Goal: Task Accomplishment & Management: Manage account settings

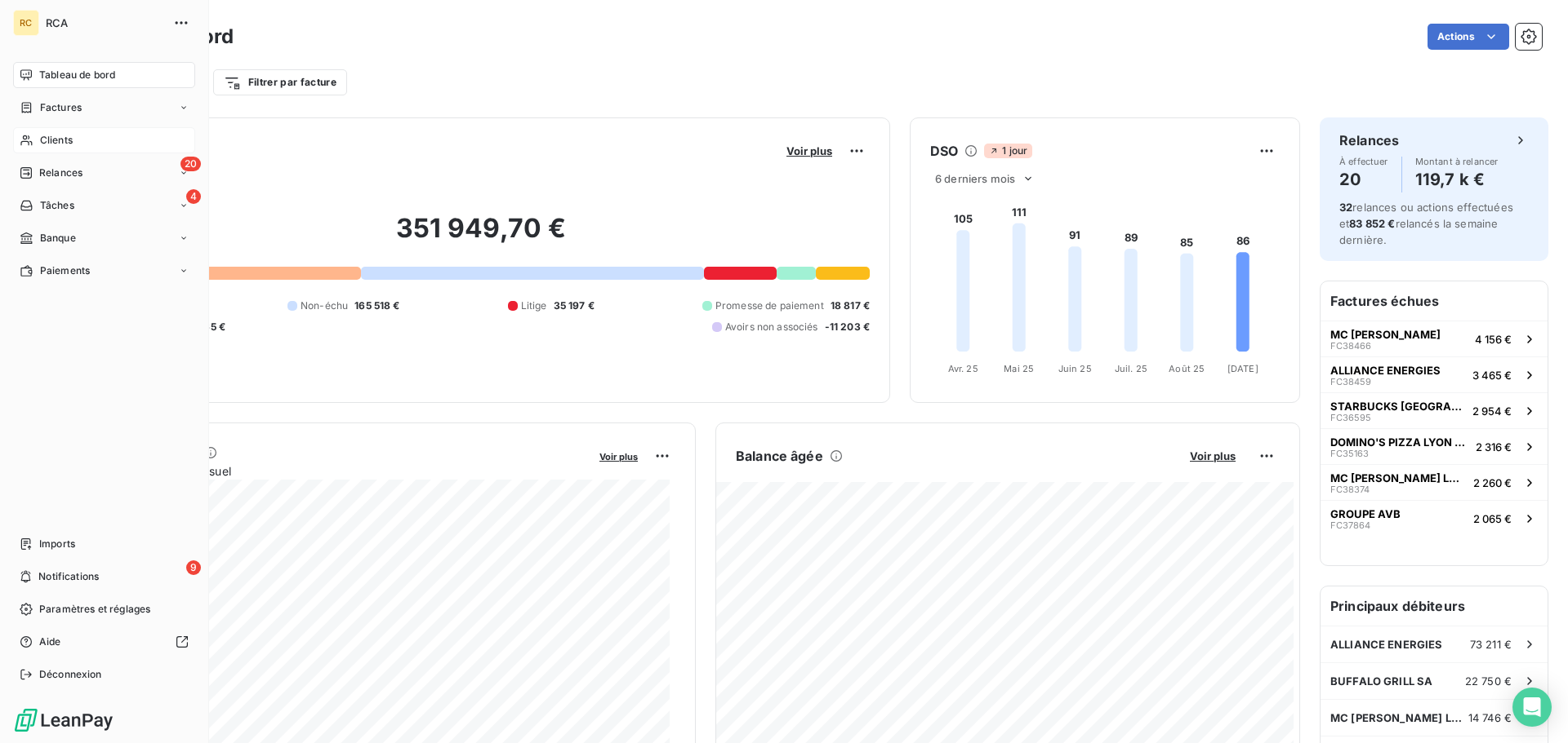
click at [48, 140] on span "Clients" at bounding box center [56, 140] width 32 height 14
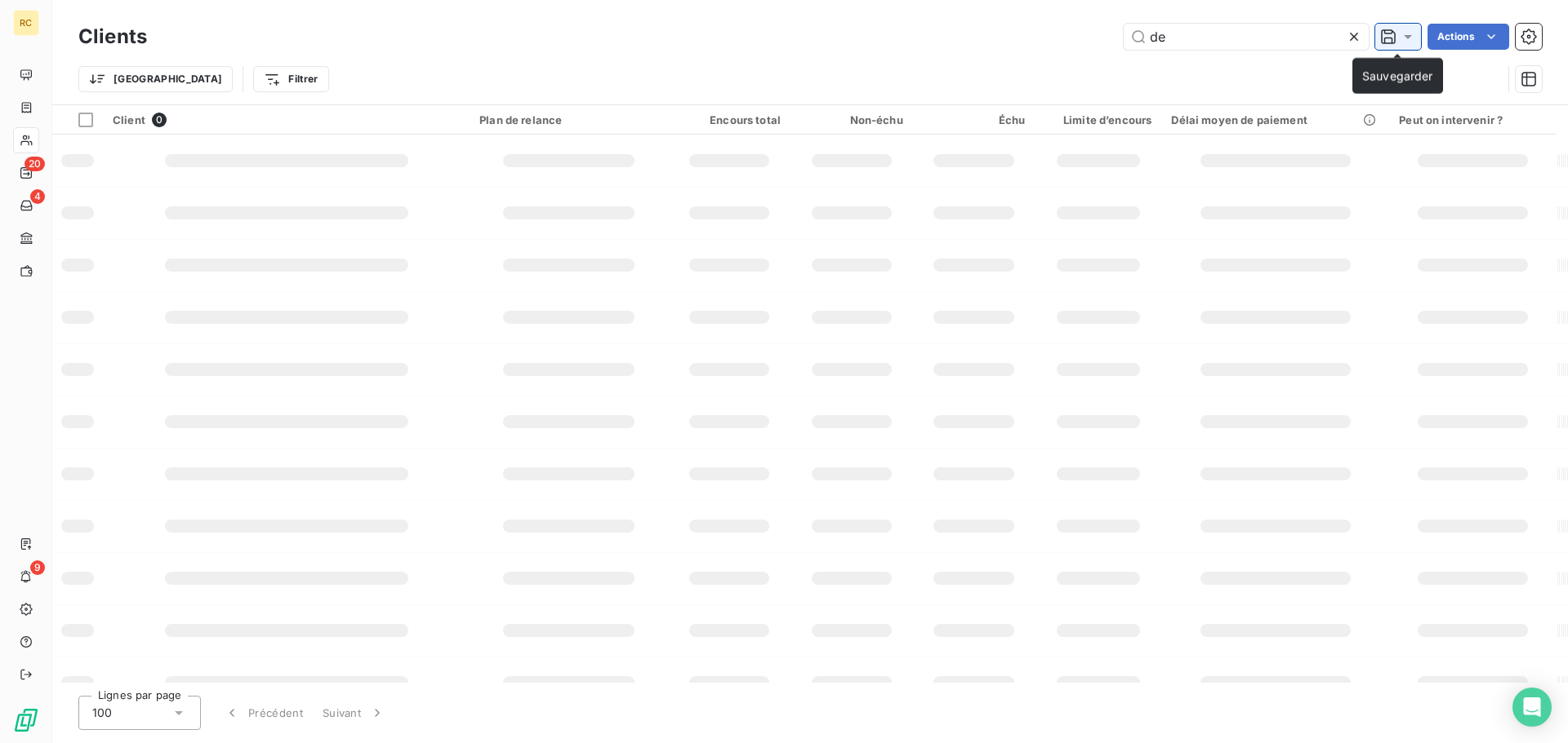
type input "d"
type input "c"
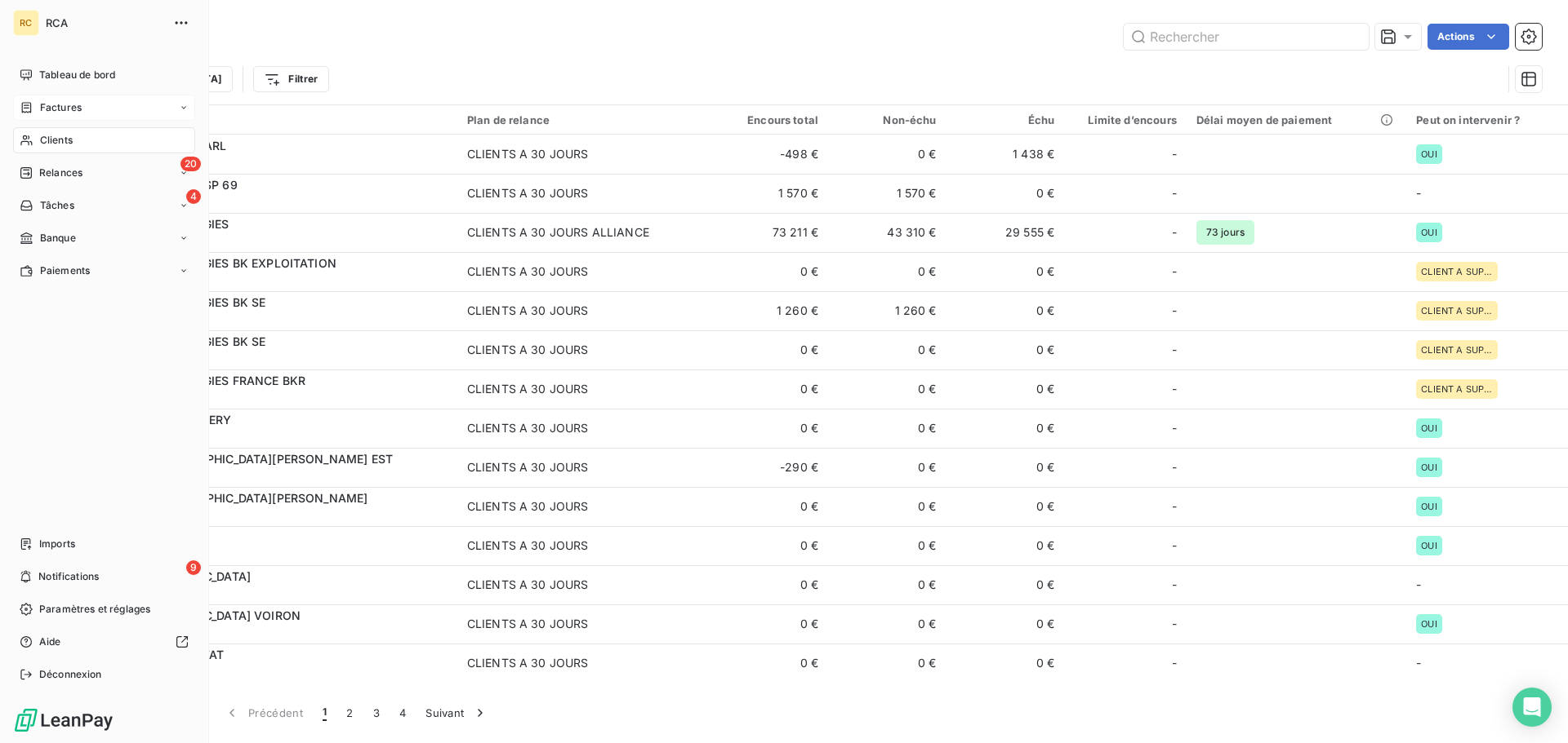
click at [102, 109] on div "Factures" at bounding box center [104, 107] width 182 height 26
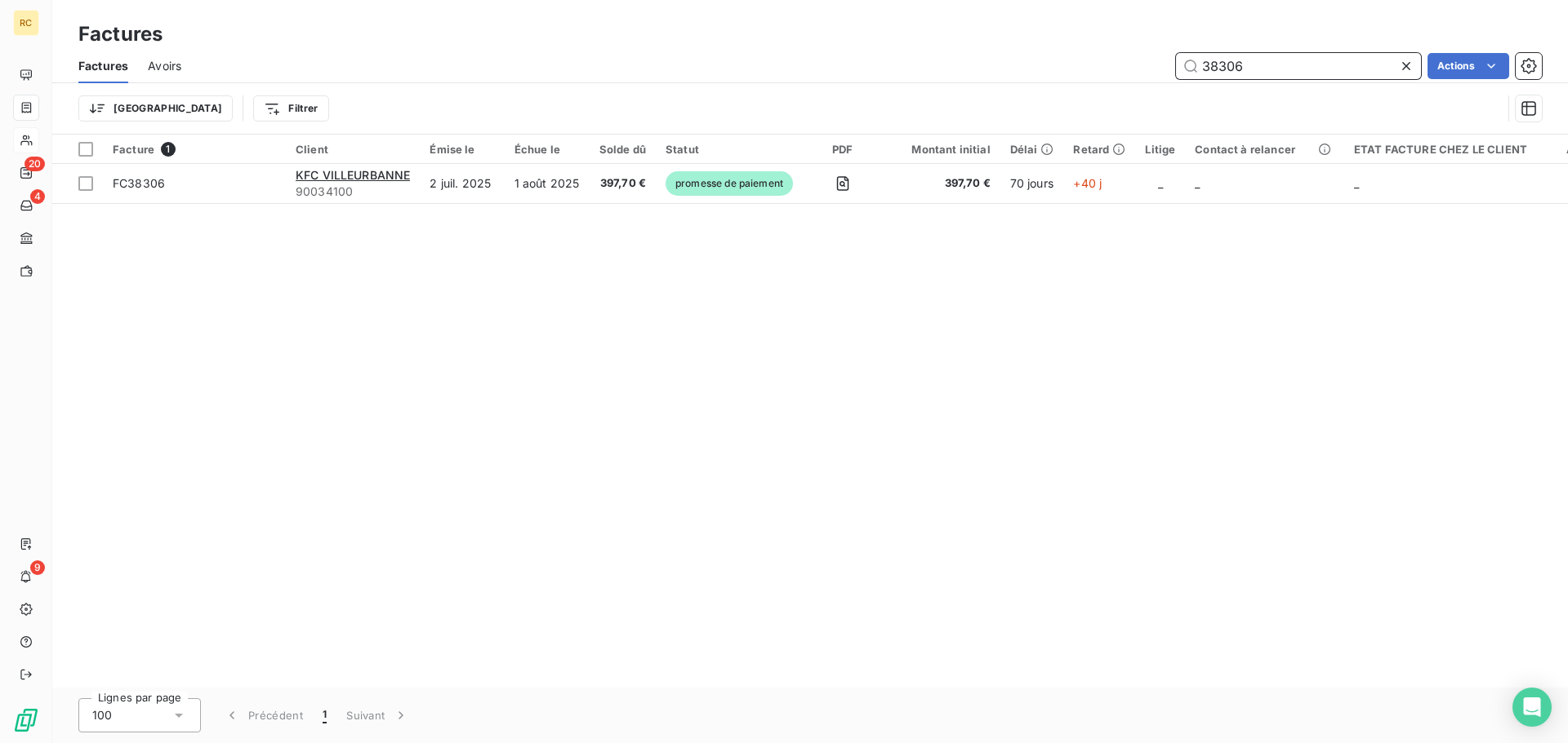
drag, startPoint x: 1264, startPoint y: 66, endPoint x: 1173, endPoint y: 59, distance: 91.3
click at [1173, 59] on div "38306 Actions" at bounding box center [871, 66] width 1341 height 26
paste input "900341"
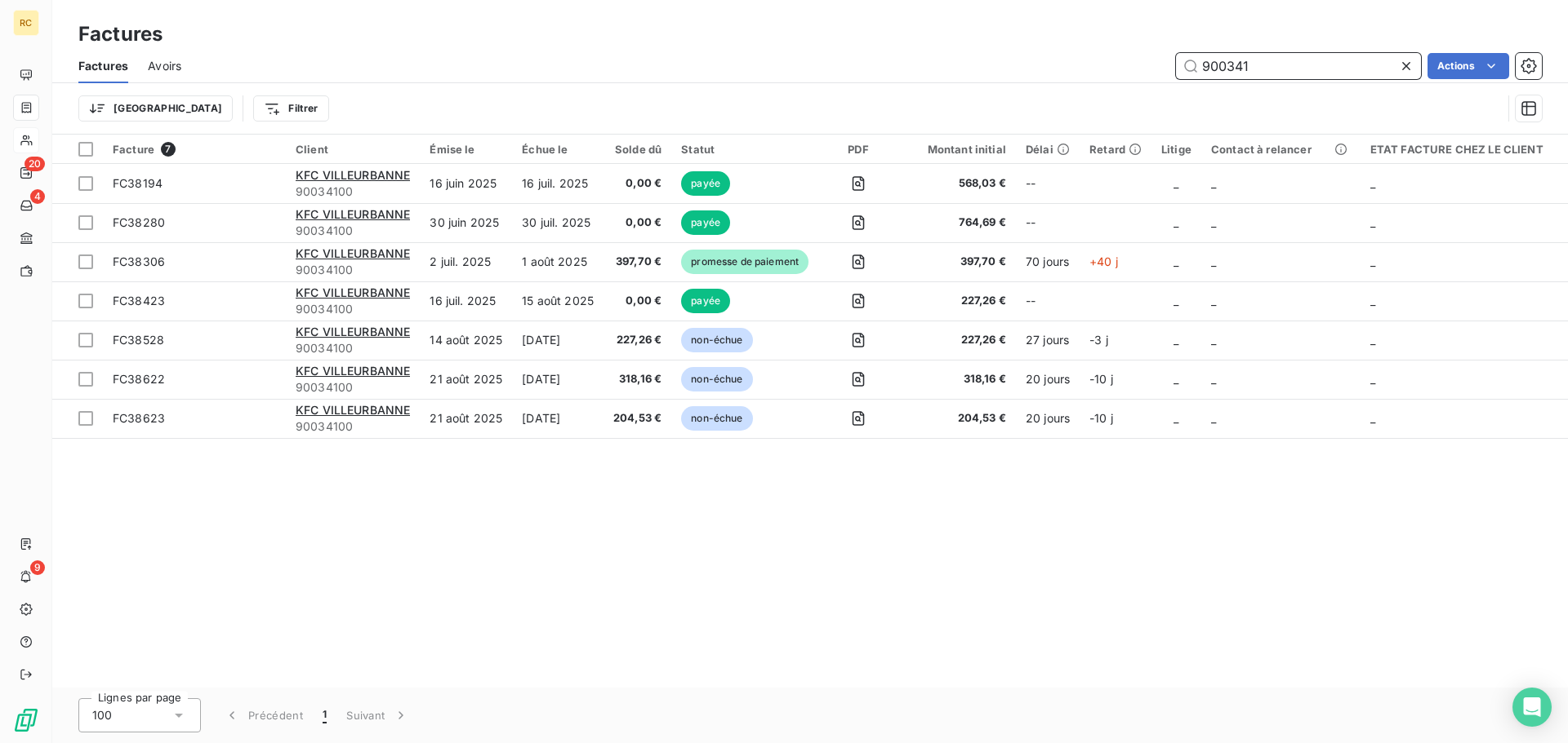
type input "900341"
drag, startPoint x: 1264, startPoint y: 69, endPoint x: 1176, endPoint y: 88, distance: 90.0
click at [1176, 88] on div "Factures Avoirs 900341 Actions Trier Filtrer" at bounding box center [810, 91] width 1516 height 85
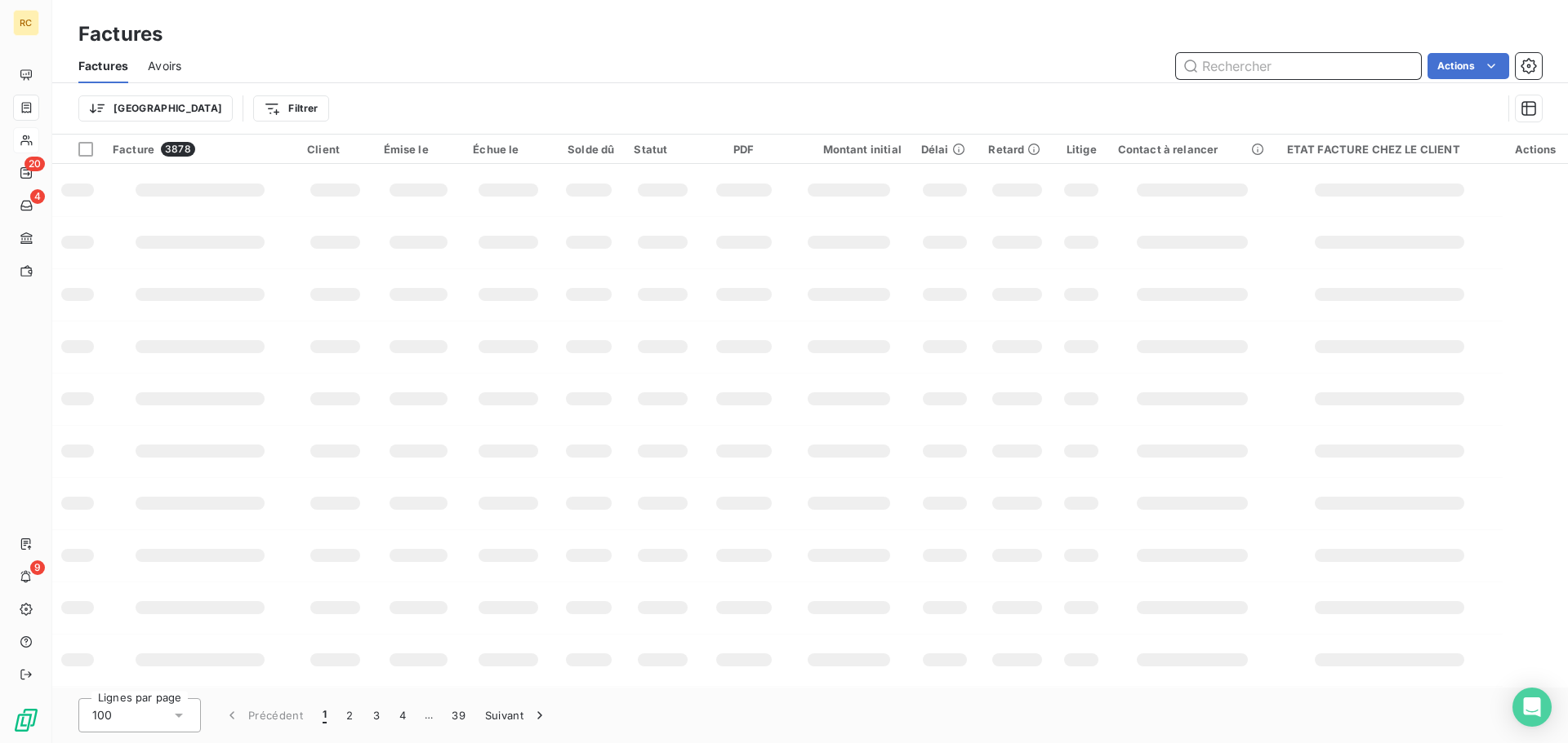
paste input "FC38306"
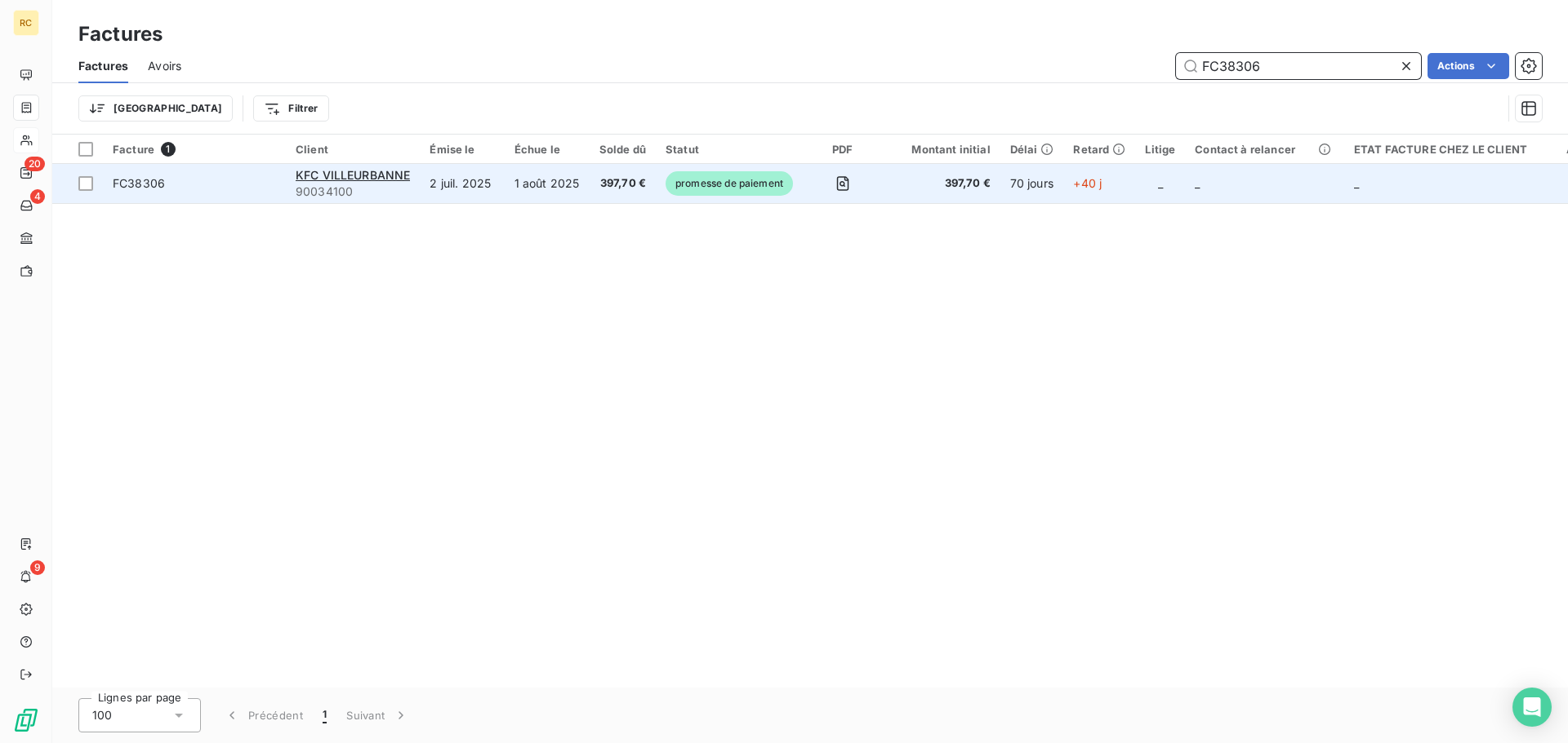
type input "FC38306"
click at [890, 181] on td "397,70 €" at bounding box center [941, 184] width 118 height 40
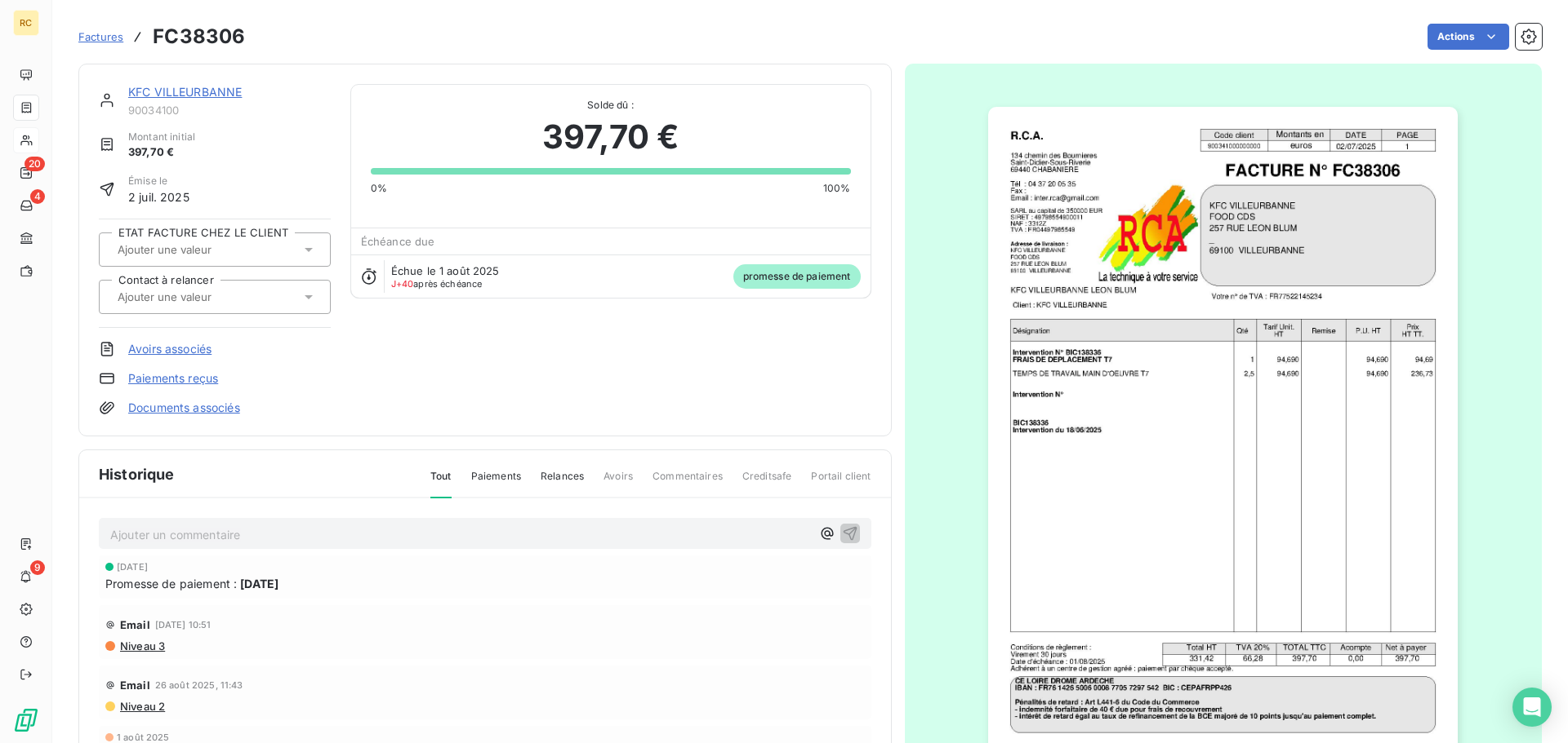
click at [100, 36] on span "Factures" at bounding box center [101, 37] width 45 height 13
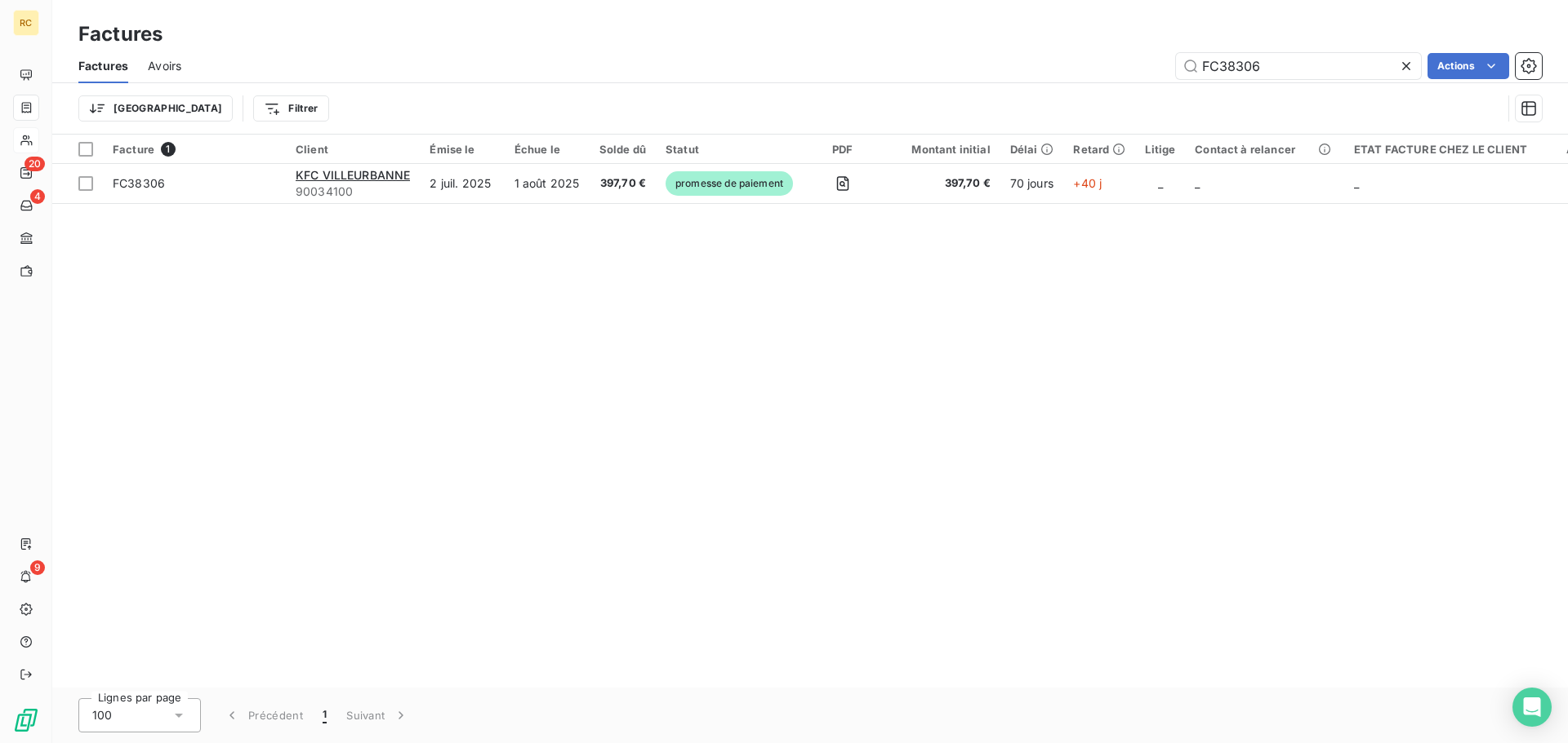
drag, startPoint x: 1272, startPoint y: 59, endPoint x: 1148, endPoint y: 53, distance: 124.1
click at [1148, 53] on div "FC38306 Actions" at bounding box center [871, 66] width 1341 height 26
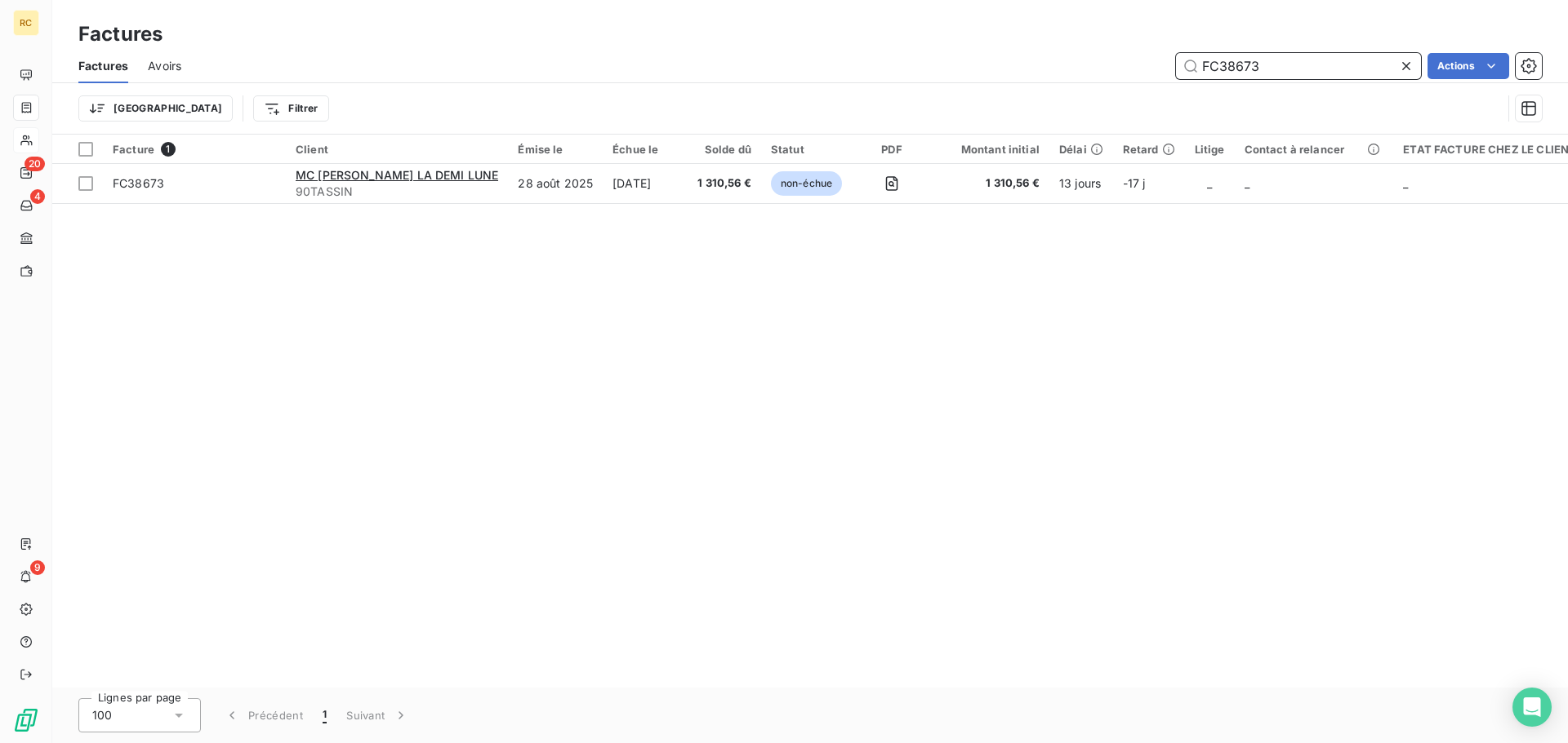
click at [1287, 66] on input "FC38673" at bounding box center [1298, 66] width 245 height 26
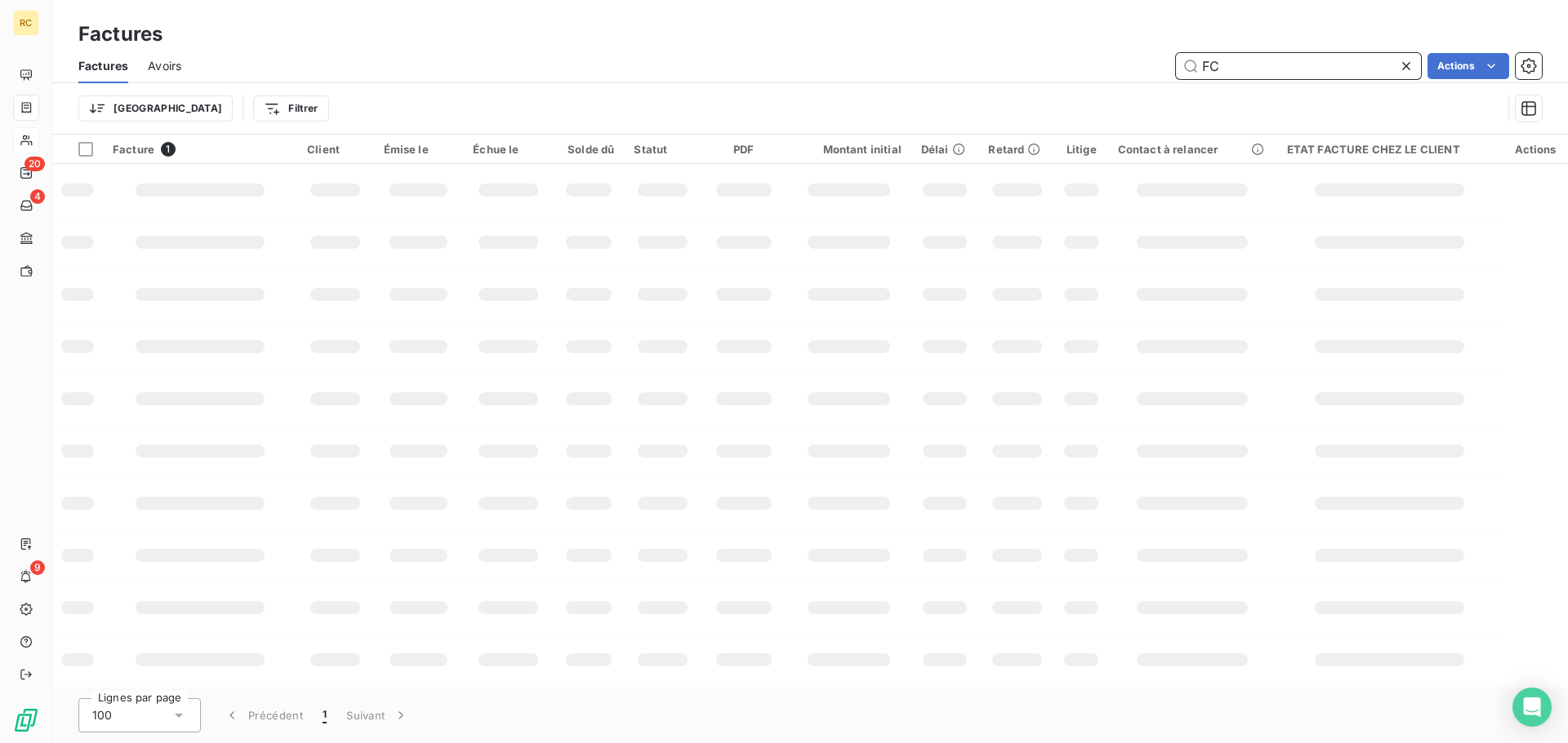
type input "F"
paste input "38300"
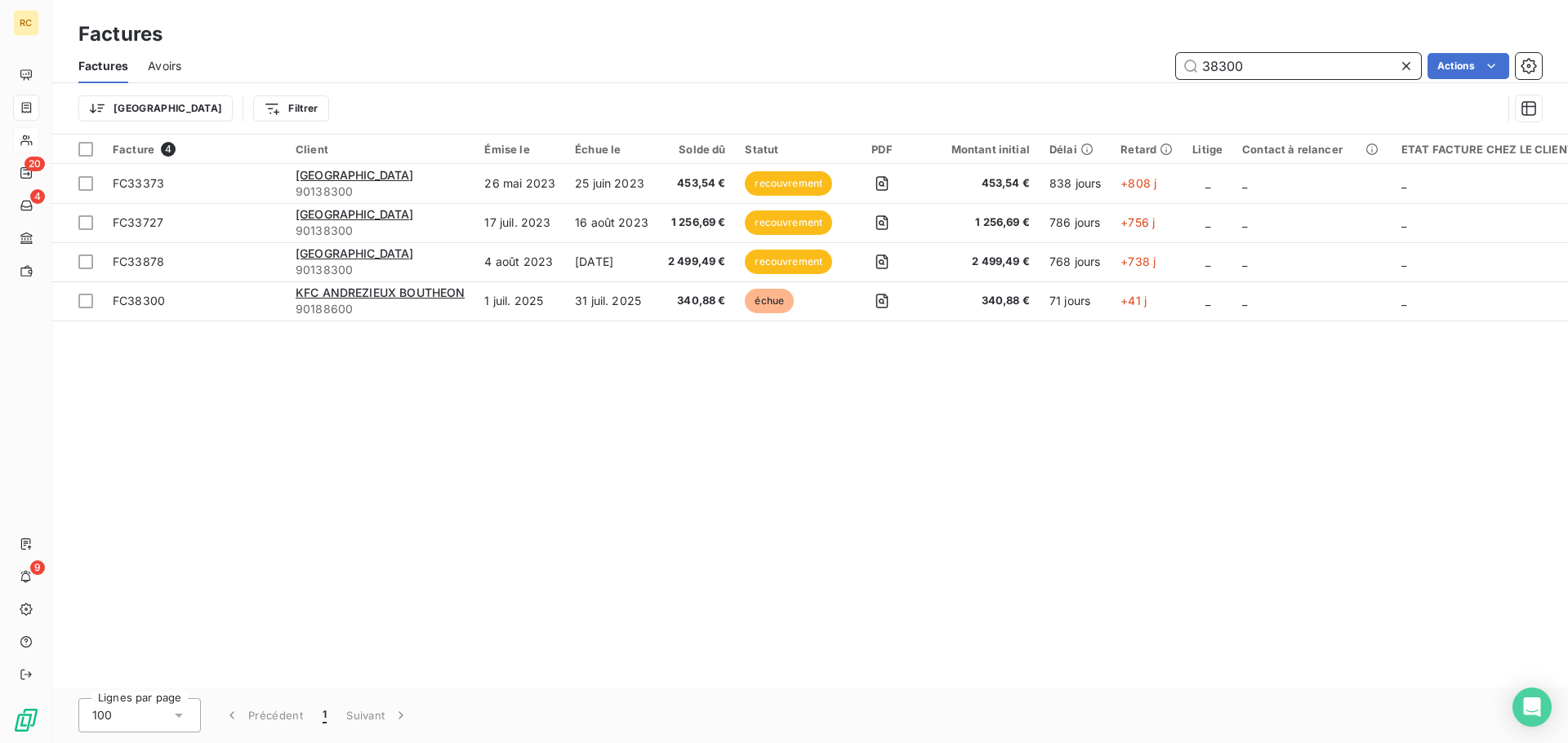
click at [1203, 66] on input "38300" at bounding box center [1298, 66] width 245 height 26
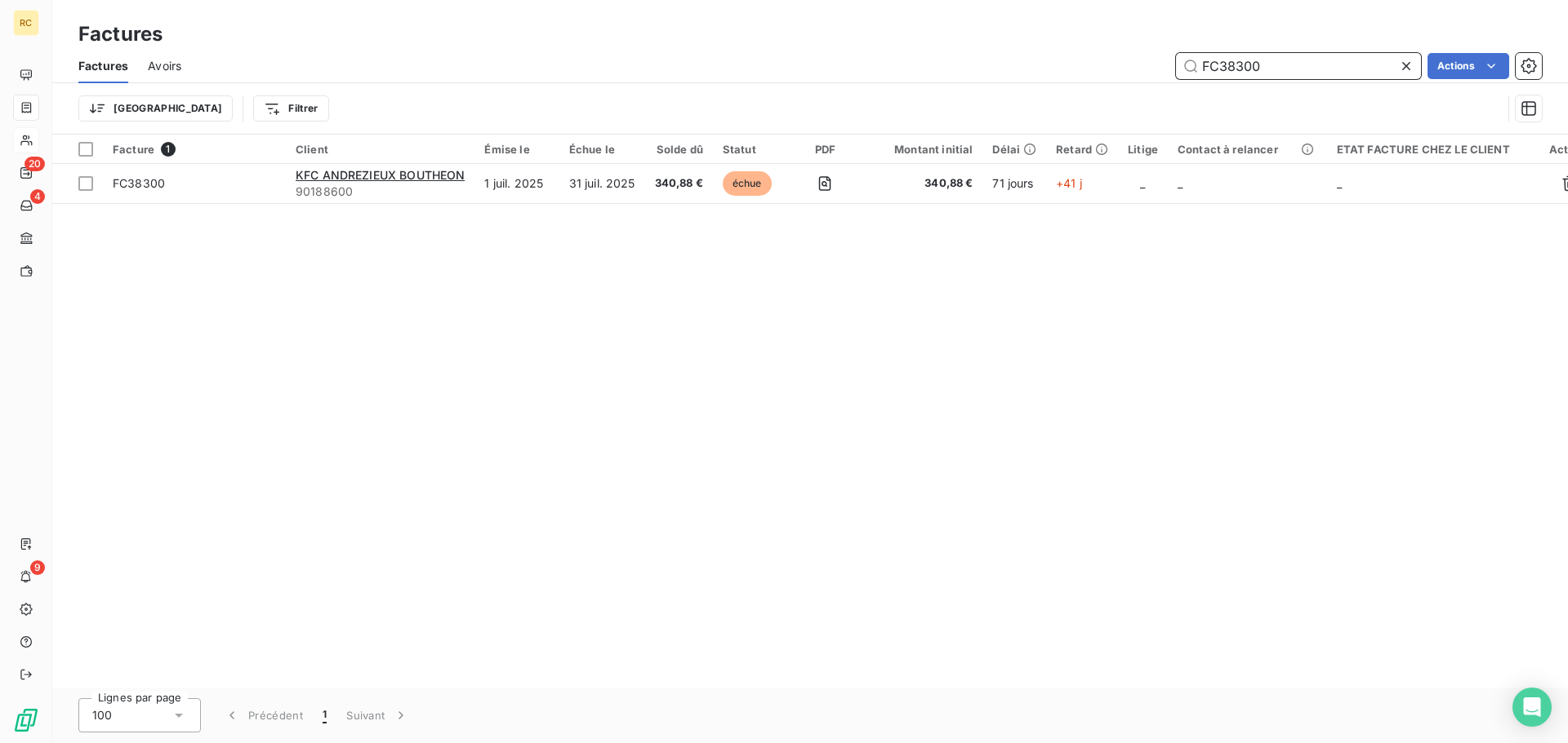
type input "FC38300"
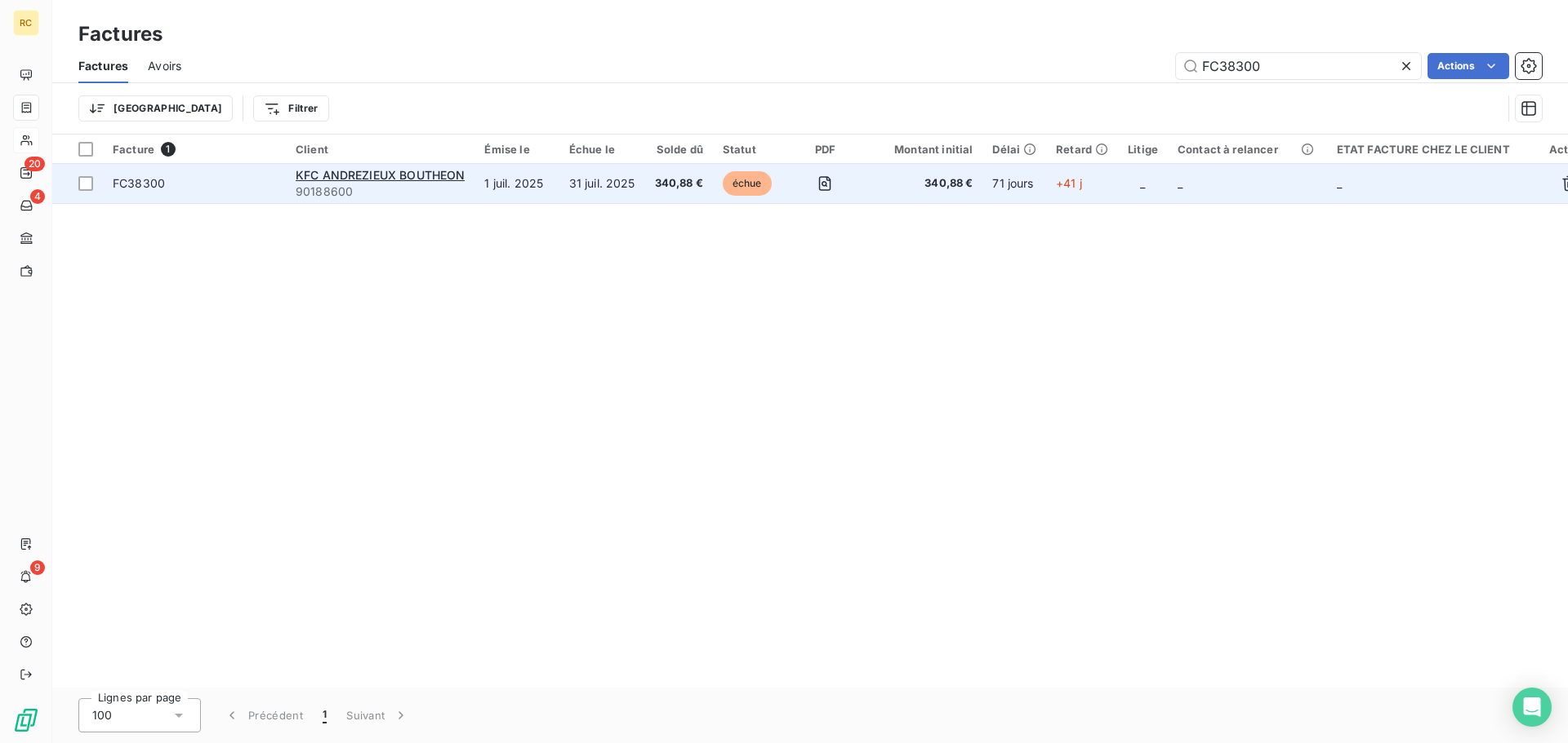
click at [701, 192] on td "340,88 €" at bounding box center [679, 184] width 68 height 40
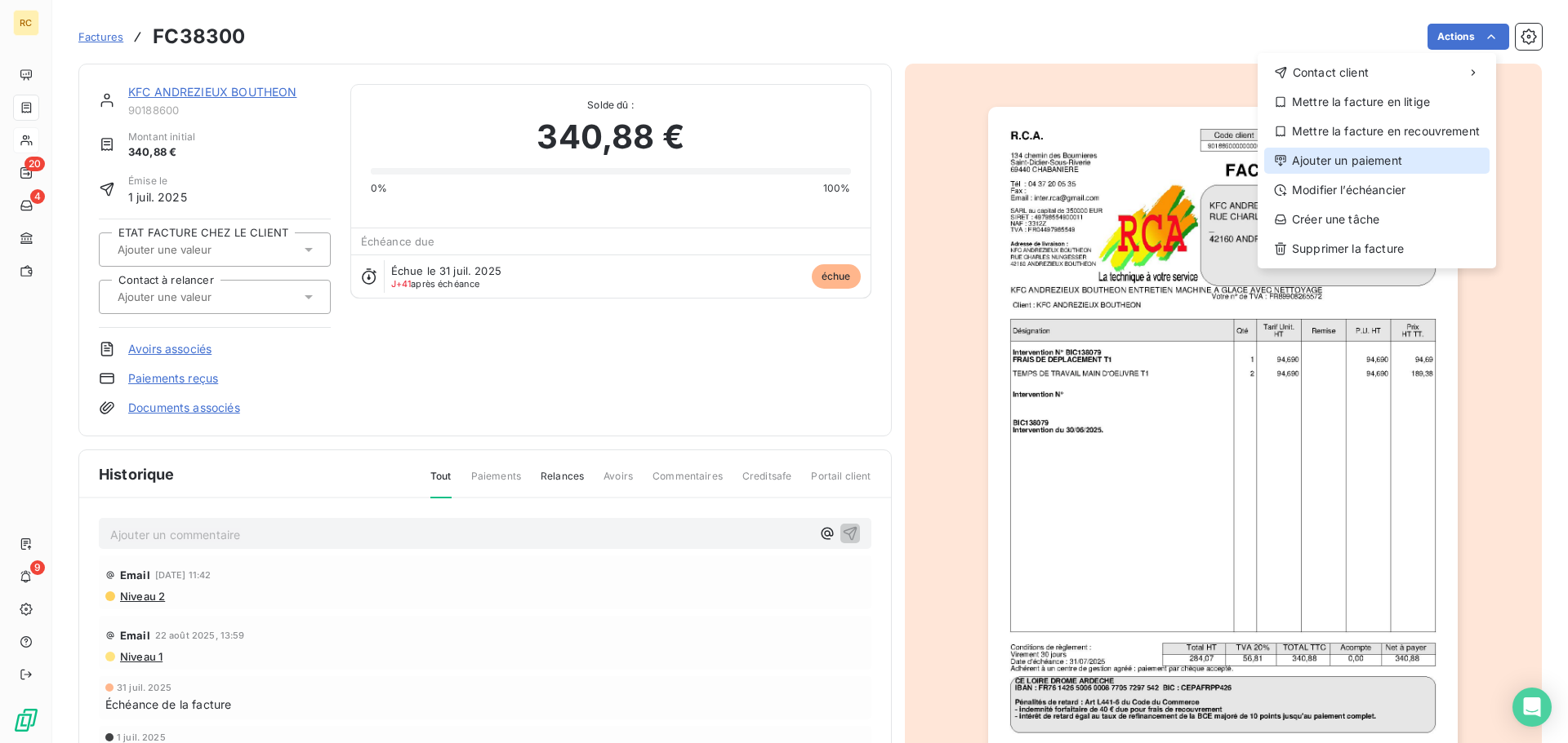
click at [1433, 154] on div "Ajouter un paiement" at bounding box center [1376, 160] width 225 height 26
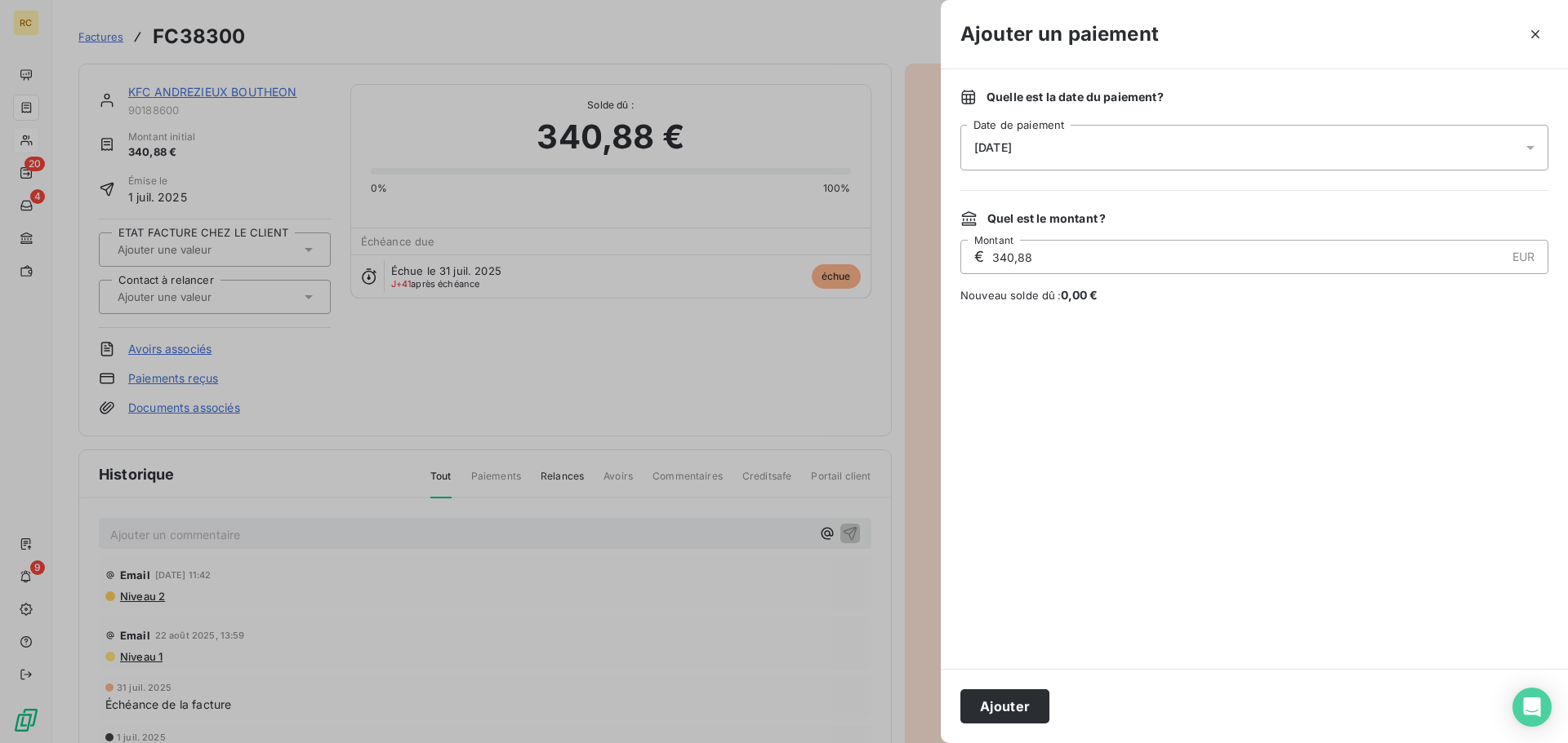
click at [1074, 150] on div "[DATE]" at bounding box center [1254, 148] width 588 height 46
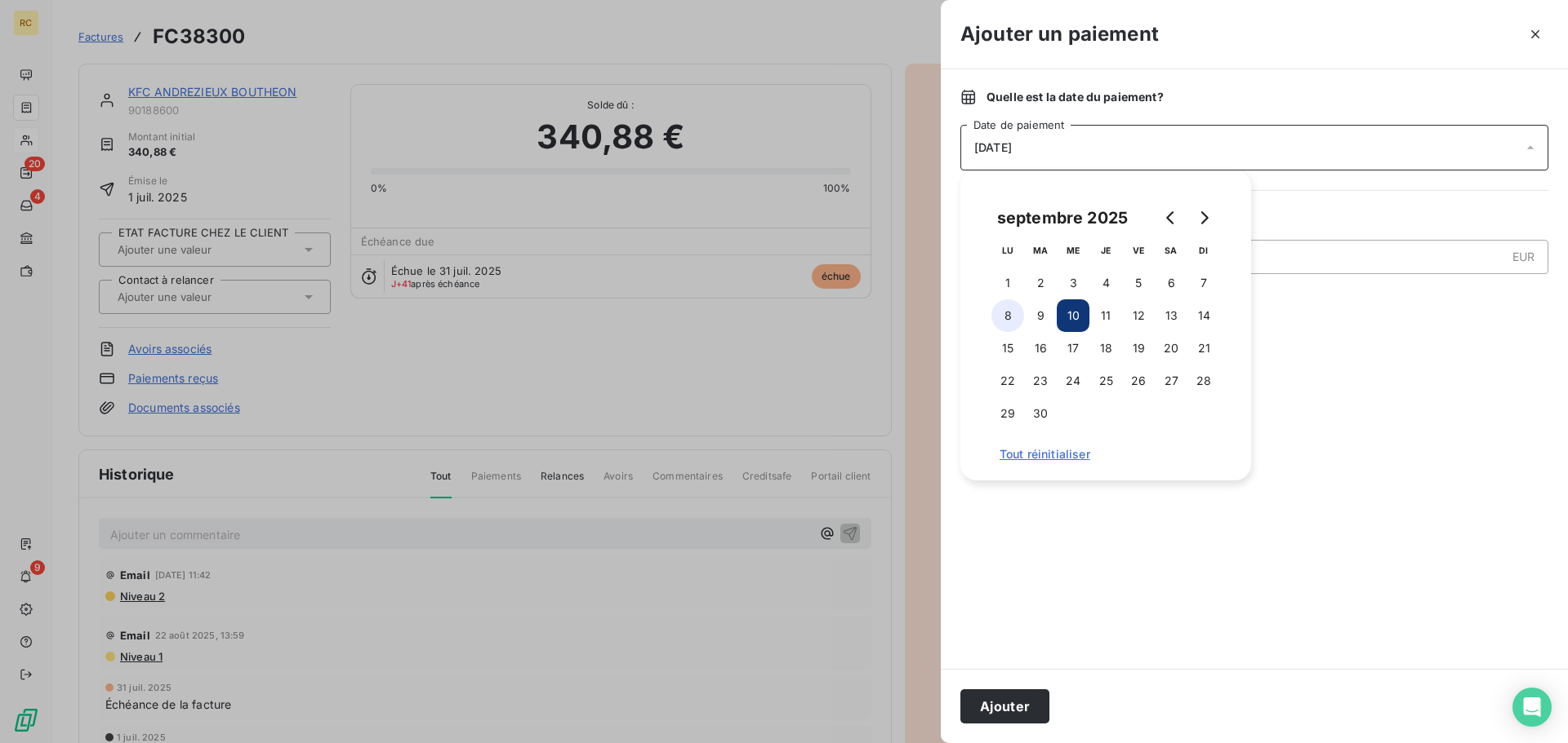
click at [1015, 324] on button "8" at bounding box center [1007, 316] width 32 height 32
click at [1298, 372] on div at bounding box center [1254, 486] width 588 height 327
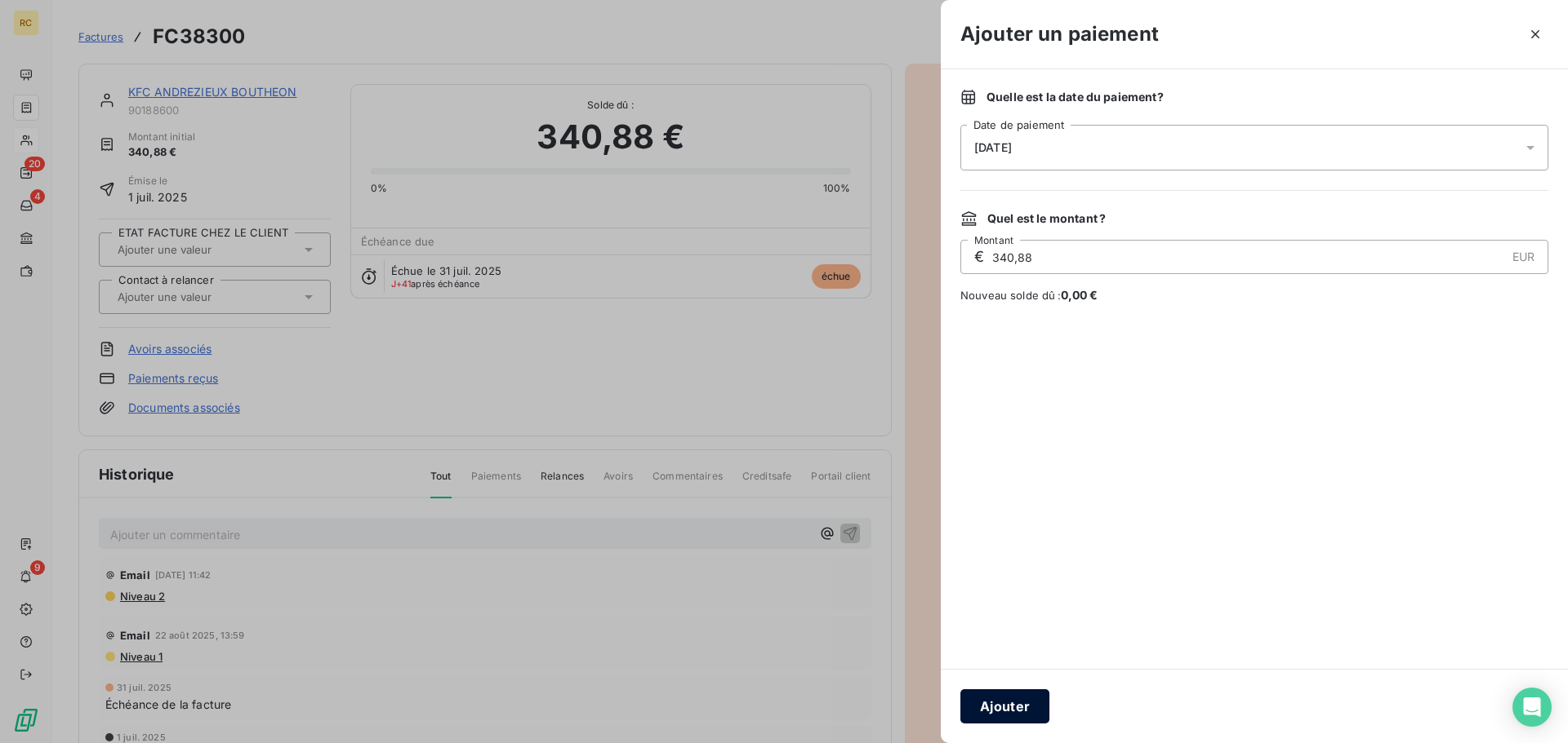
click at [1023, 713] on button "Ajouter" at bounding box center [1005, 707] width 89 height 34
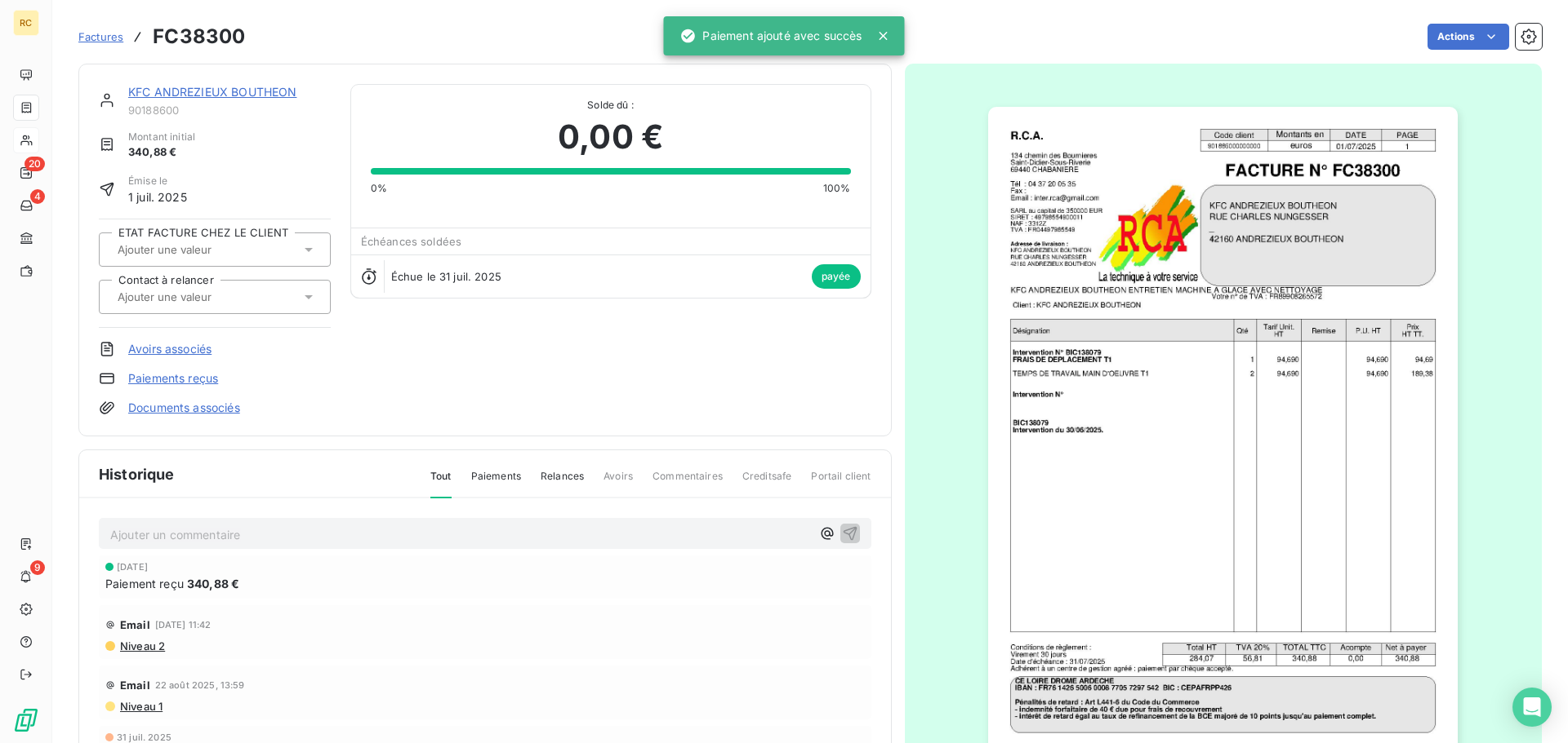
click at [86, 40] on span "Factures" at bounding box center [101, 37] width 45 height 13
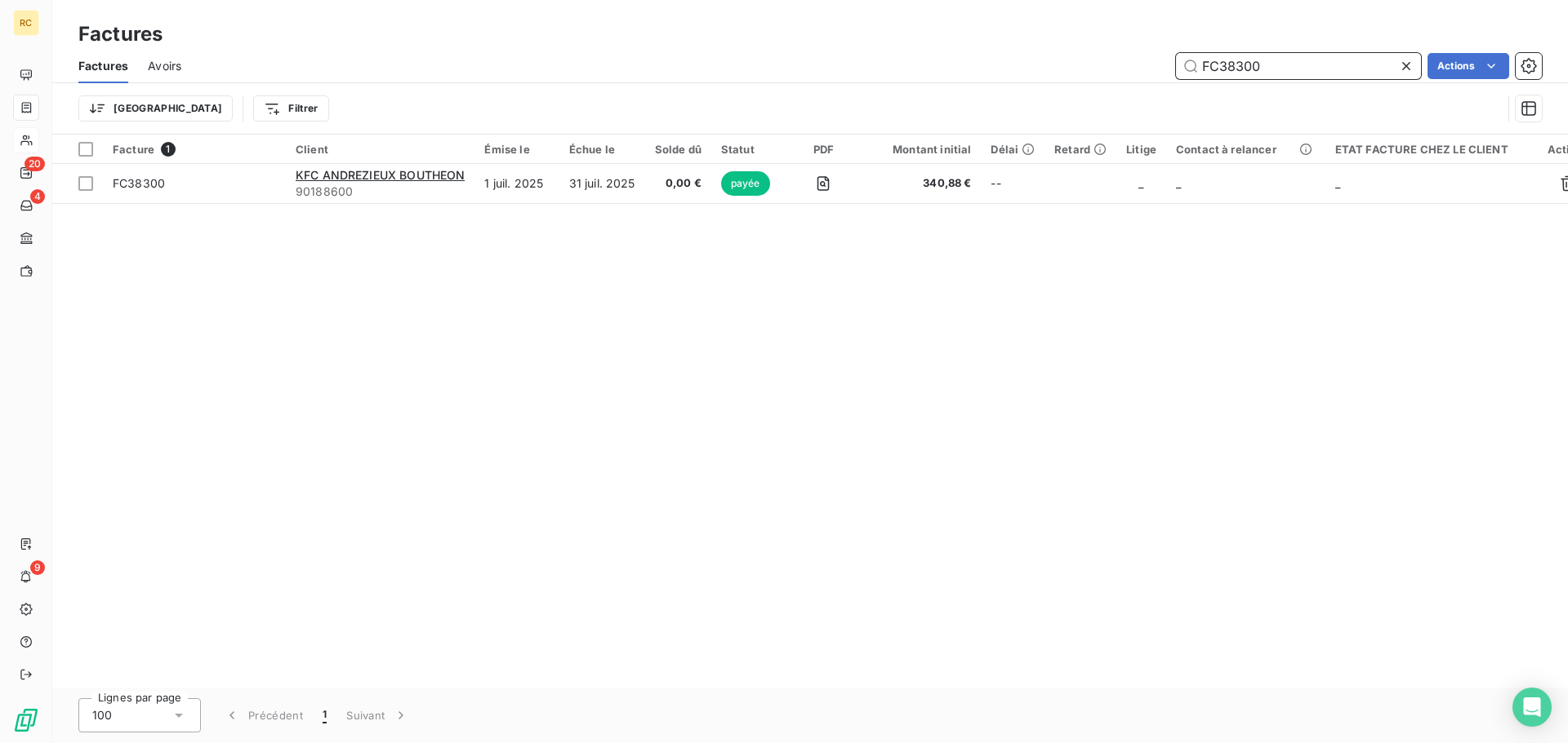
drag, startPoint x: 1271, startPoint y: 71, endPoint x: 1120, endPoint y: 71, distance: 151.0
click at [1120, 71] on div "FC38300 Actions" at bounding box center [871, 66] width 1341 height 26
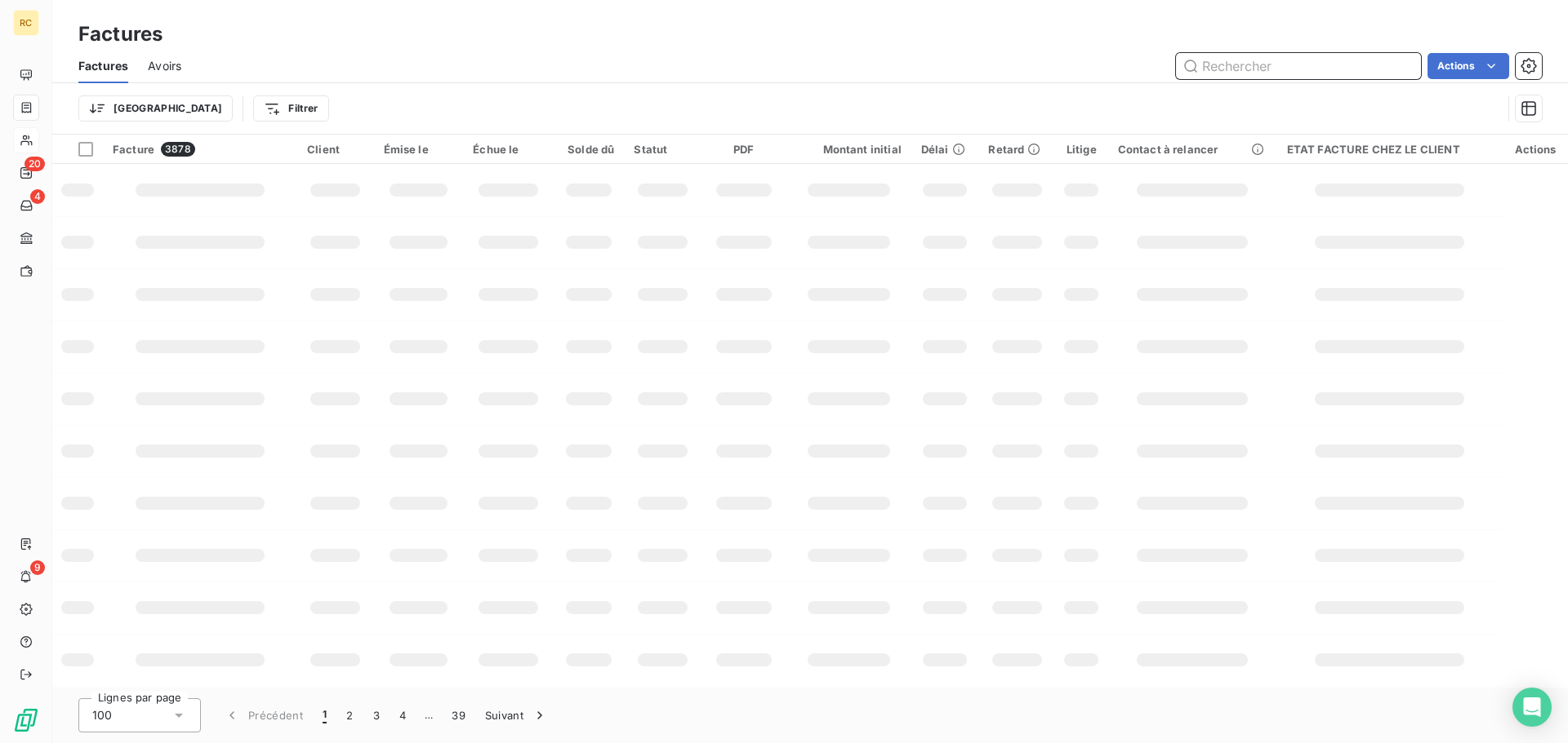
paste input "FC38306"
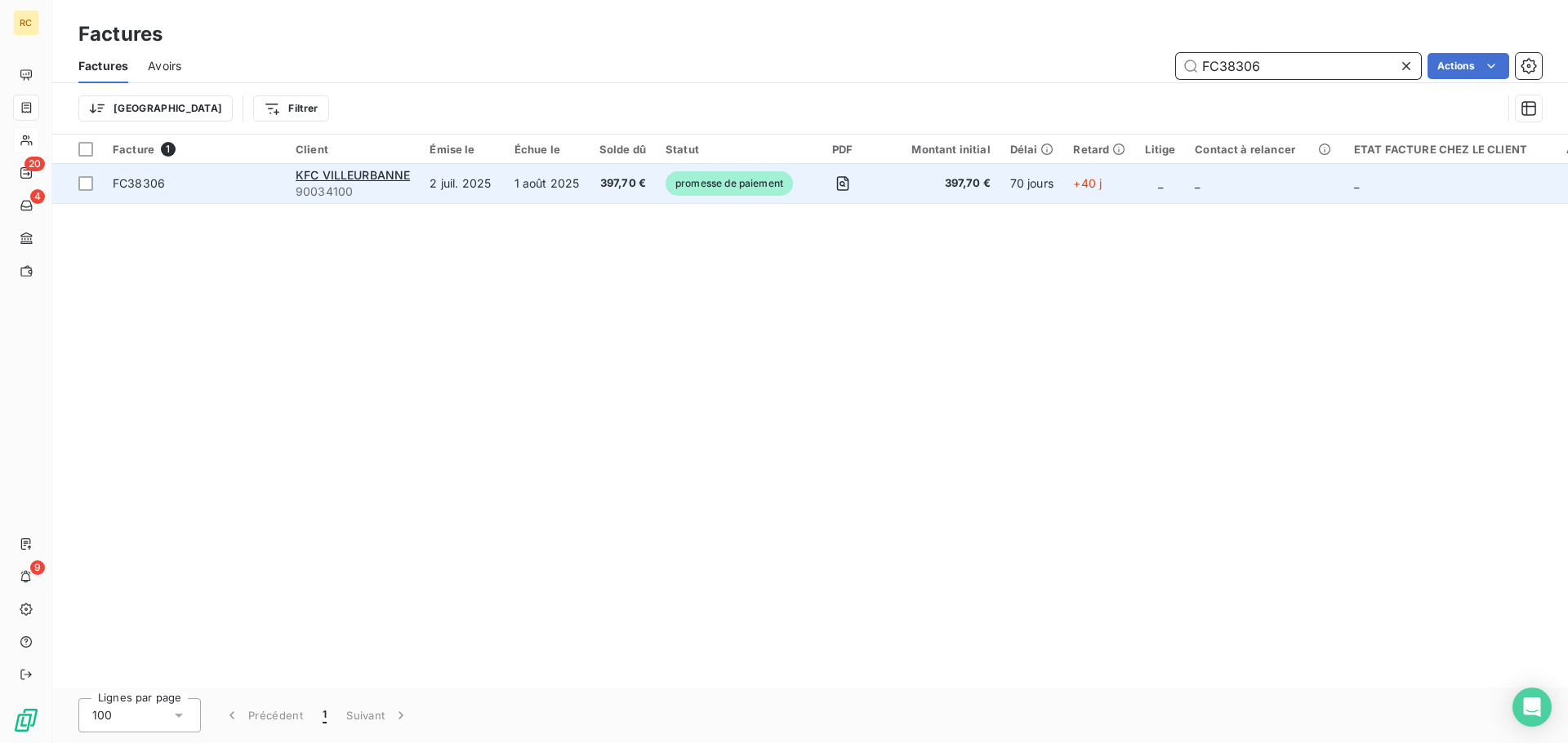
type input "FC38306"
click at [683, 195] on span "promesse de paiement" at bounding box center [729, 184] width 128 height 24
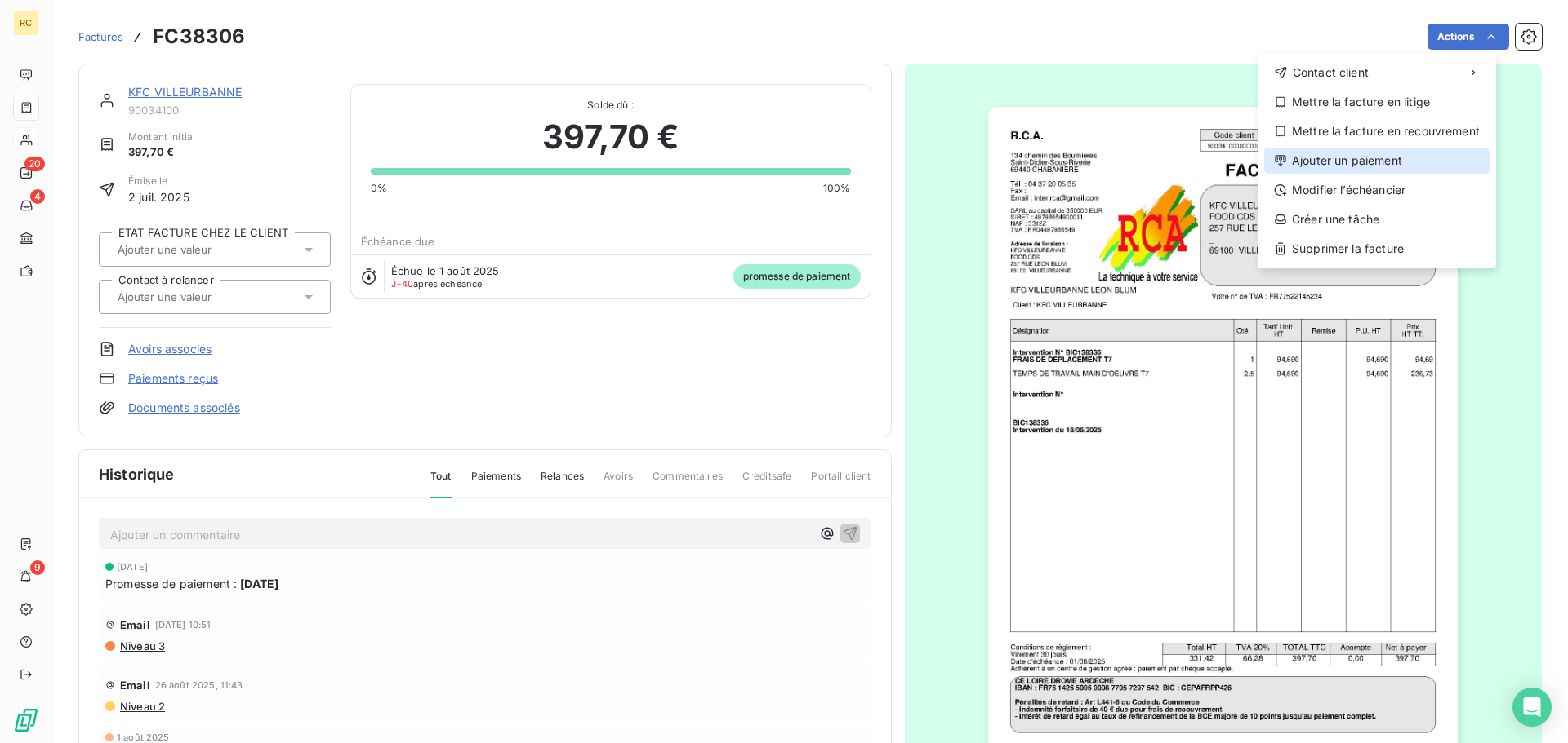
click at [1402, 159] on div "Ajouter un paiement" at bounding box center [1376, 160] width 225 height 26
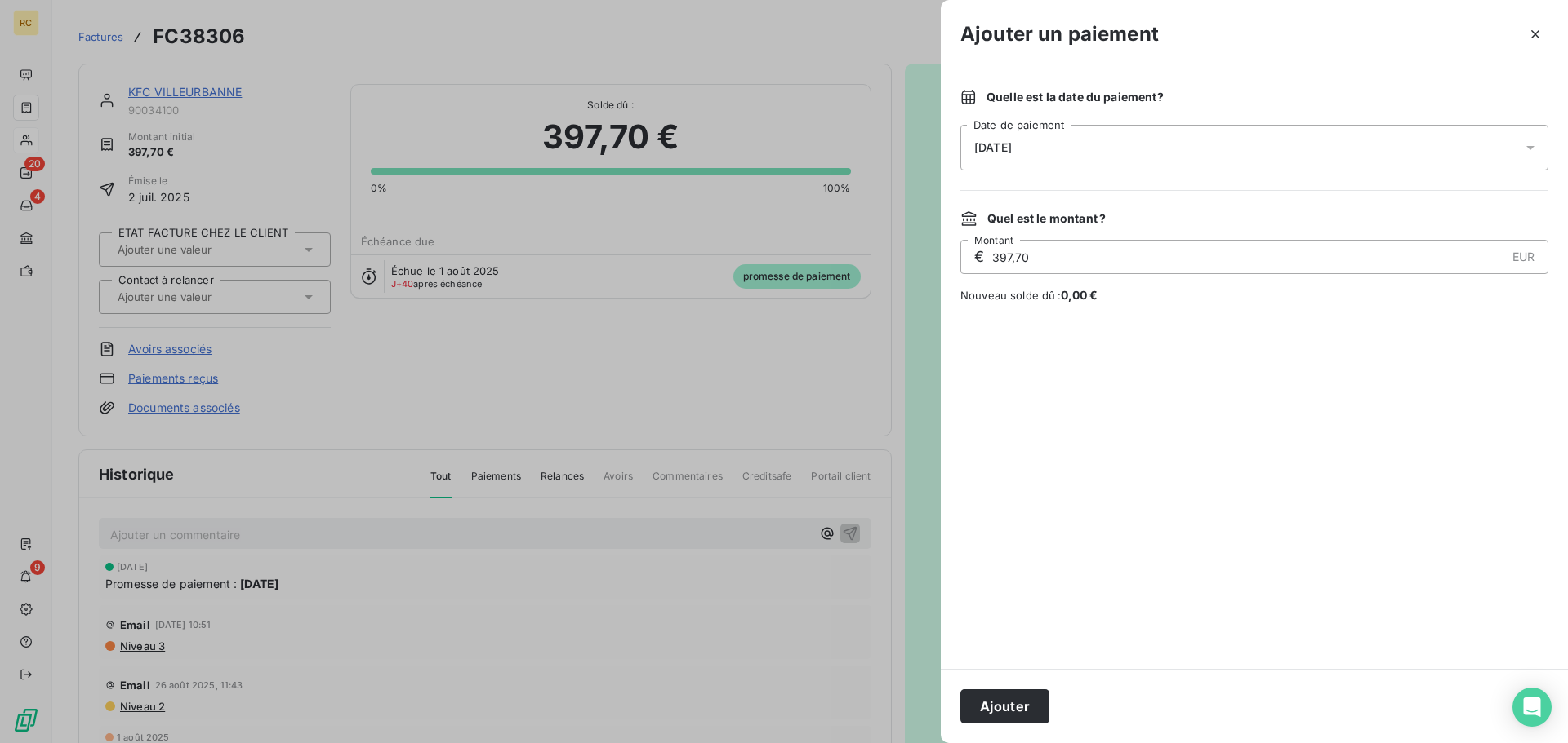
click at [1161, 148] on div "[DATE]" at bounding box center [1254, 148] width 588 height 46
click at [1051, 321] on button "9" at bounding box center [1041, 316] width 32 height 32
click at [1265, 365] on div at bounding box center [1254, 486] width 588 height 327
click at [1014, 702] on button "Ajouter" at bounding box center [1005, 707] width 89 height 34
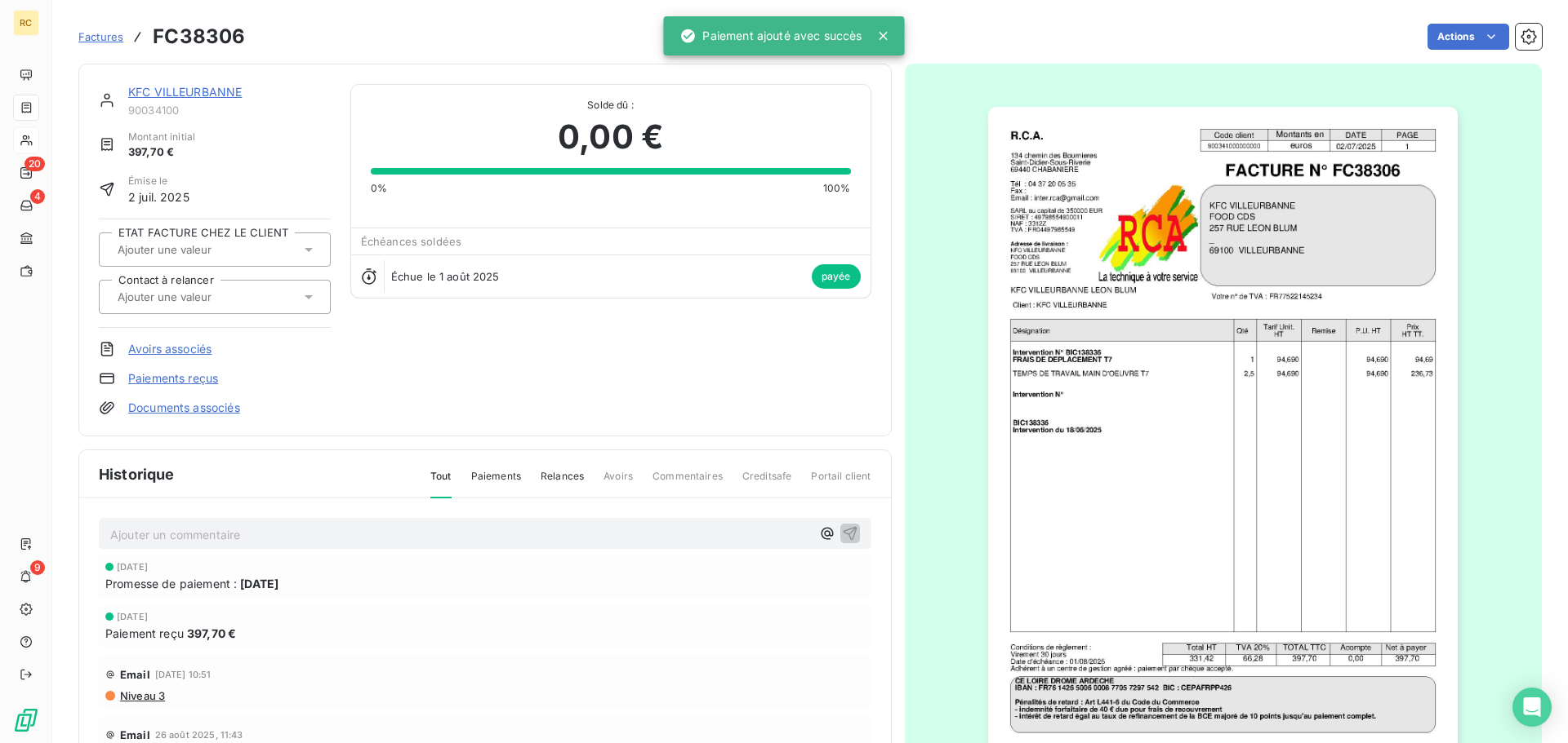
click at [106, 40] on span "Factures" at bounding box center [101, 37] width 45 height 13
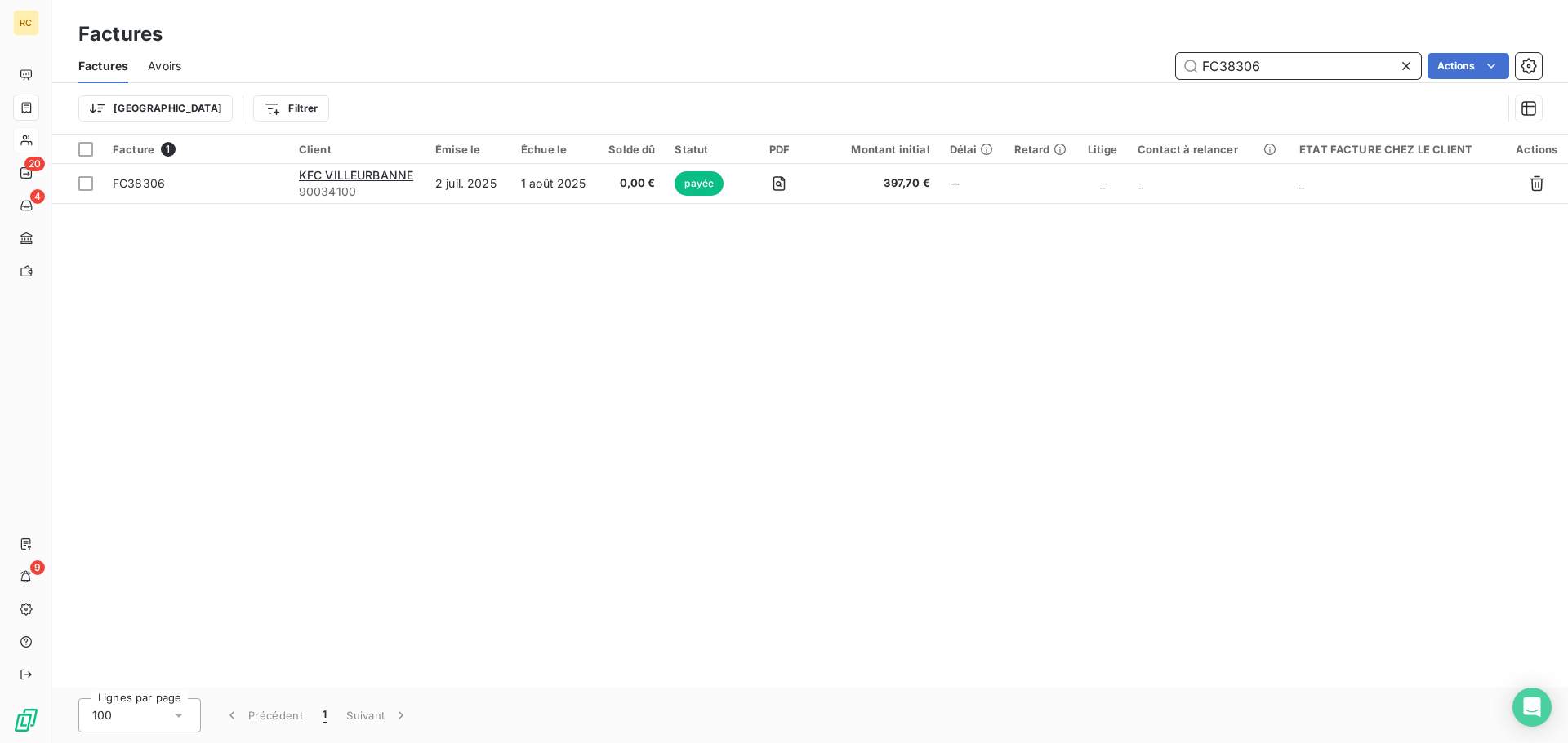
drag, startPoint x: 1275, startPoint y: 66, endPoint x: 1140, endPoint y: 45, distance: 136.6
click at [1140, 45] on div "Factures Factures Avoirs FC38306 Actions Trier Filtrer" at bounding box center [810, 67] width 1516 height 135
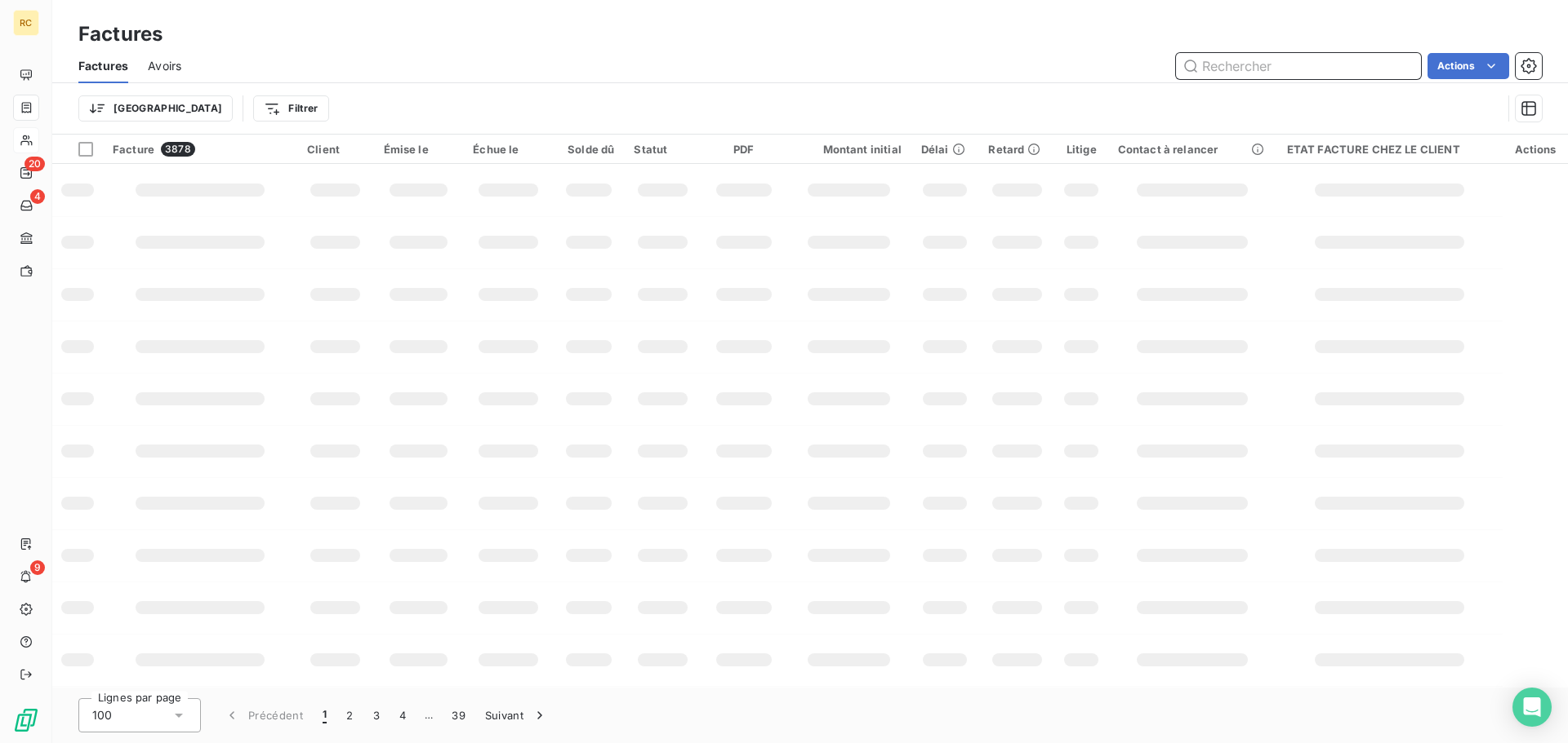
paste input "FC38673"
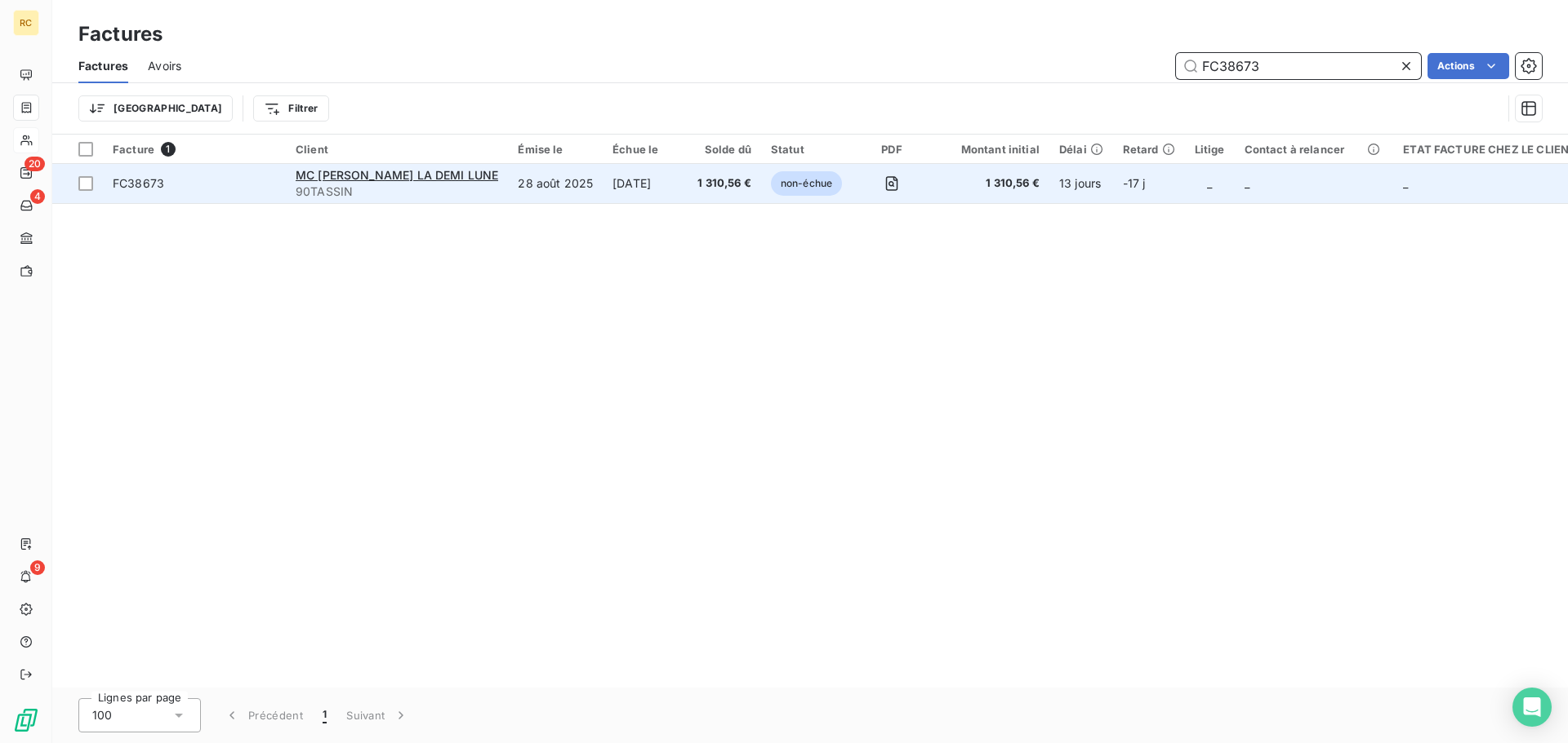
type input "FC38673"
click at [745, 181] on span "1 310,56 €" at bounding box center [725, 184] width 54 height 16
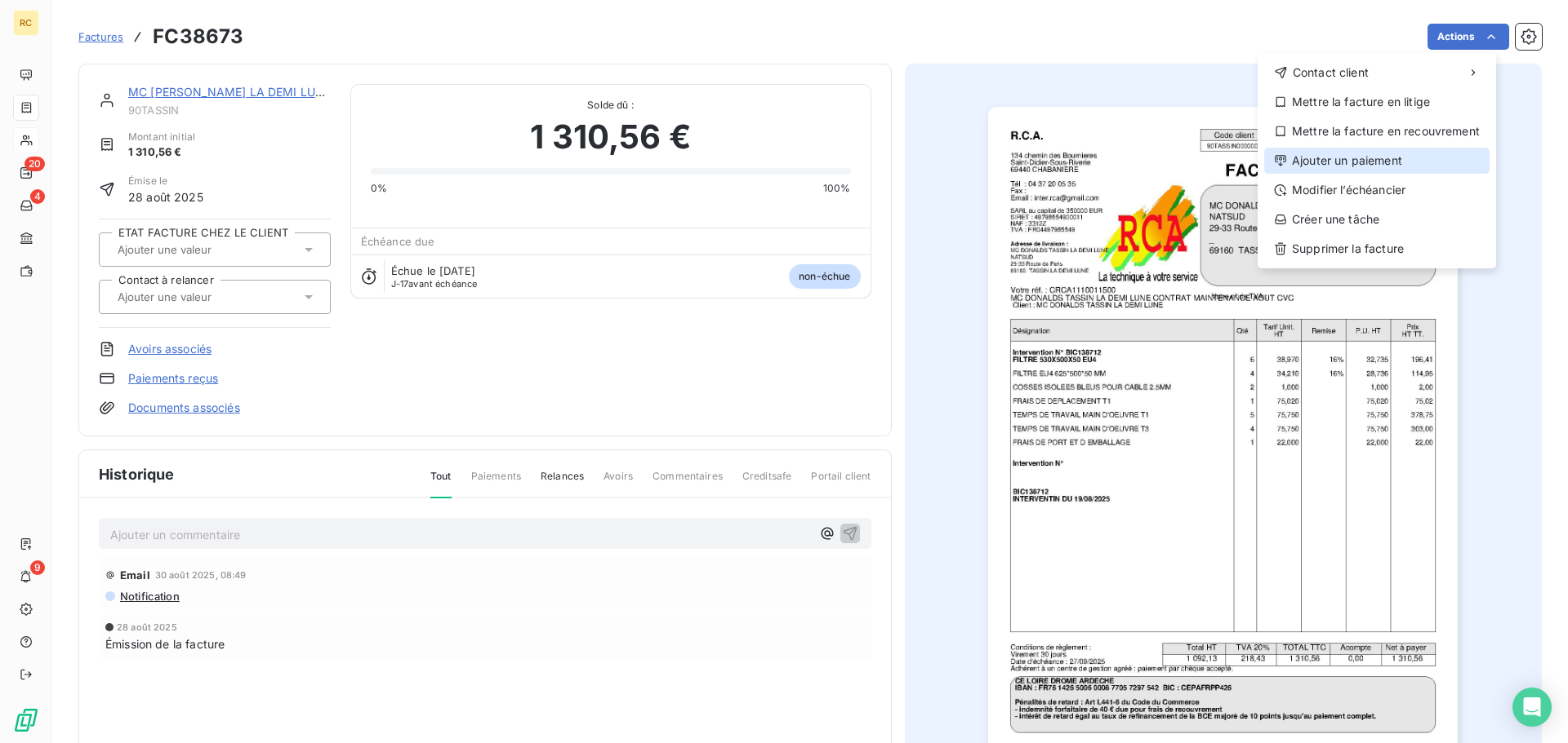
click at [1474, 161] on div "Ajouter un paiement" at bounding box center [1376, 160] width 225 height 26
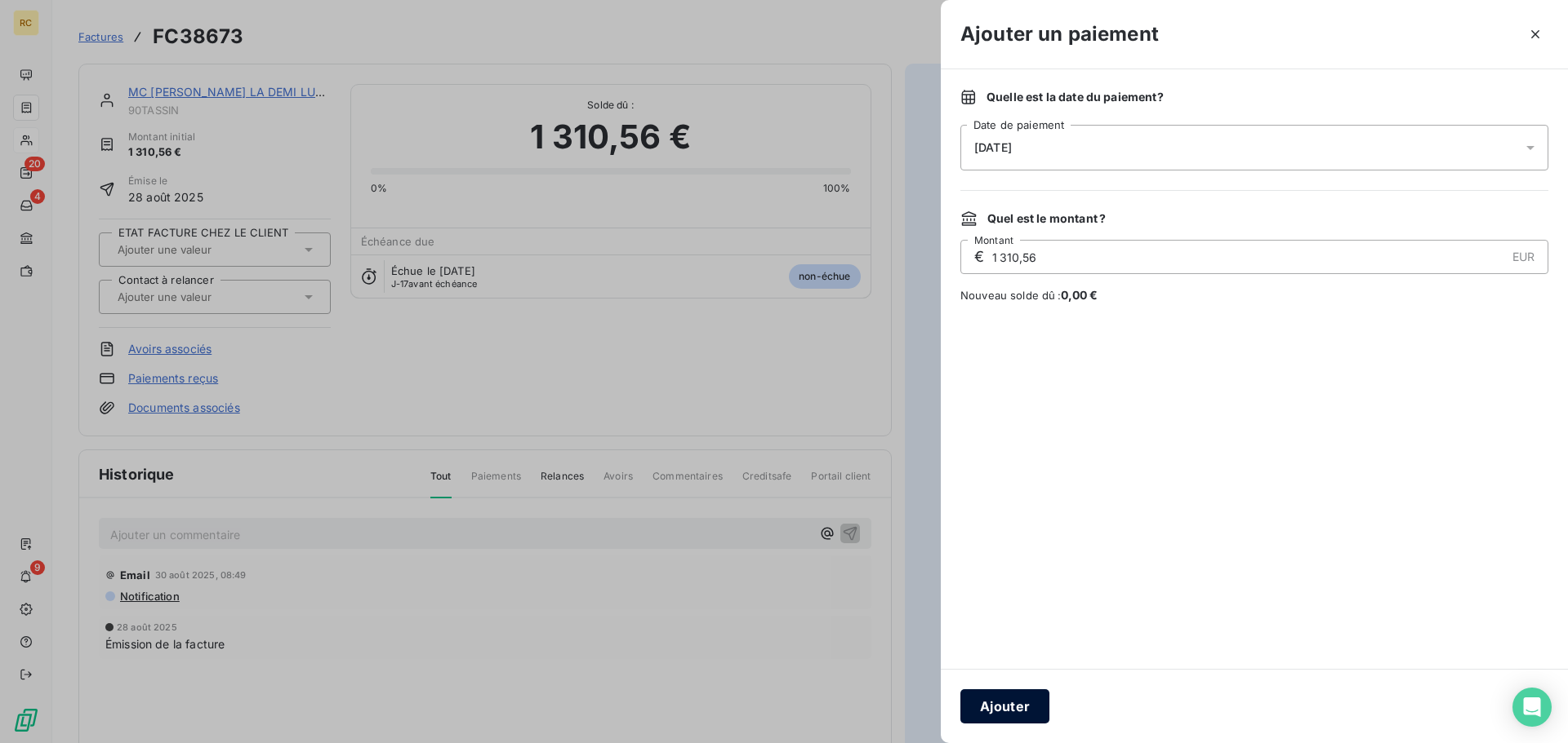
click at [1011, 699] on button "Ajouter" at bounding box center [1005, 707] width 89 height 34
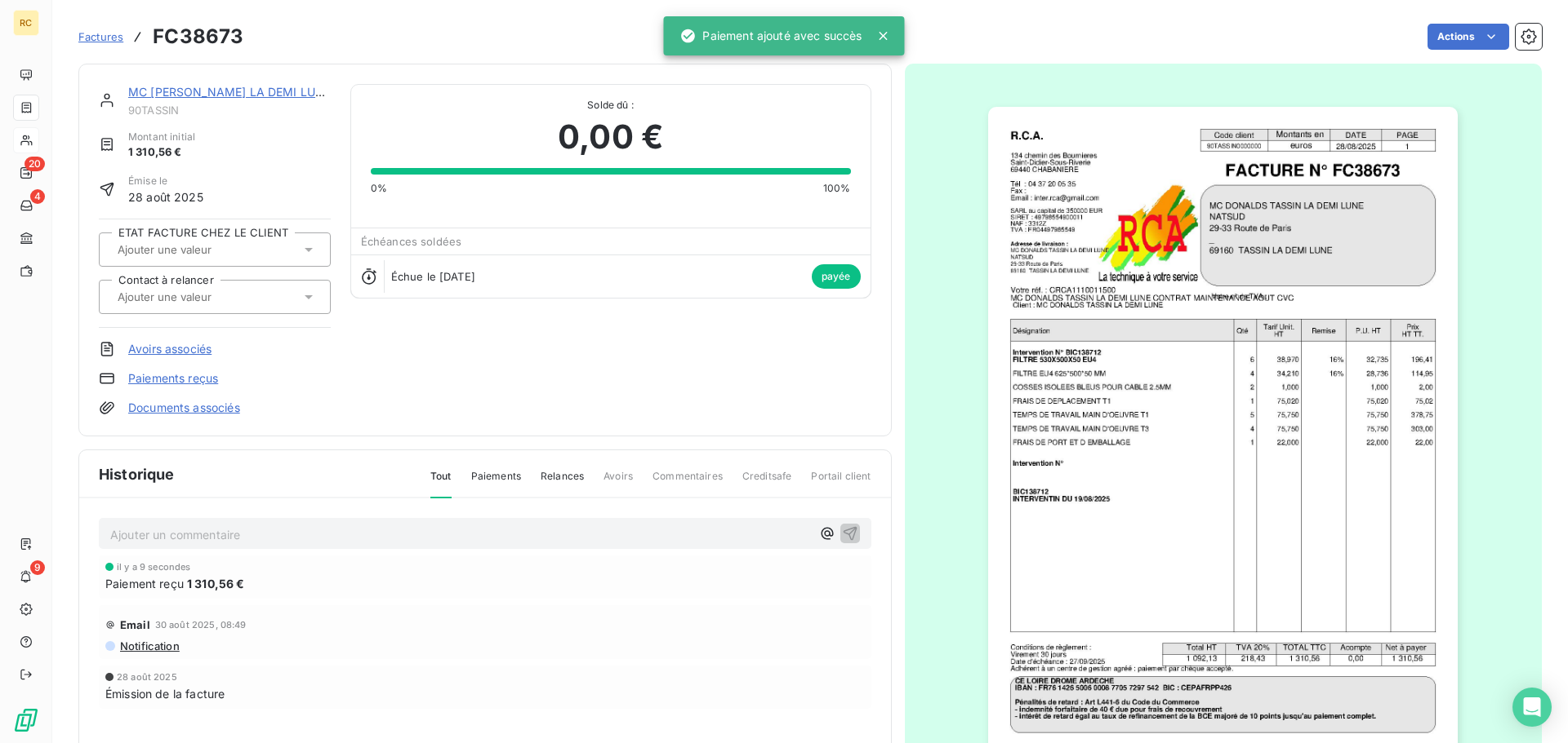
scroll to position [3, 0]
click at [251, 86] on link "MC [PERSON_NAME] LA DEMI LUNE" at bounding box center [229, 90] width 203 height 13
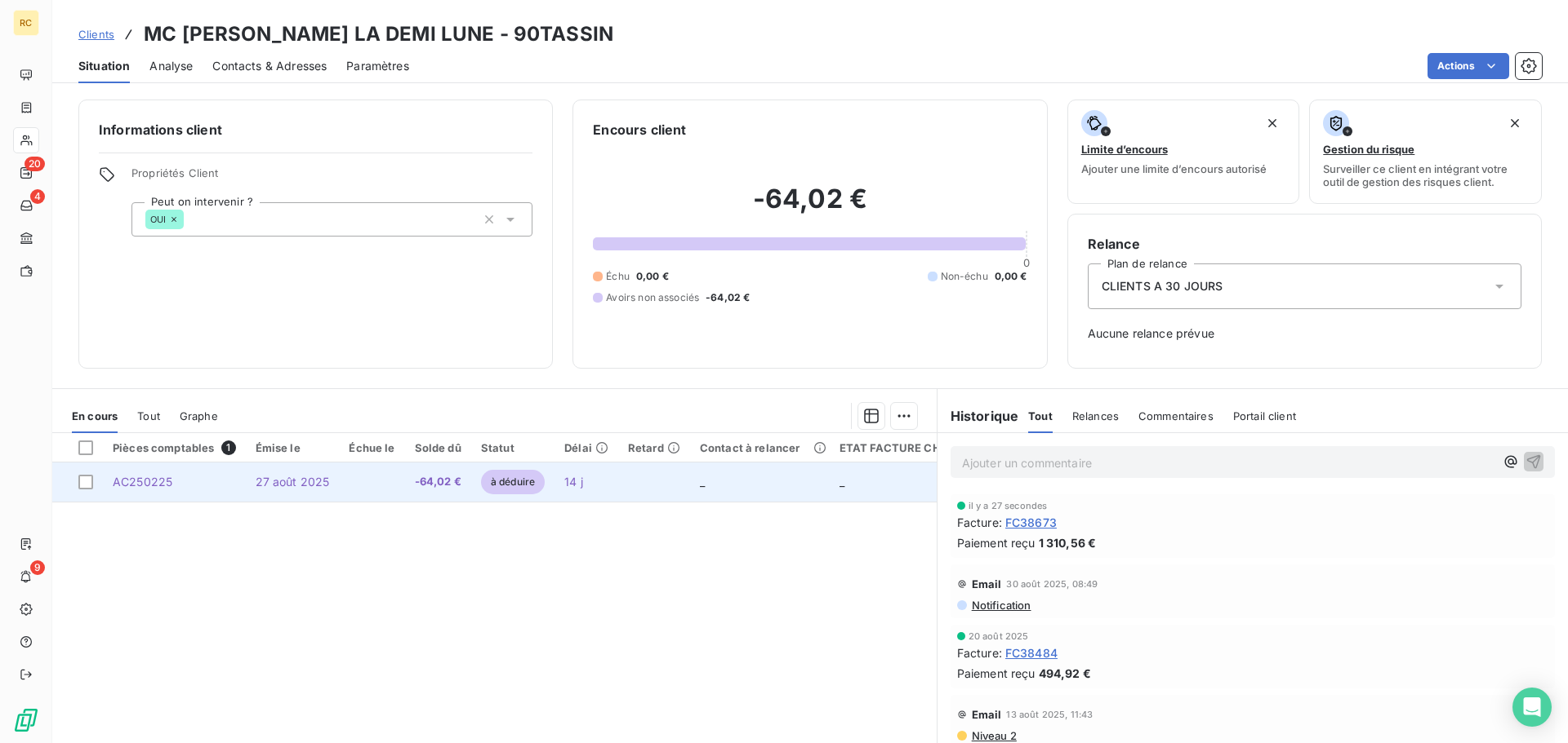
click at [451, 488] on span "-64,02 €" at bounding box center [438, 482] width 47 height 16
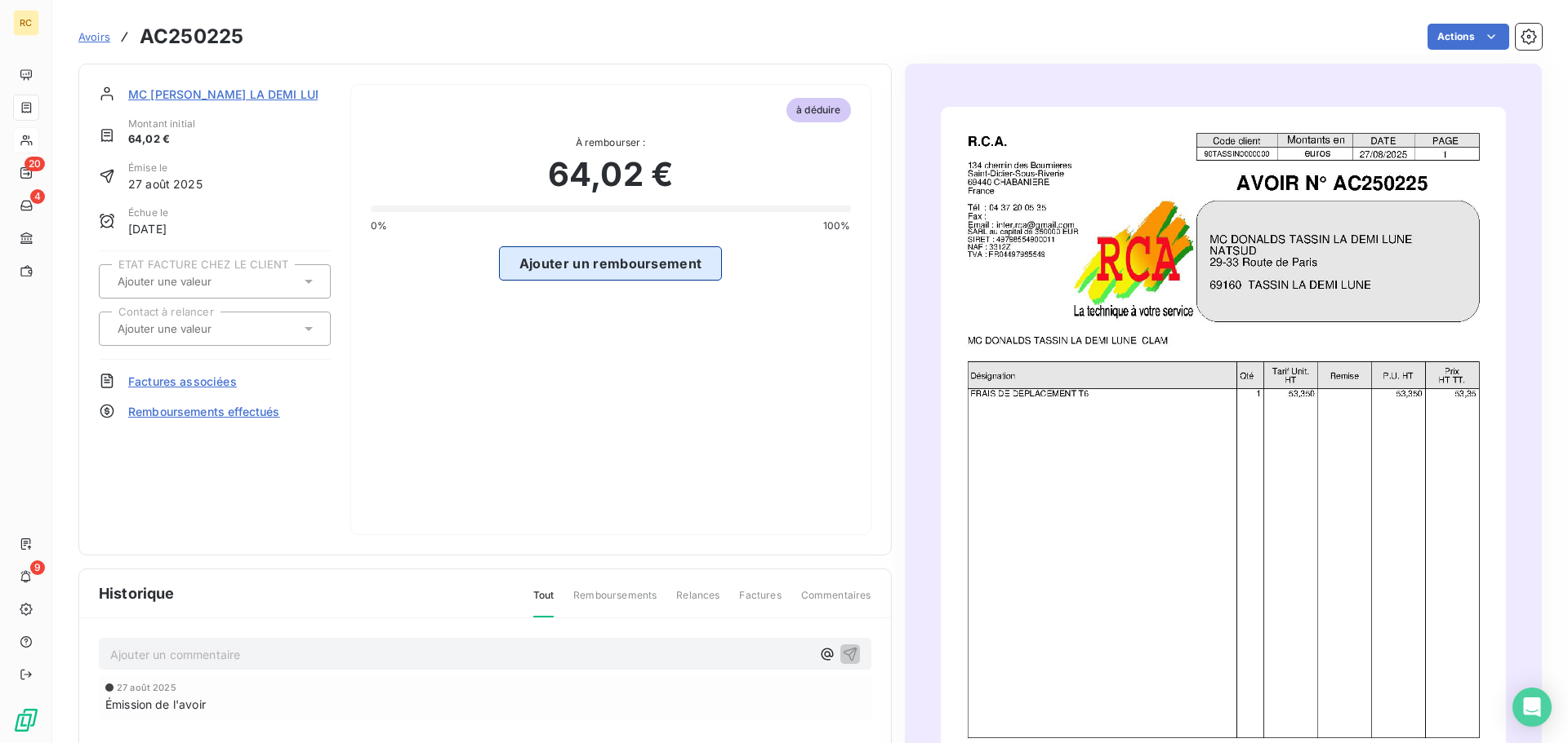
click at [682, 264] on button "Ajouter un remboursement" at bounding box center [610, 264] width 224 height 34
select select "8"
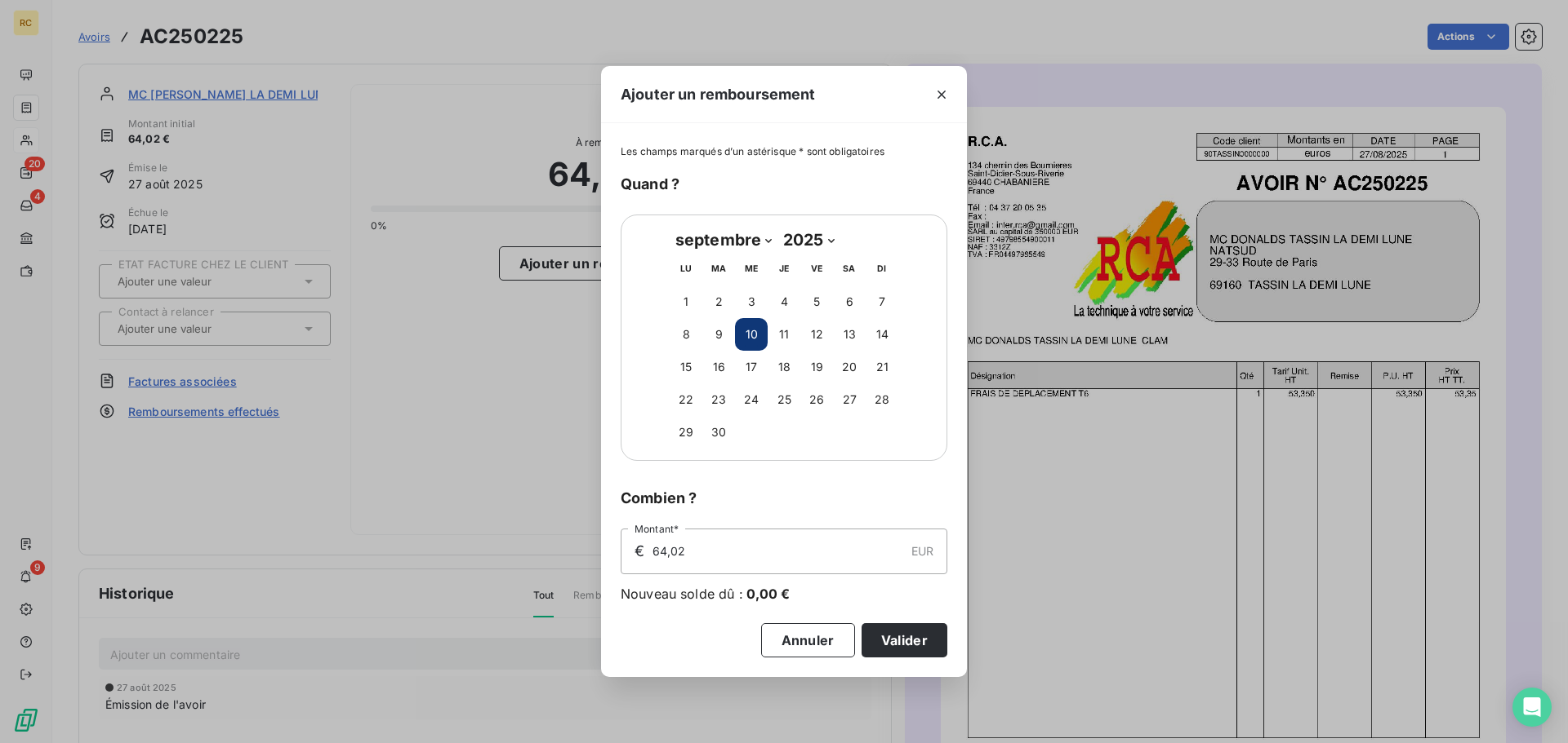
click at [593, 332] on div "Ajouter un remboursement Les champs marqués d’un astérisque * sont obligatoires…" at bounding box center [784, 372] width 1568 height 743
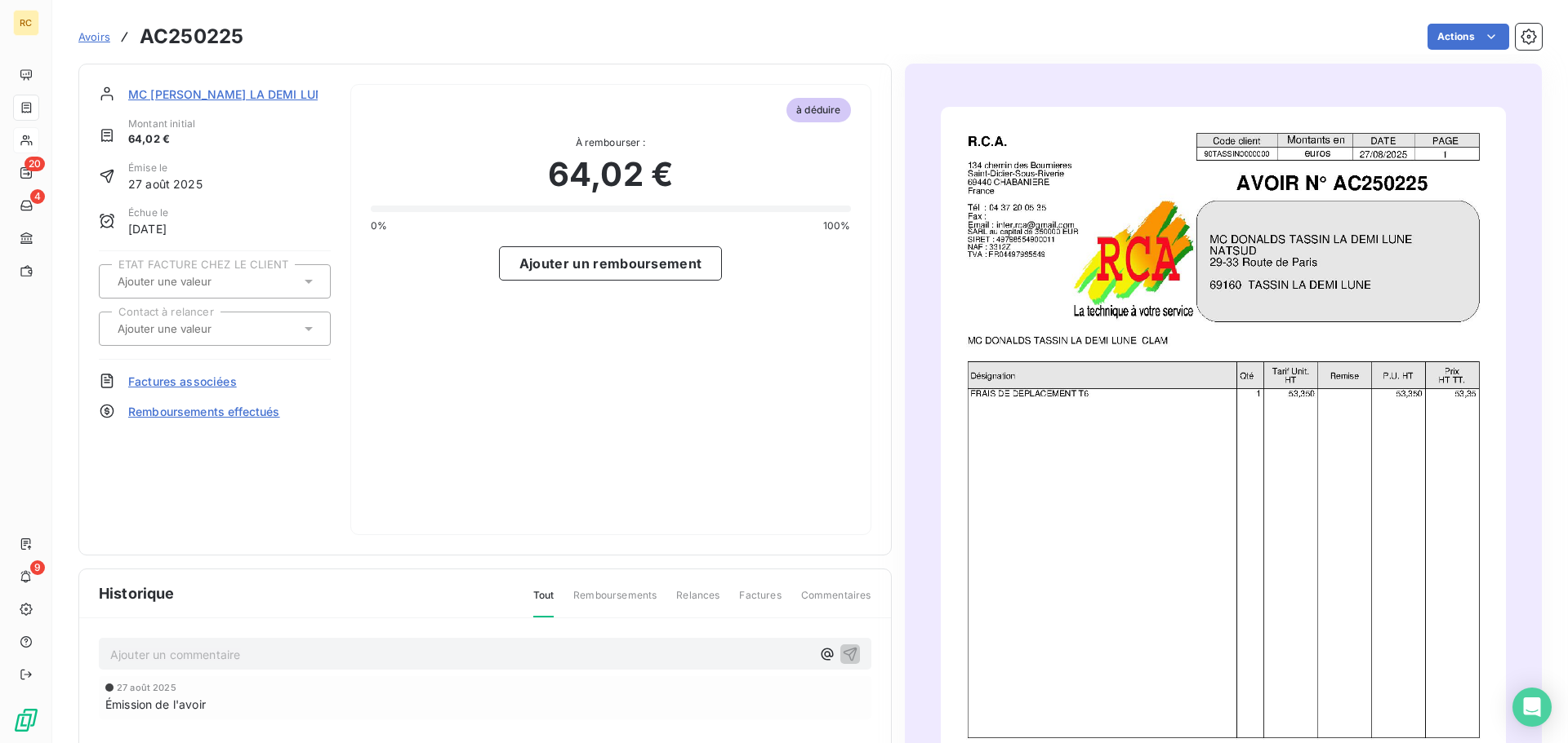
click at [248, 282] on input "text" at bounding box center [198, 282] width 164 height 14
click at [437, 372] on div "à déduire À rembourser : 64,02 € 0% 100% Ajouter un remboursement" at bounding box center [610, 309] width 521 height 452
click at [419, 374] on html "RC 20 4 9 Avoirs AC250225 Actions Mettre l'avoir en litige Mettre l’avoir en re…" at bounding box center [784, 372] width 1568 height 743
click at [663, 270] on button "Ajouter un remboursement" at bounding box center [610, 264] width 224 height 34
select select "8"
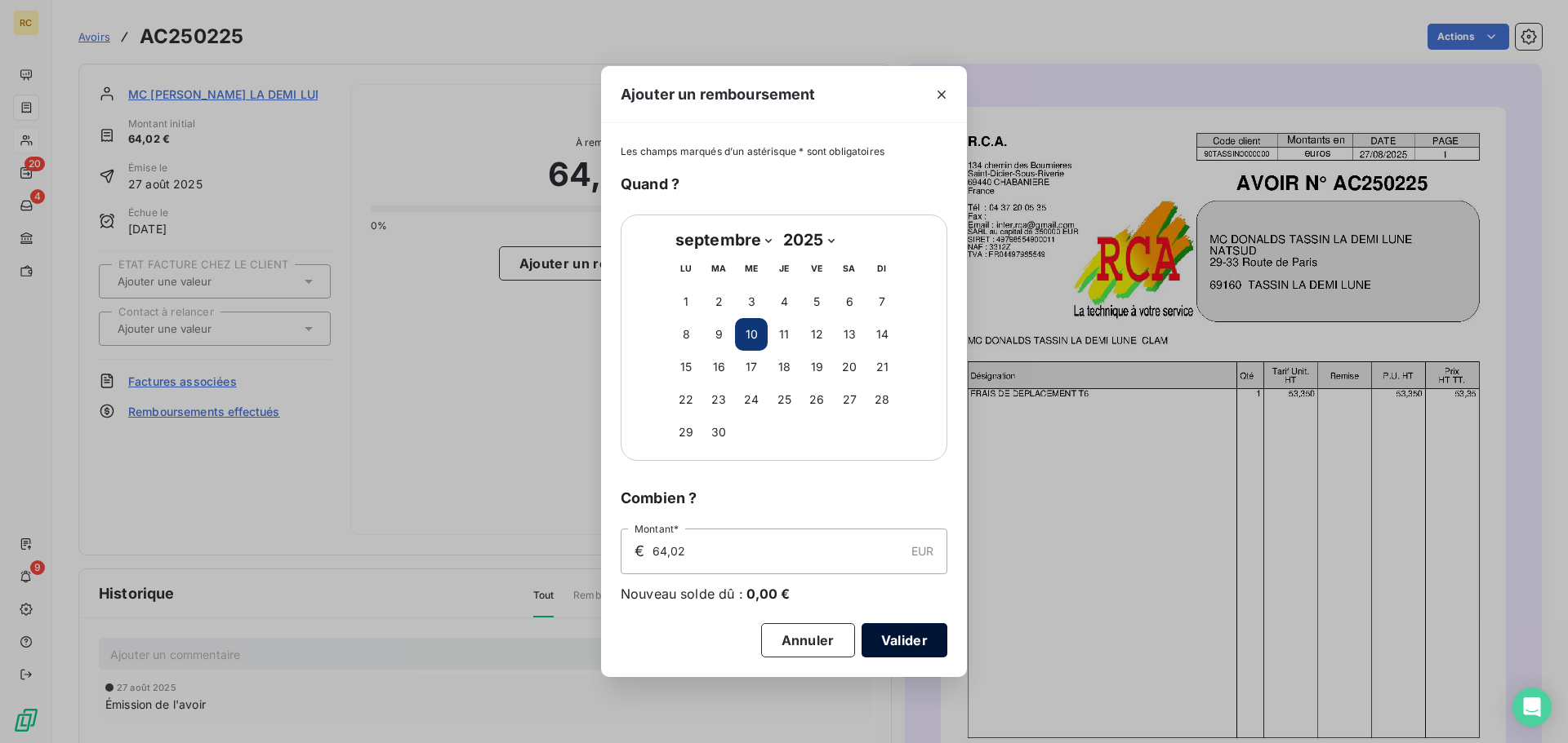
click at [931, 647] on button "Valider" at bounding box center [904, 640] width 86 height 34
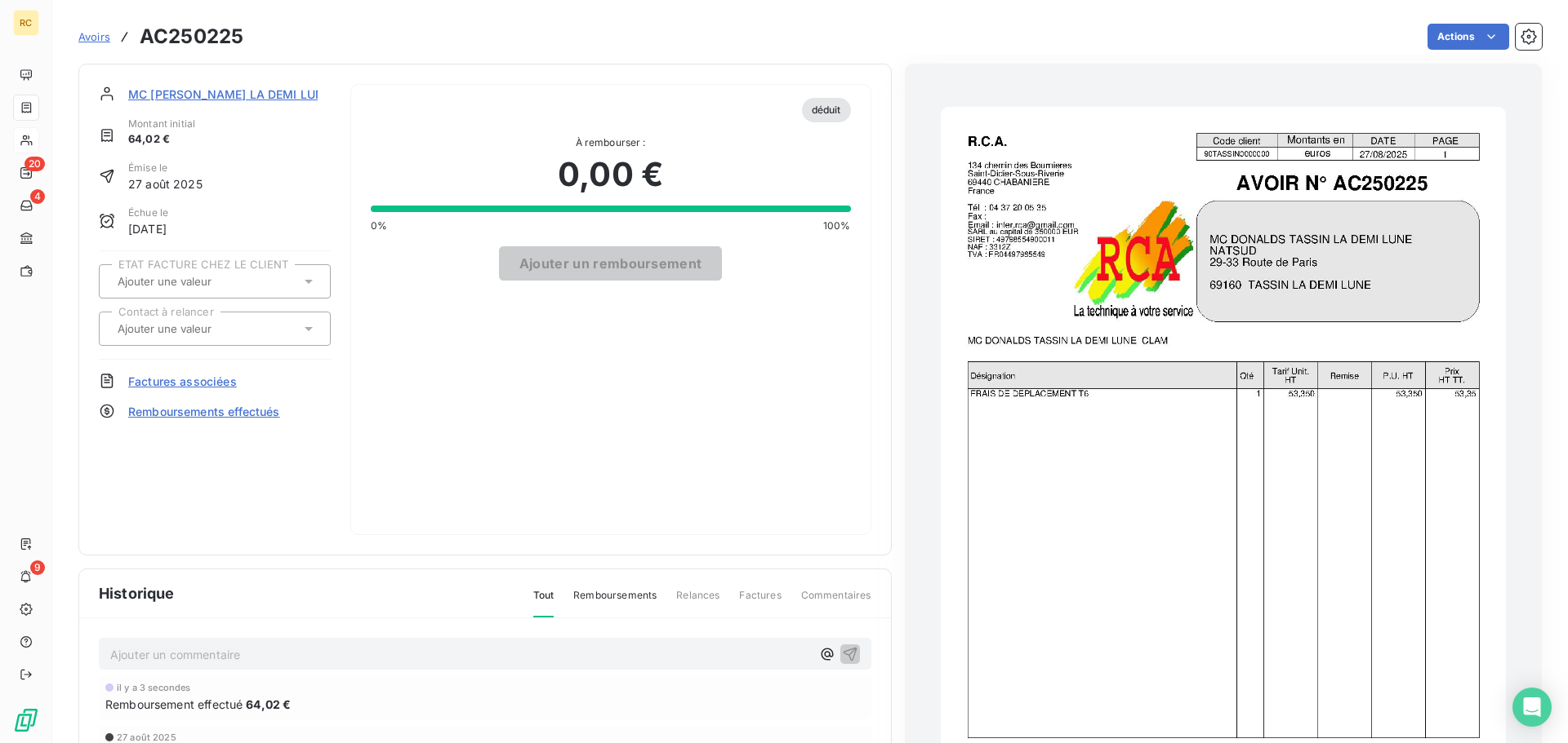
click at [189, 93] on span "MC [PERSON_NAME] LA DEMI LUNE" at bounding box center [229, 94] width 203 height 17
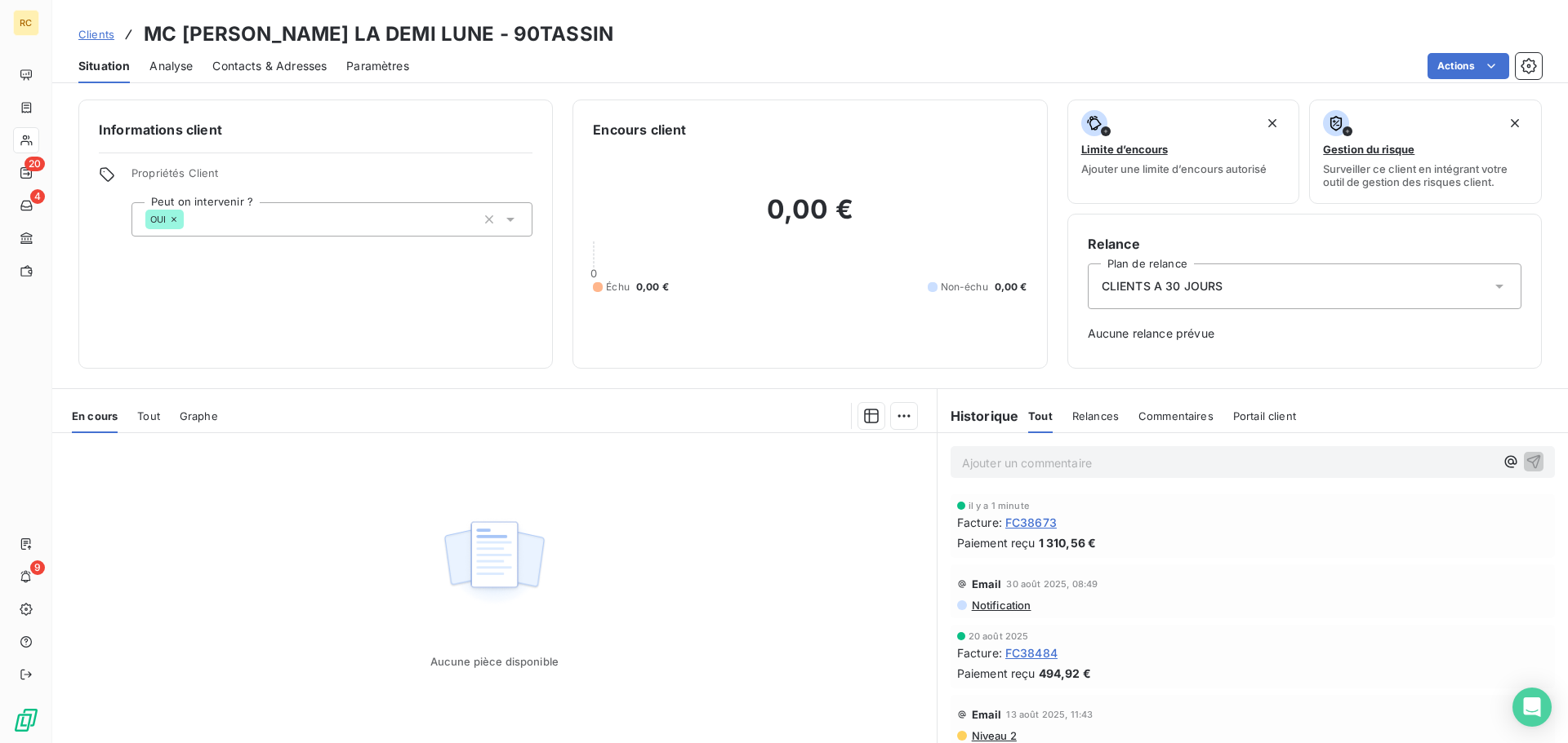
click at [179, 58] on span "Analyse" at bounding box center [171, 66] width 43 height 16
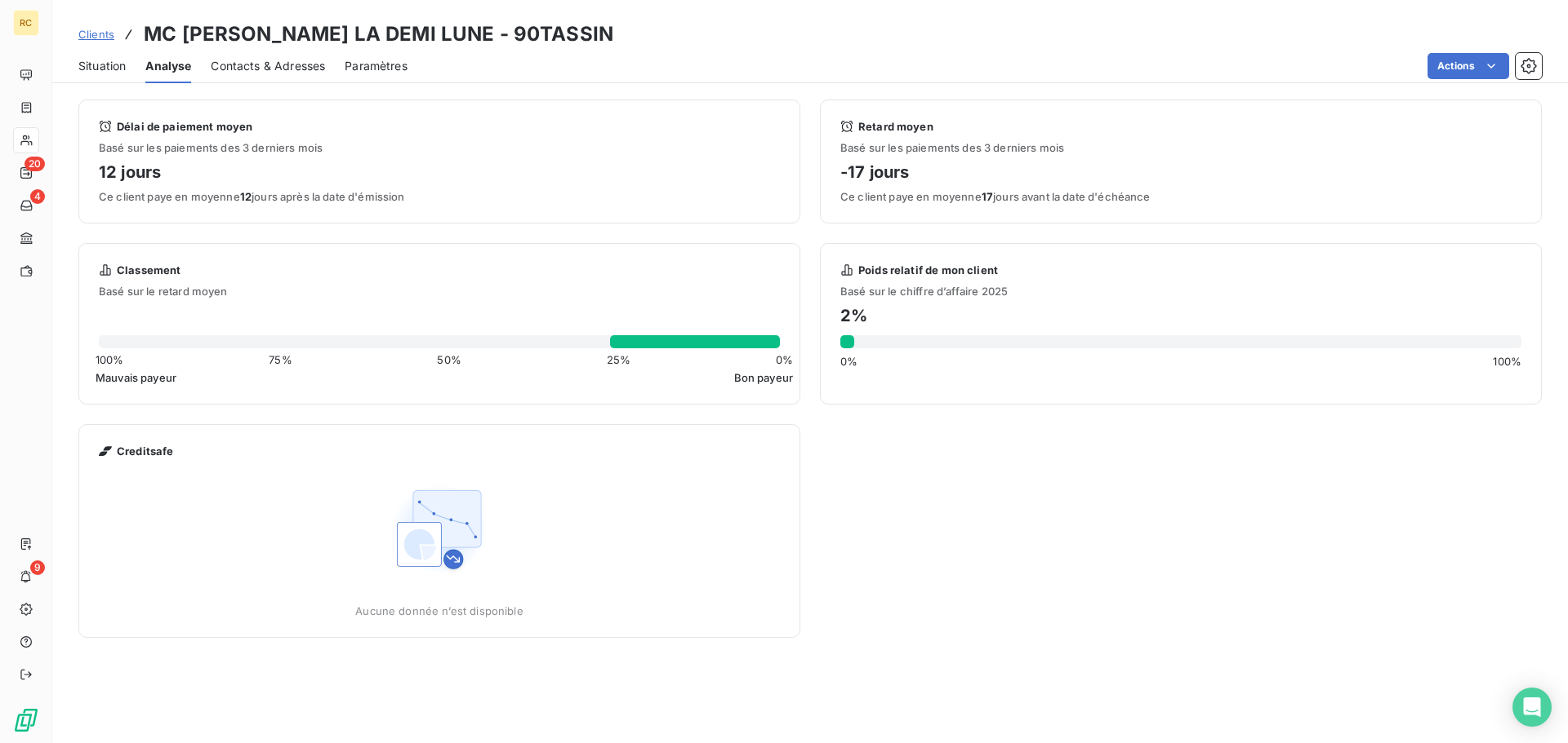
click at [236, 58] on span "Contacts & Adresses" at bounding box center [267, 66] width 114 height 16
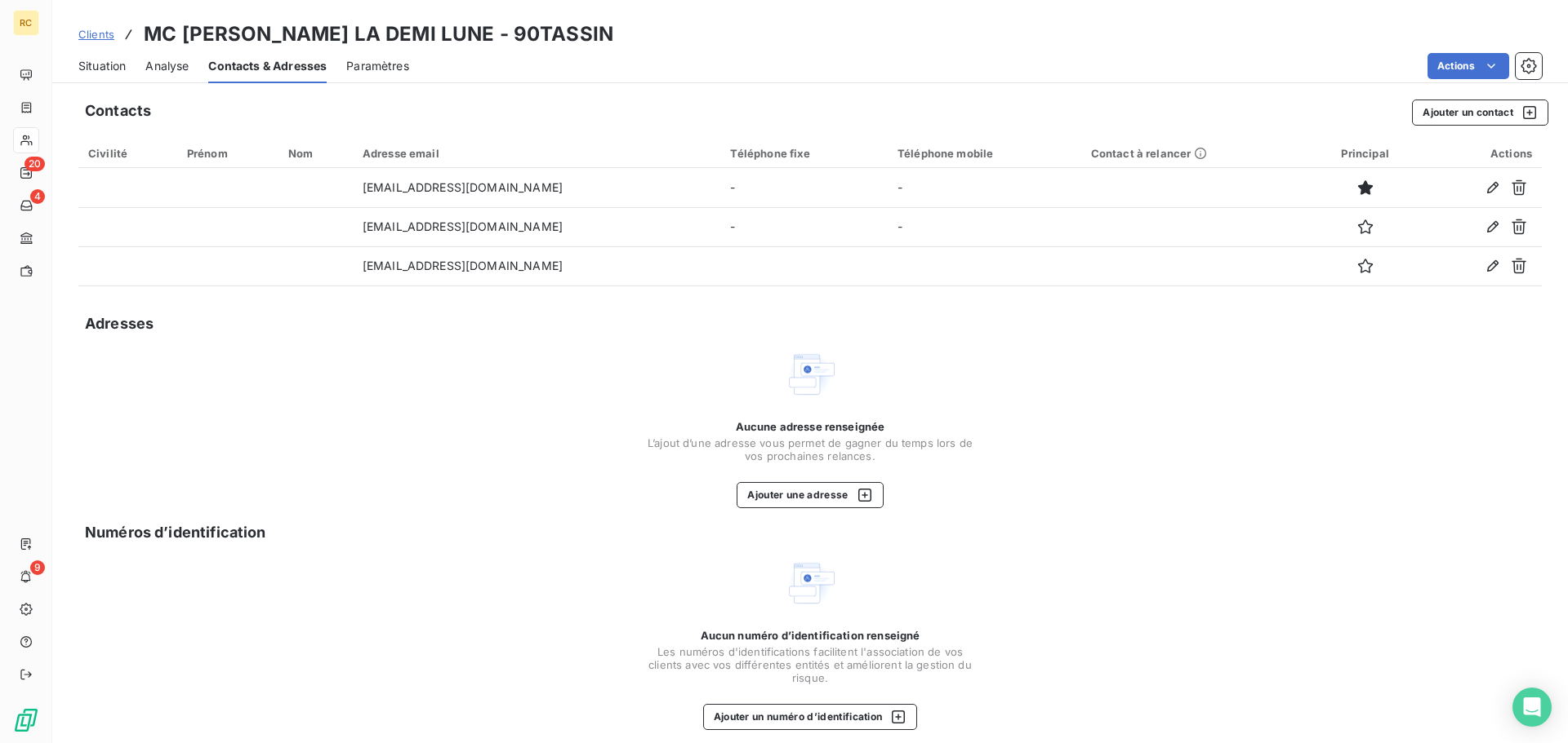
click at [101, 63] on span "Situation" at bounding box center [102, 66] width 48 height 16
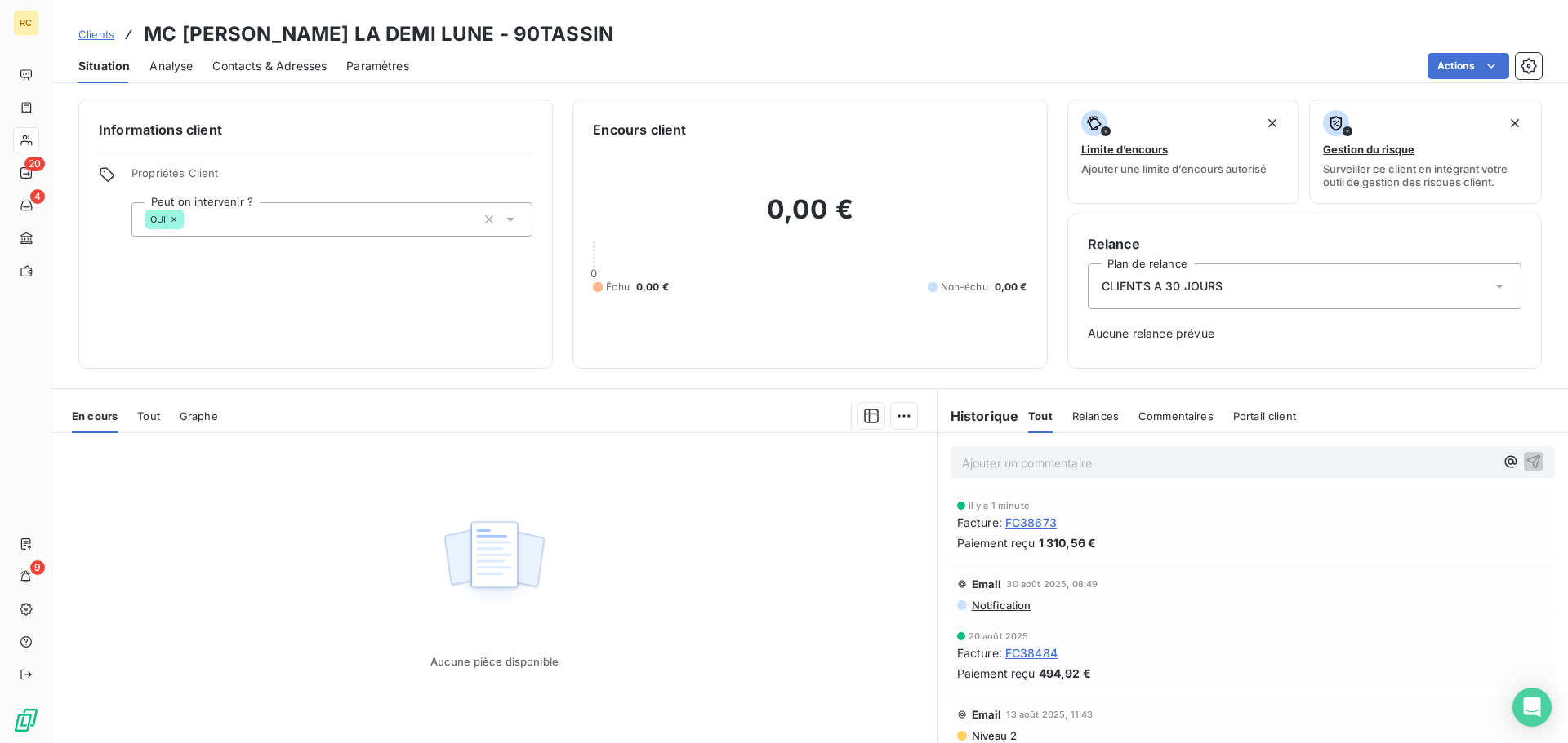
click at [94, 29] on span "Clients" at bounding box center [96, 34] width 36 height 13
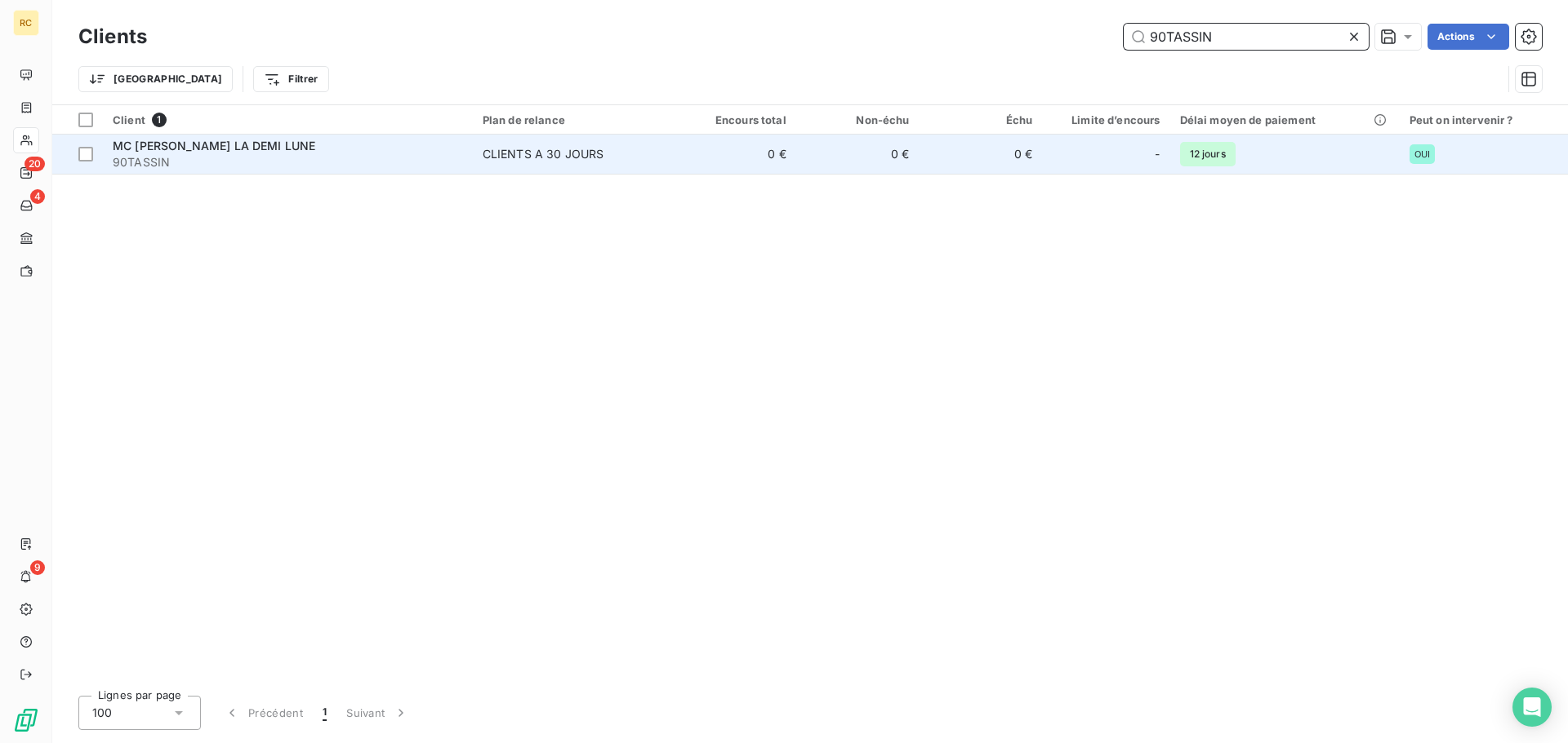
type input "90TASSIN"
click at [1059, 146] on div "-" at bounding box center [1106, 154] width 108 height 26
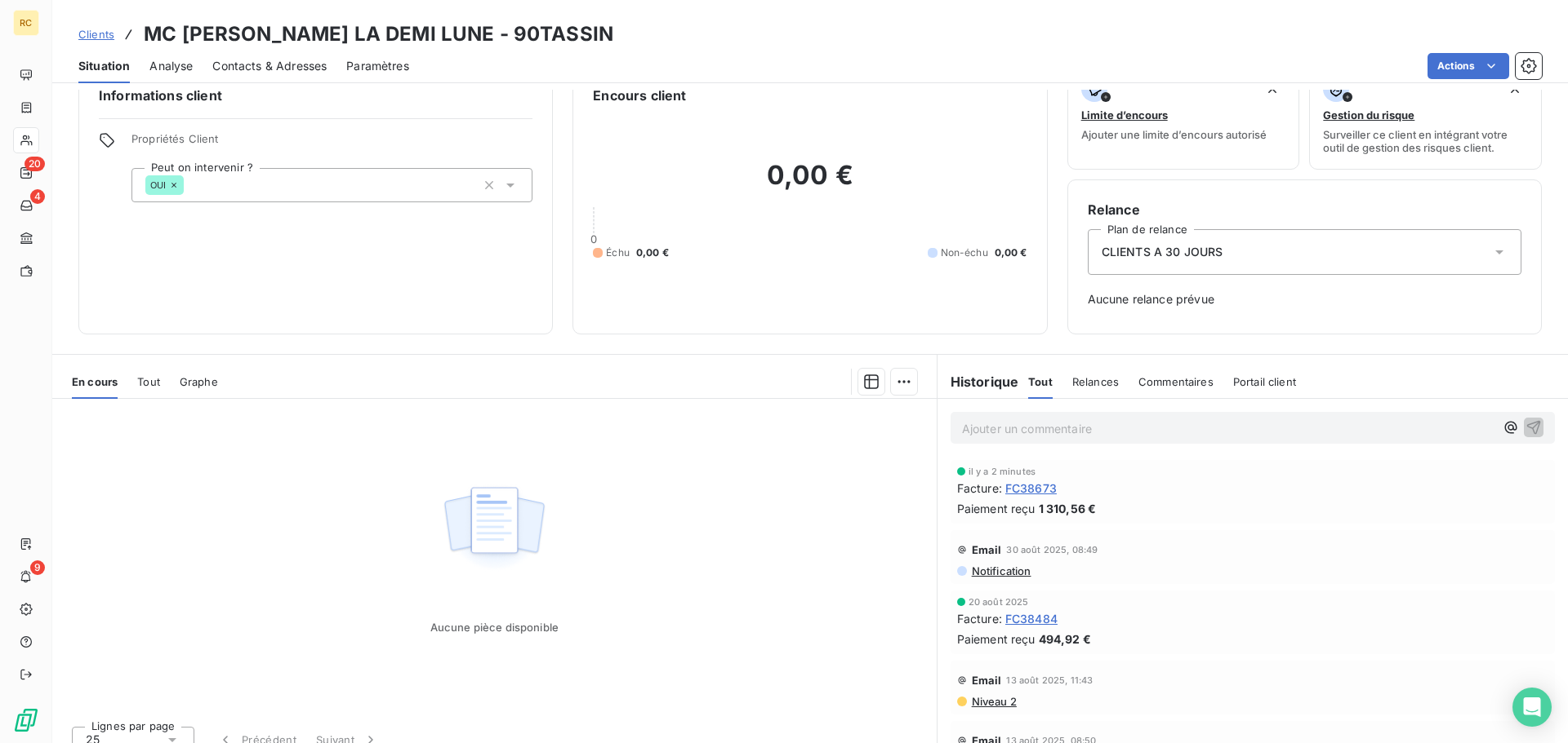
scroll to position [53, 0]
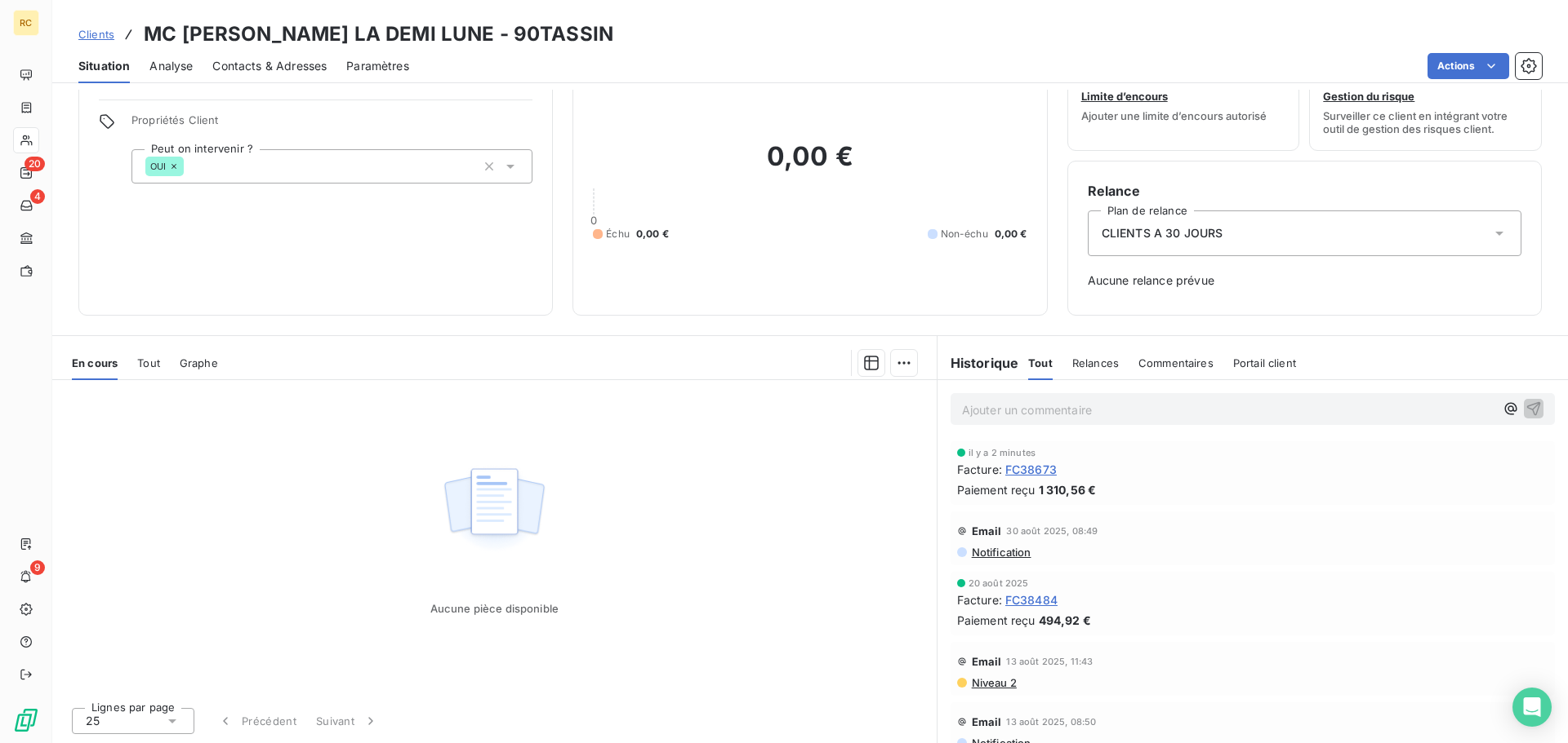
click at [1088, 355] on div "Relances" at bounding box center [1095, 363] width 47 height 34
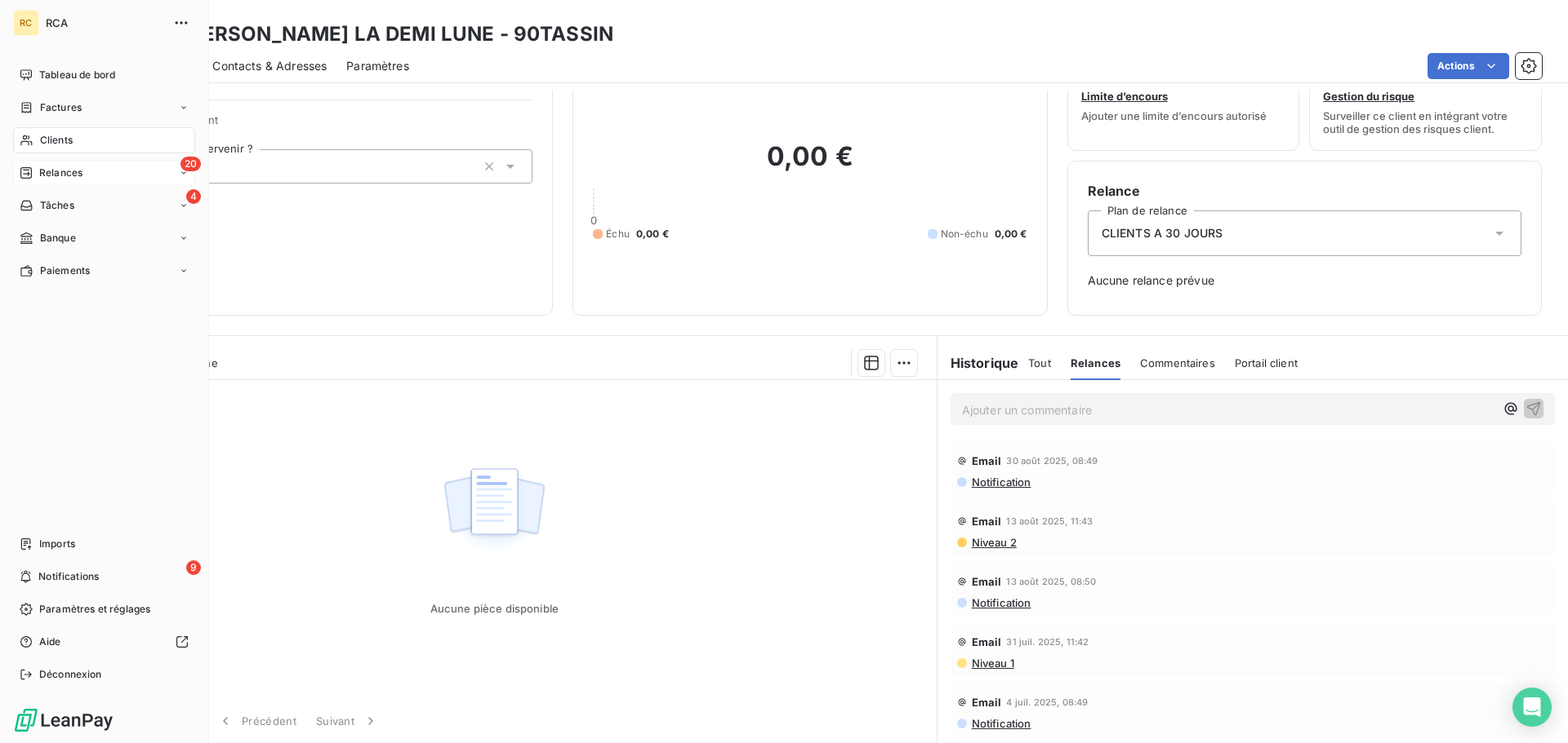
click at [141, 181] on div "20 Relances" at bounding box center [104, 173] width 182 height 26
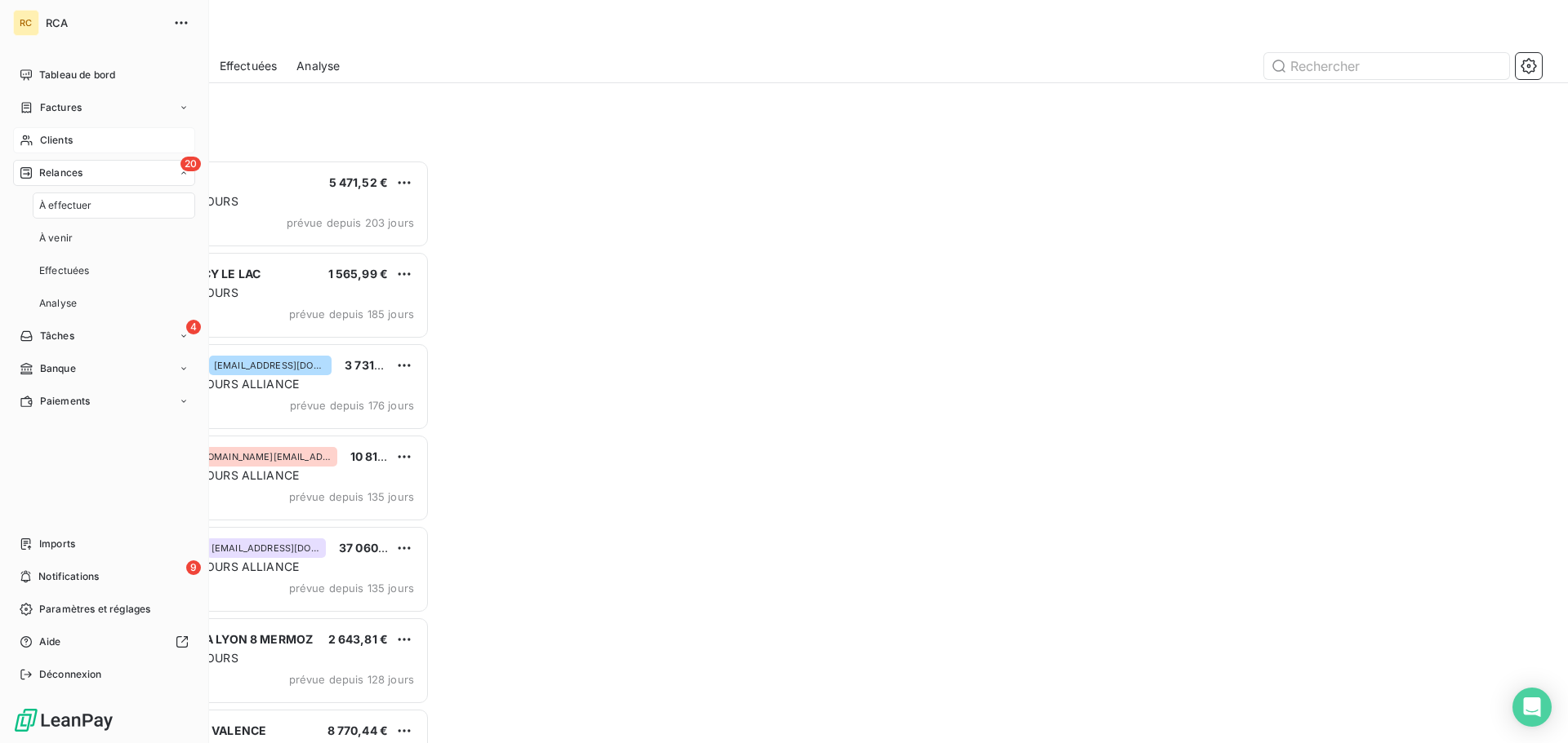
scroll to position [571, 339]
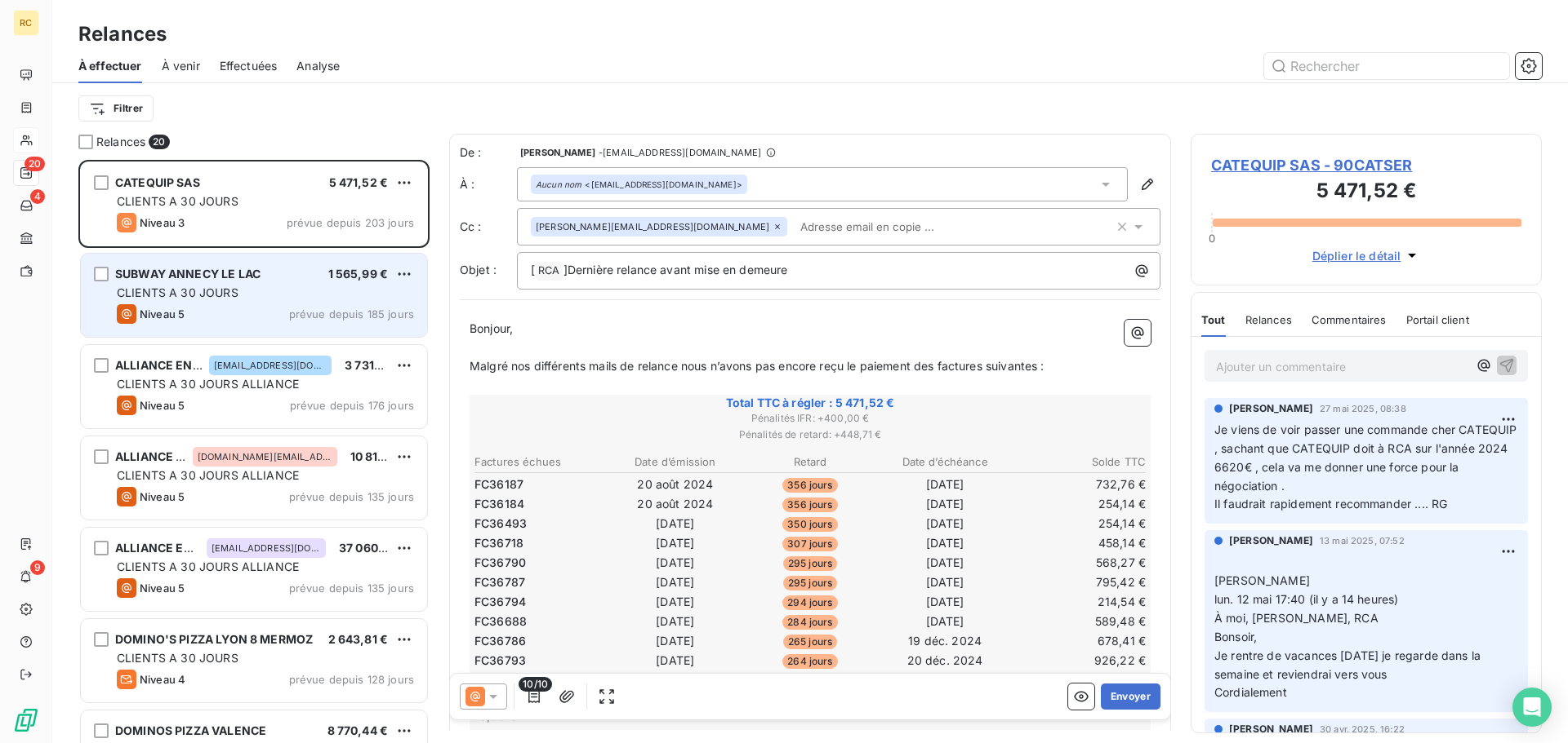
click at [252, 279] on span "SUBWAY ANNECY LE LAC" at bounding box center [187, 273] width 145 height 13
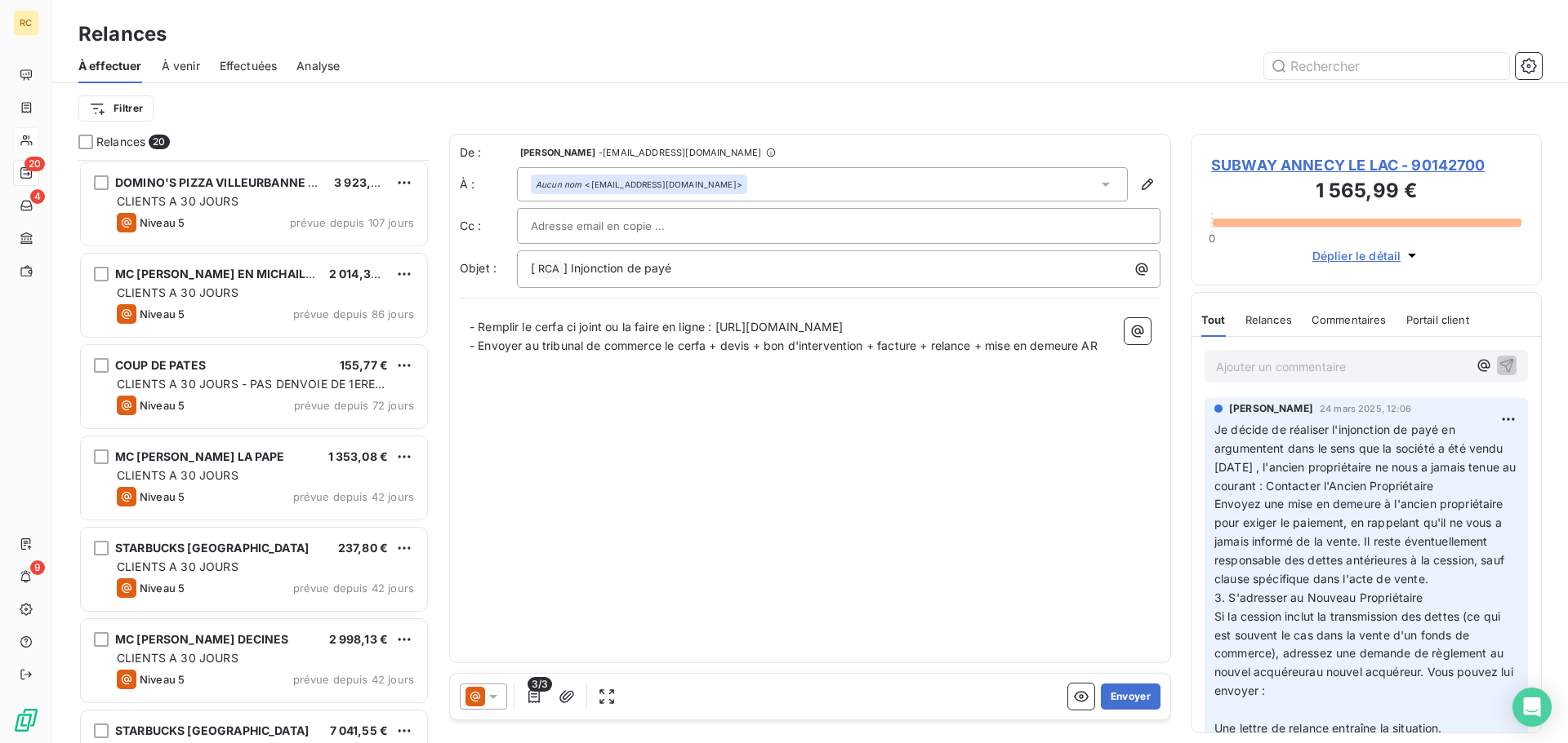
scroll to position [735, 0]
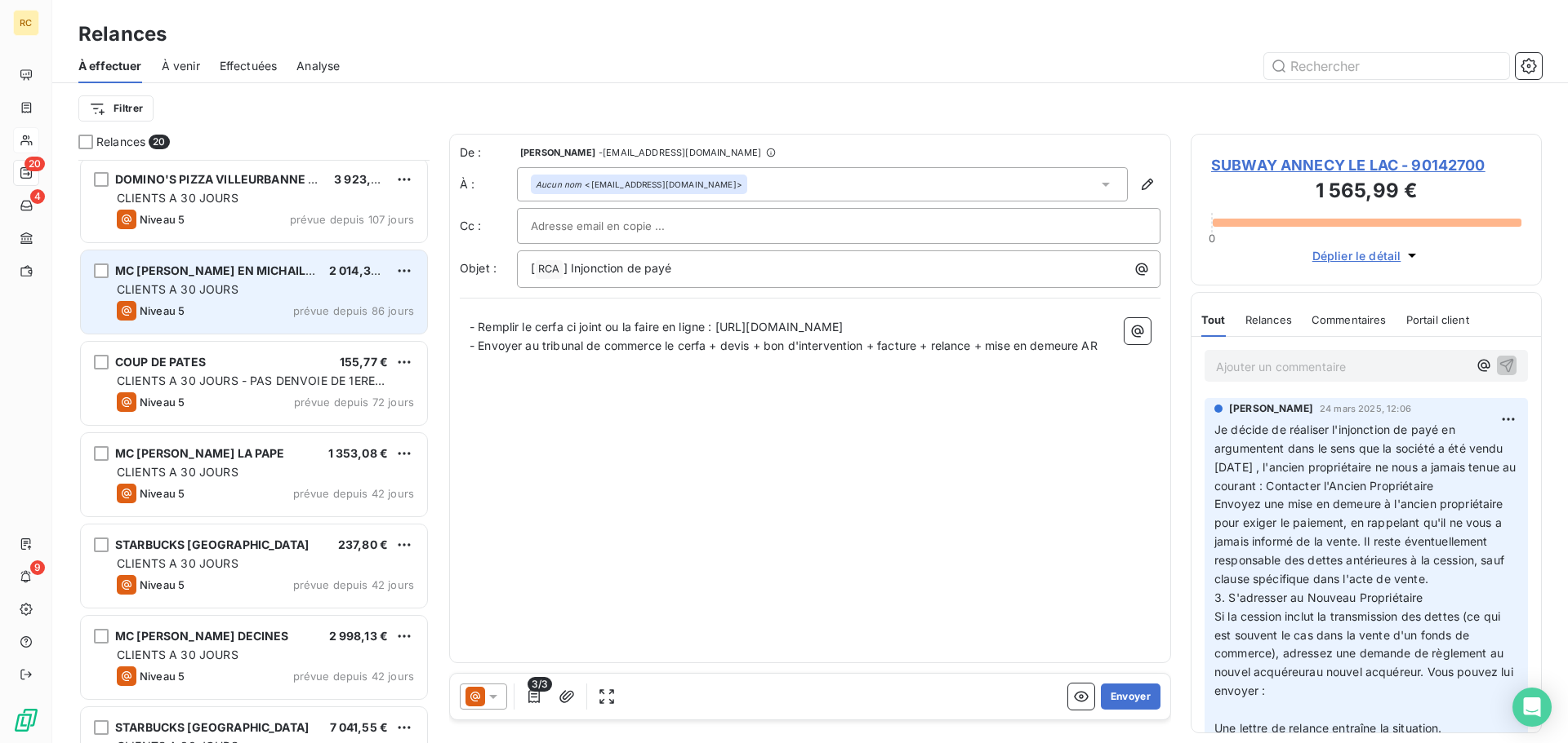
click at [242, 289] on div "CLIENTS A 30 JOURS" at bounding box center [266, 290] width 297 height 16
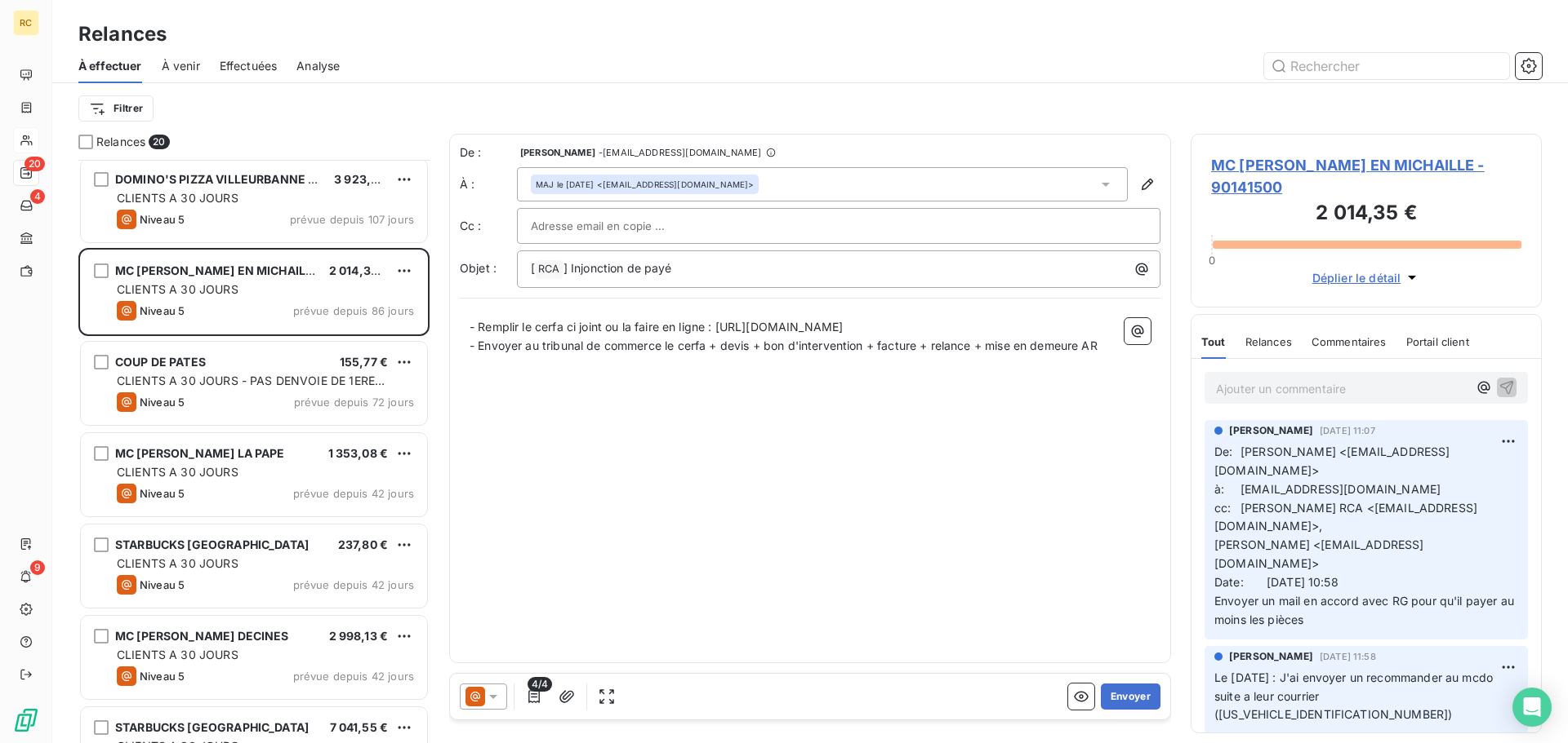
click at [1265, 340] on span "Relances" at bounding box center [1269, 342] width 47 height 13
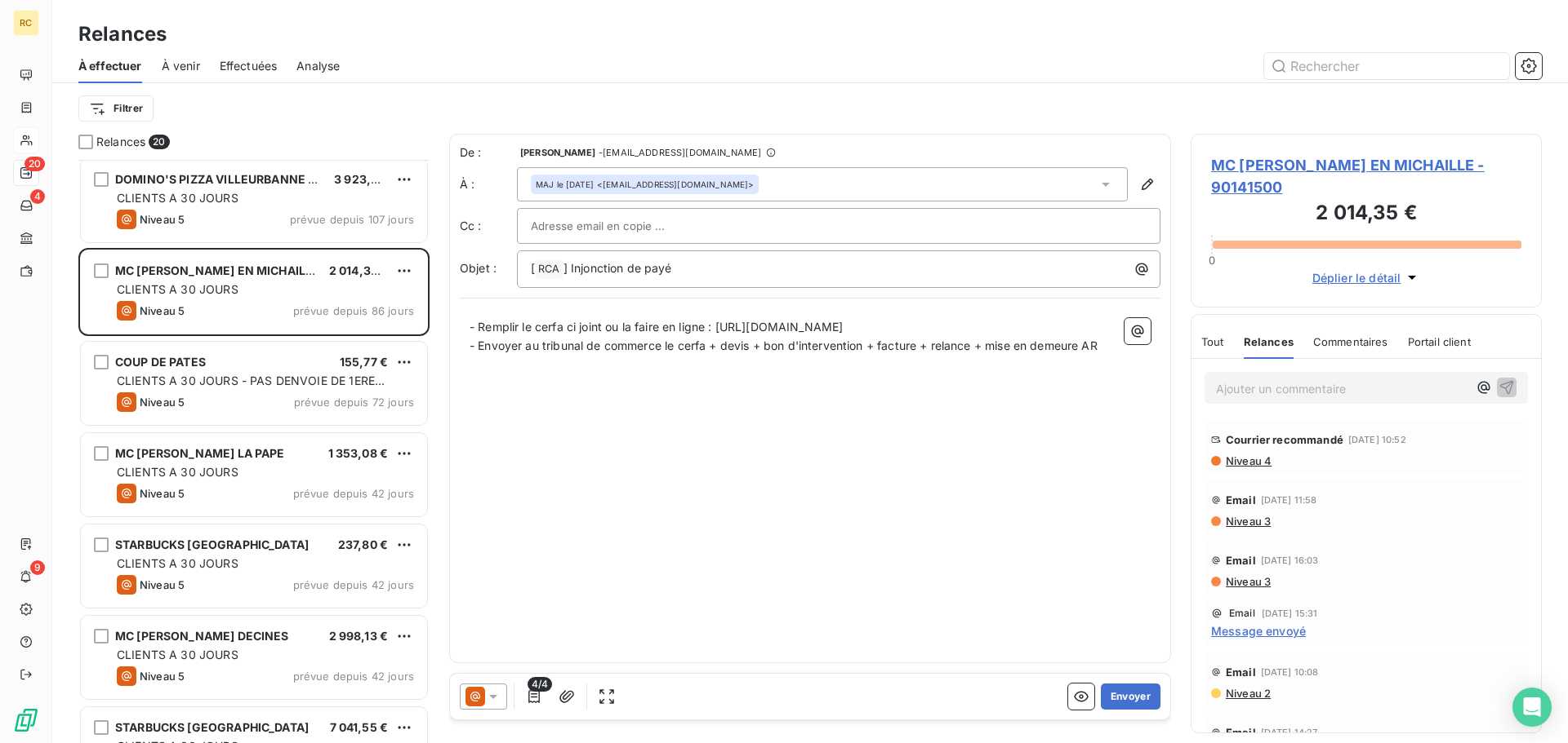
click at [1211, 340] on span "Tout" at bounding box center [1212, 342] width 23 height 13
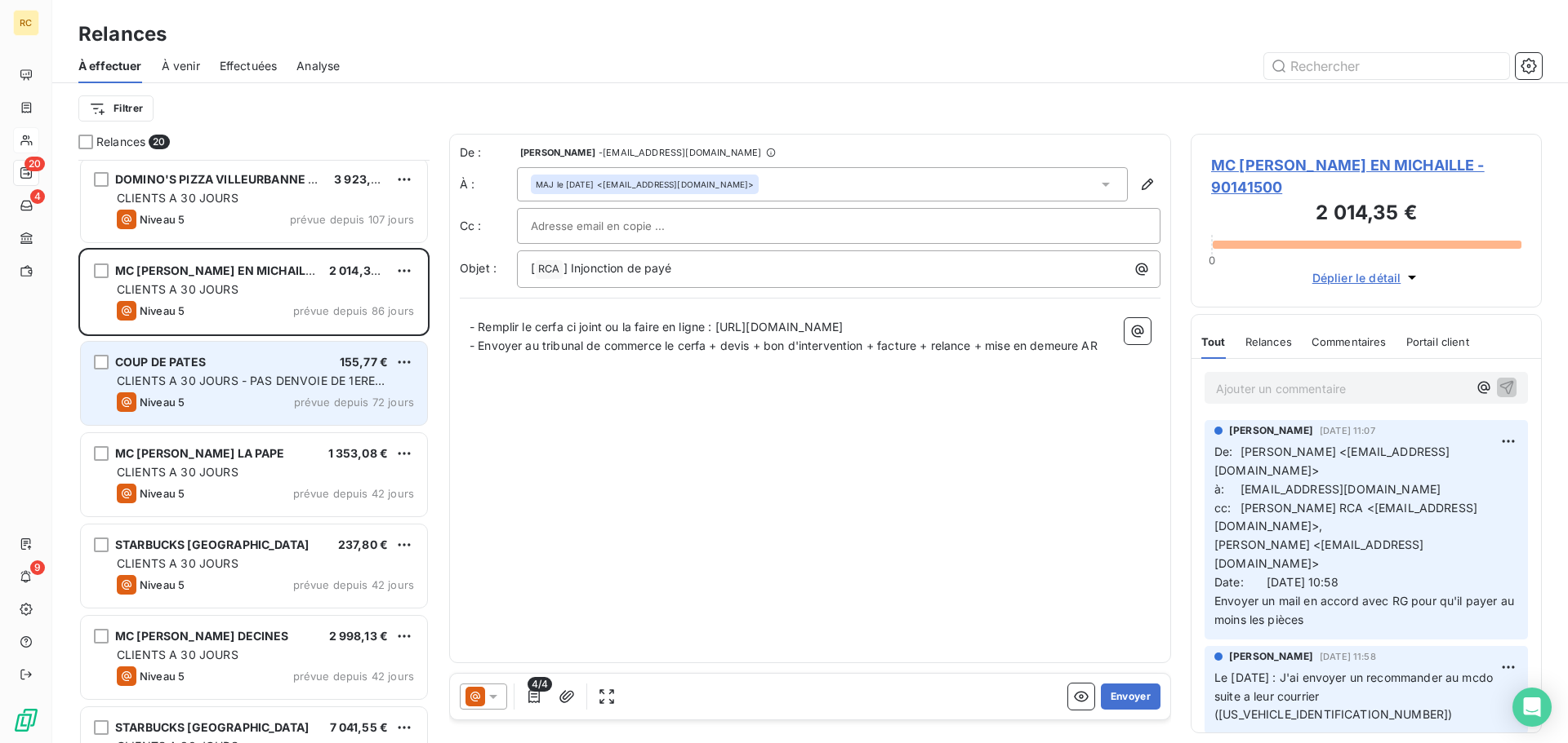
click at [187, 403] on div "Niveau 5 prévue depuis 72 jours" at bounding box center [266, 402] width 297 height 20
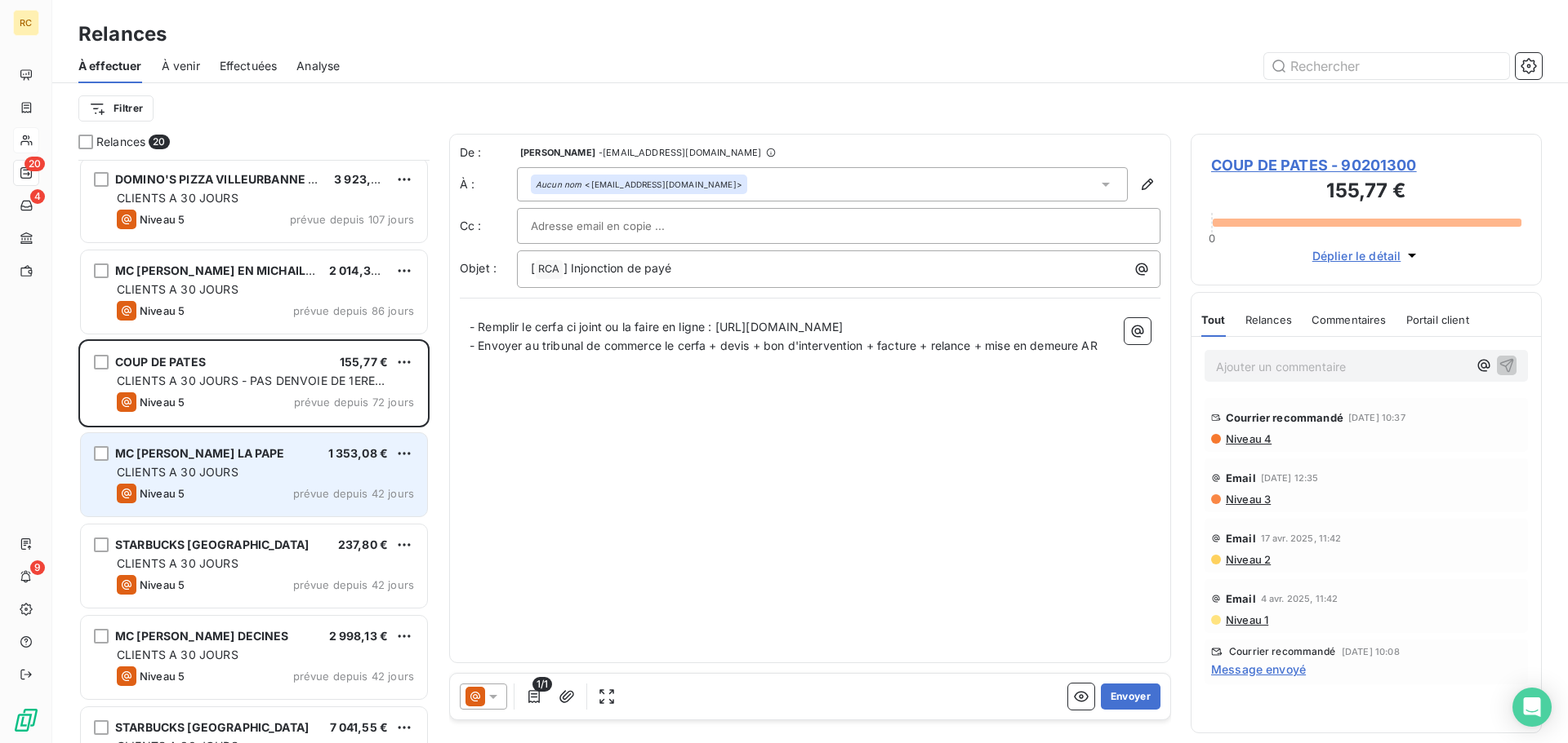
click at [266, 483] on div "MC [PERSON_NAME] LA PAPE 1 353,08 € CLIENTS A 30 JOURS Niveau 5 prévue depuis 4…" at bounding box center [254, 475] width 347 height 84
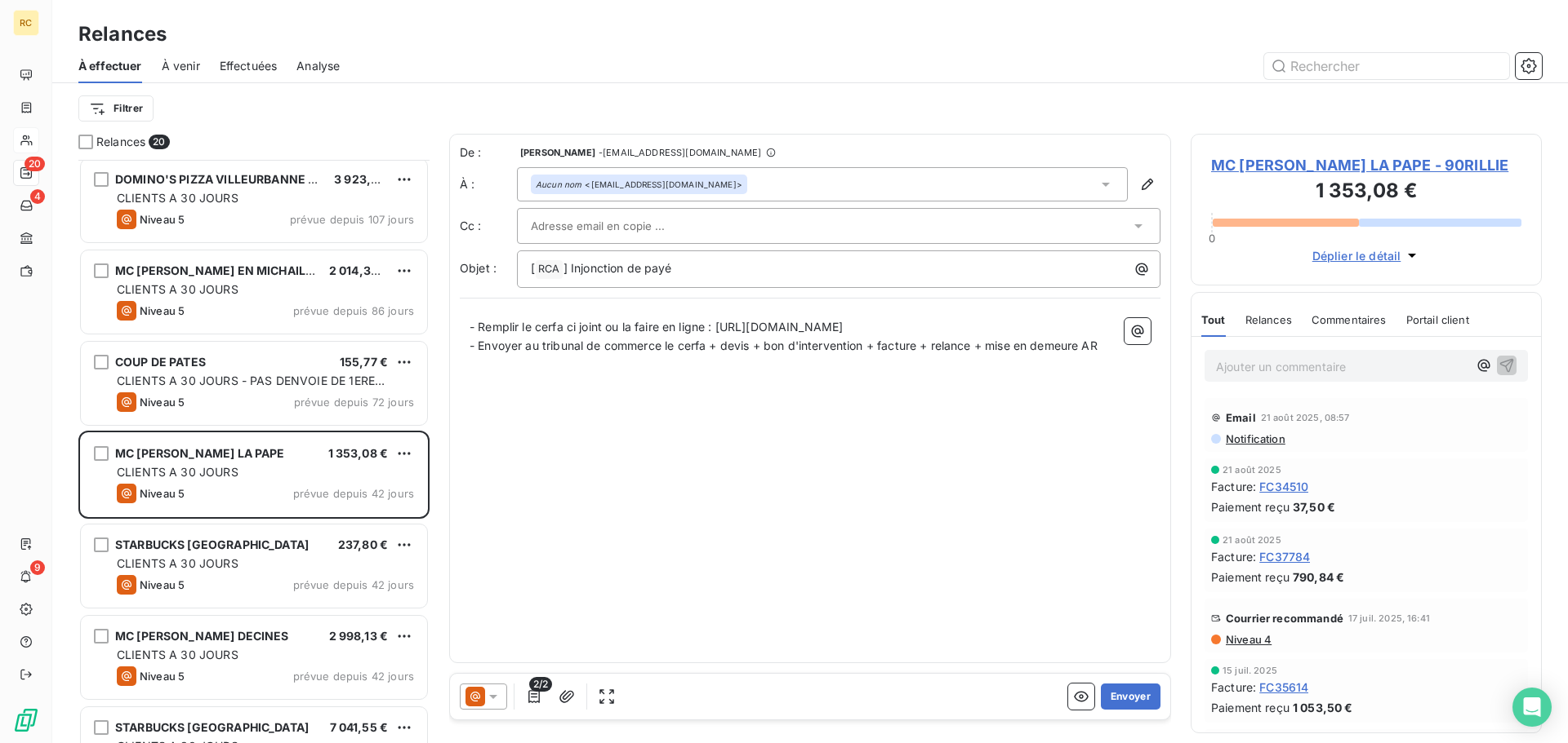
click at [1273, 337] on div "Relances" at bounding box center [1269, 320] width 47 height 34
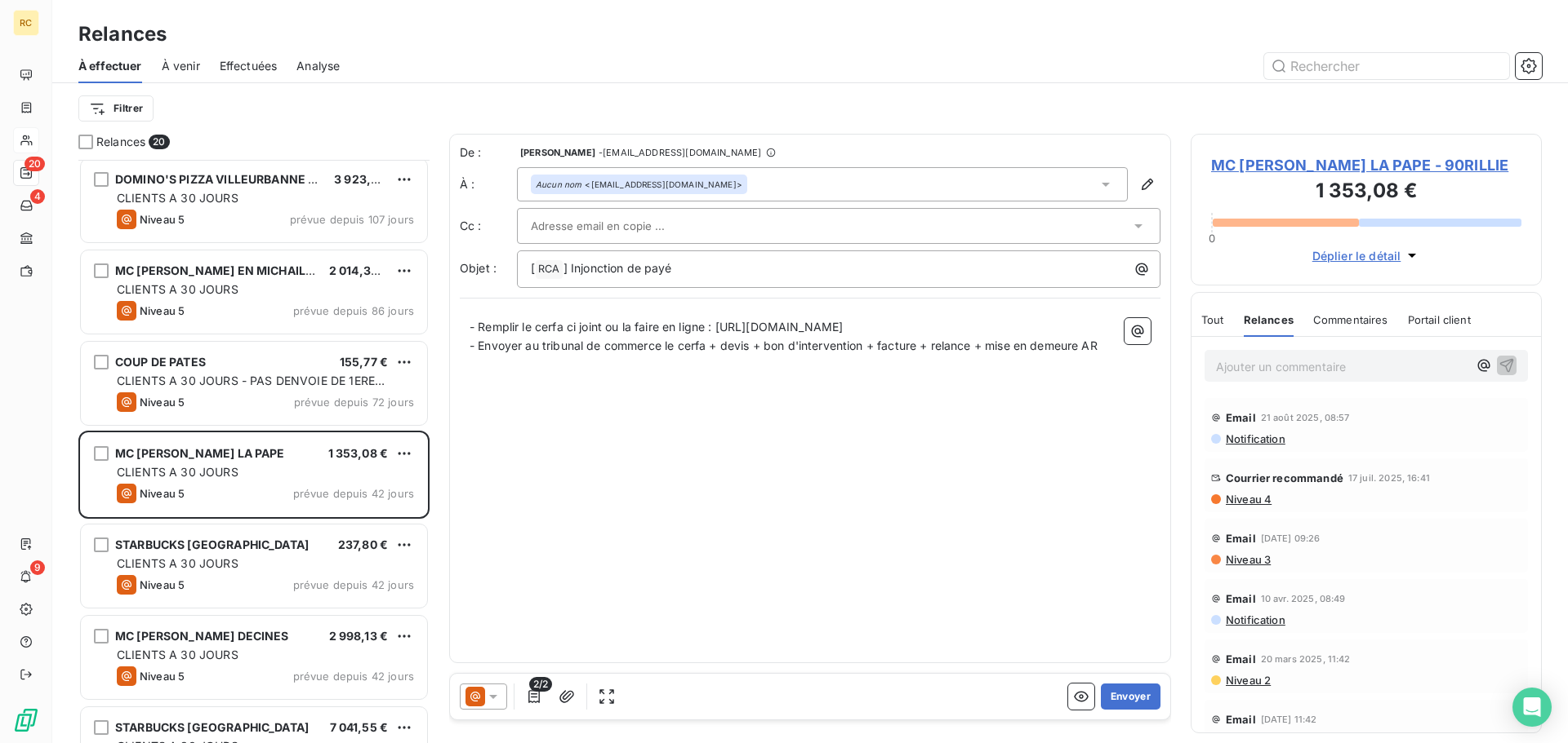
click at [1266, 445] on span "Notification" at bounding box center [1255, 439] width 61 height 13
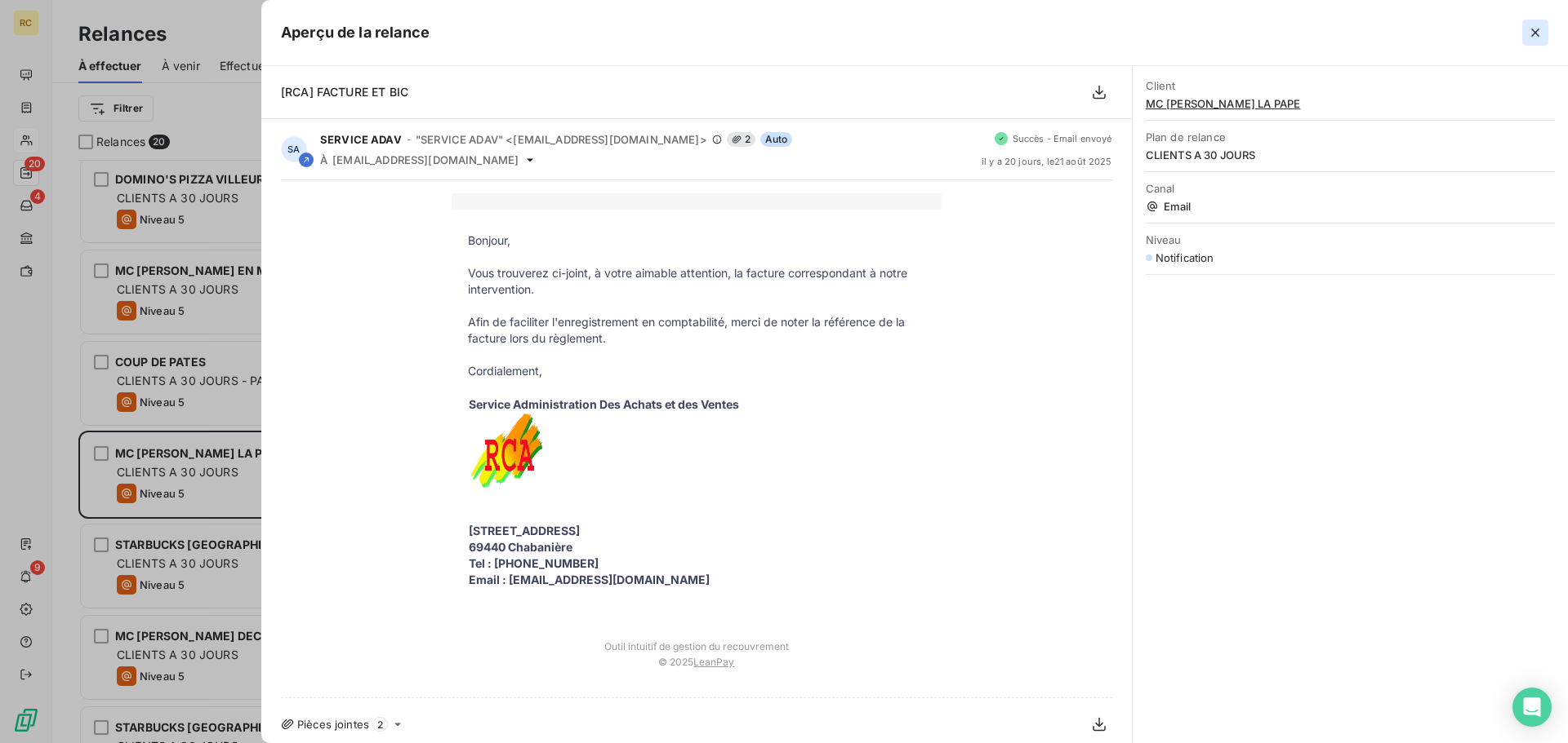
click at [1535, 25] on icon "button" at bounding box center [1536, 32] width 16 height 16
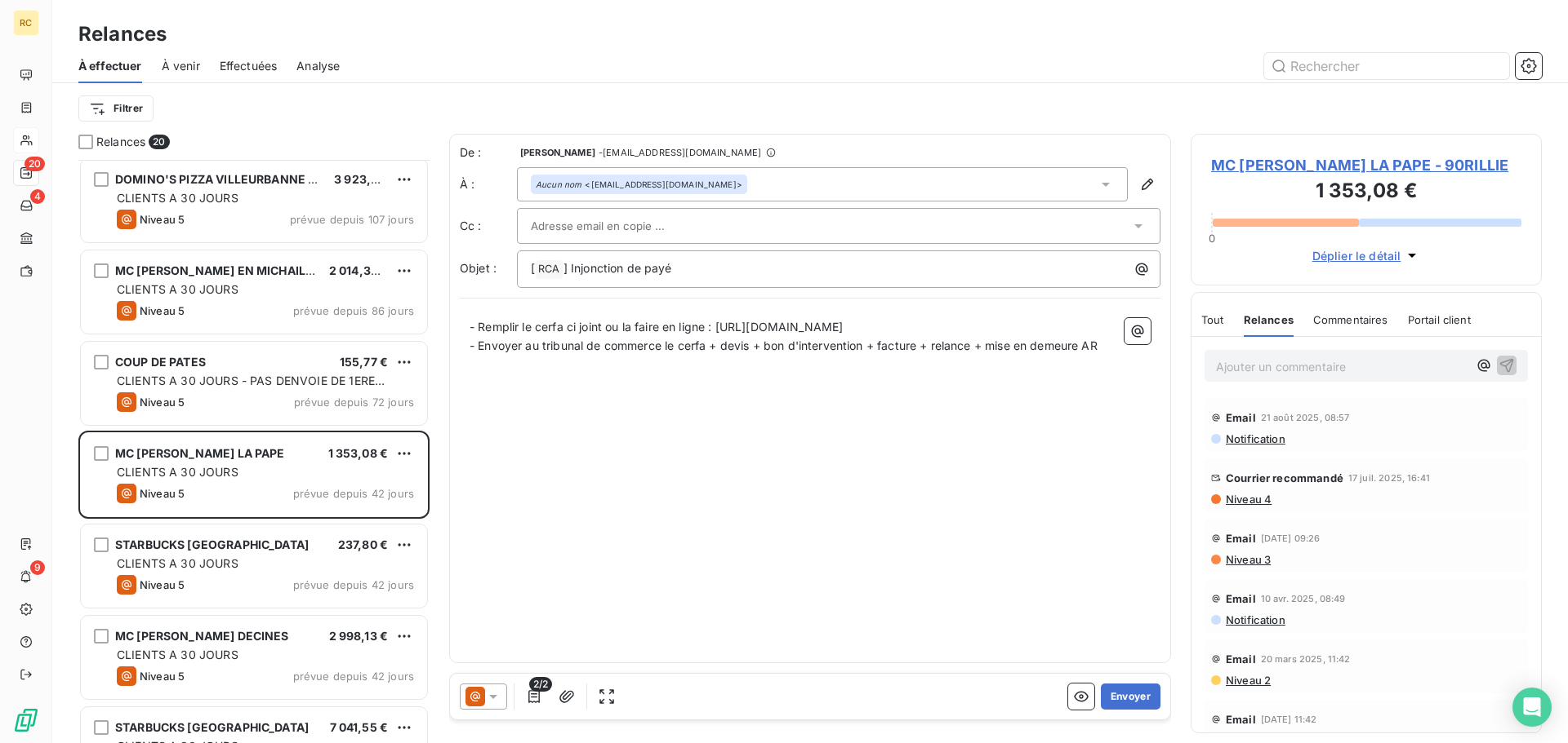
click at [1353, 327] on span "Commentaires" at bounding box center [1350, 319] width 75 height 13
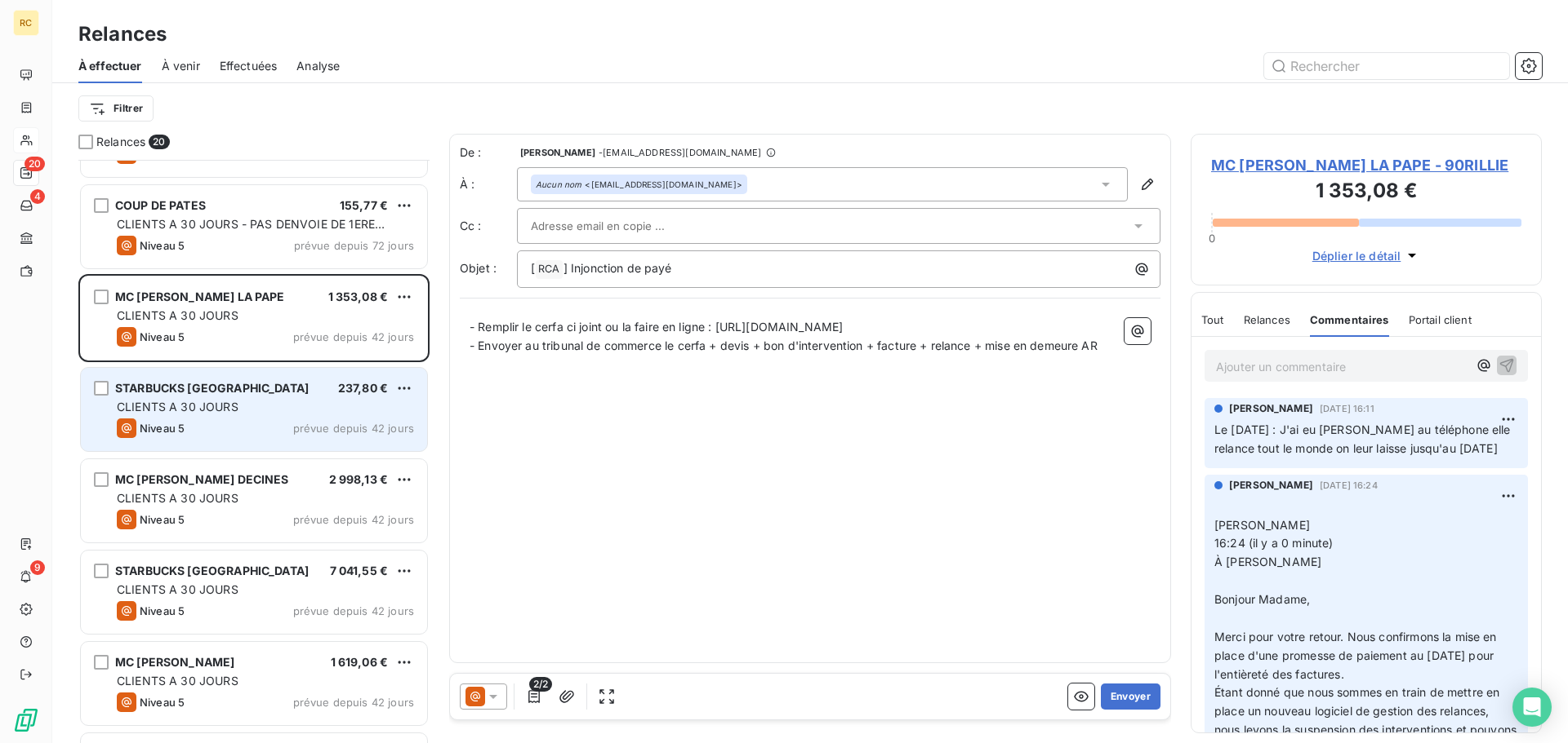
scroll to position [899, 0]
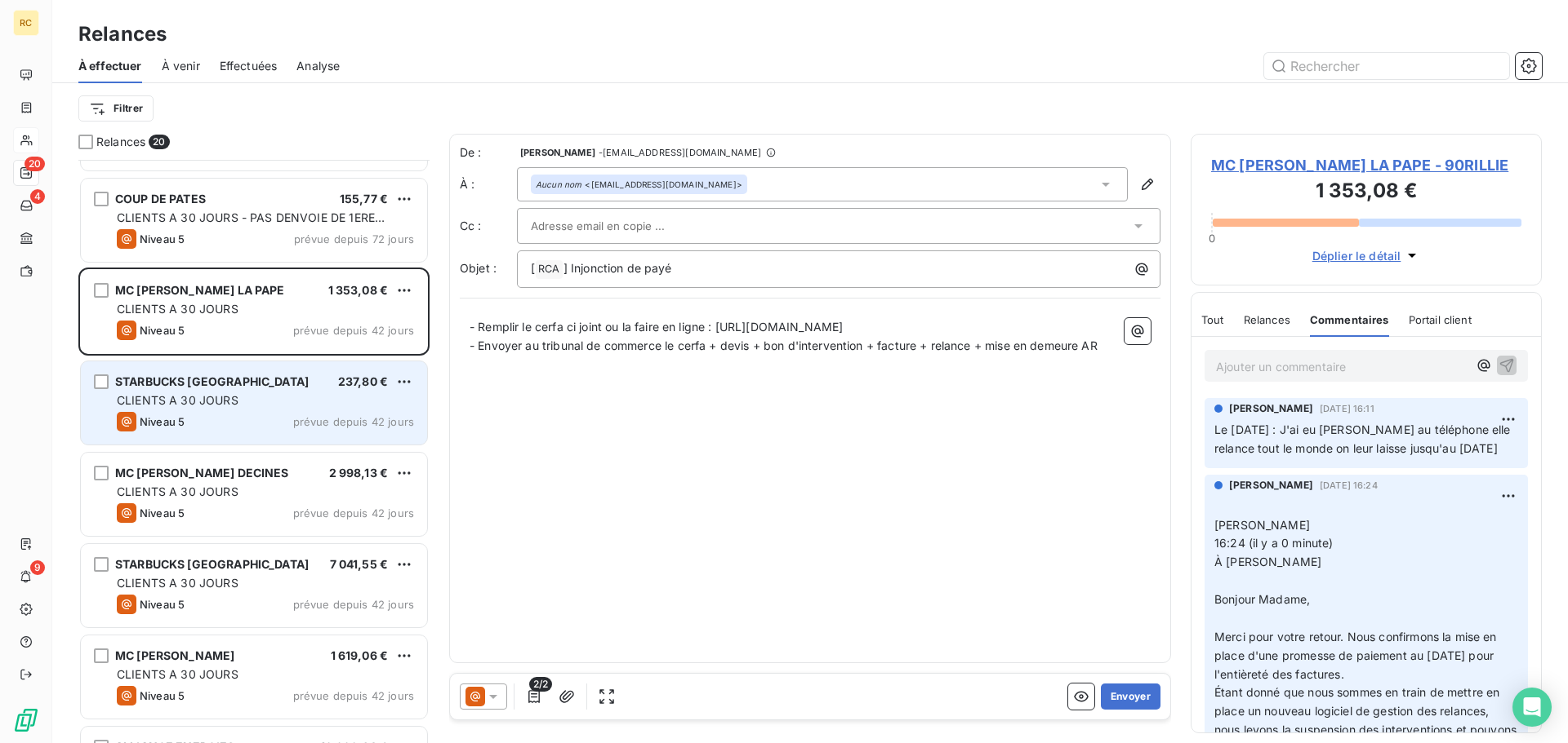
click at [229, 400] on span "CLIENTS A 30 JOURS" at bounding box center [177, 399] width 122 height 13
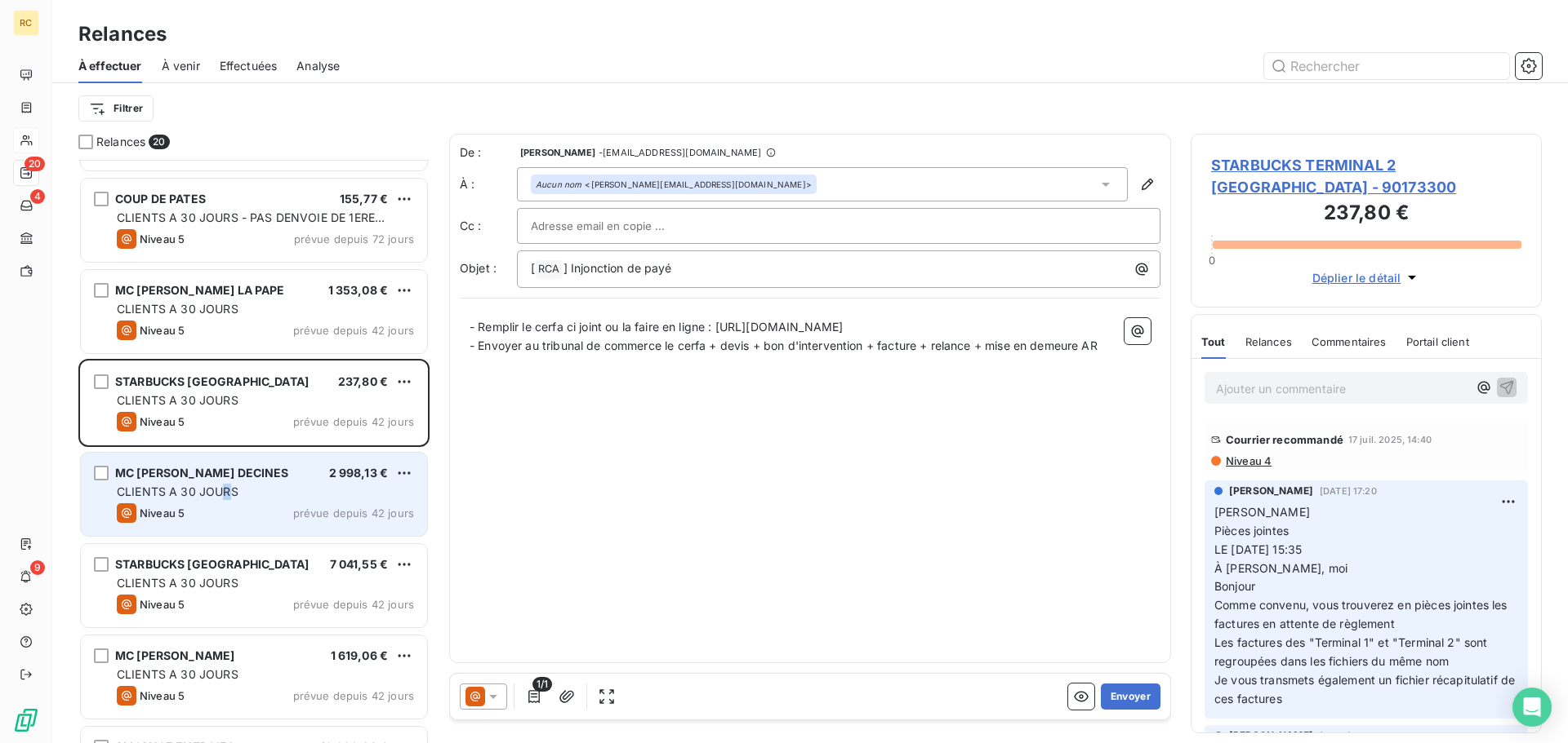
click at [227, 497] on span "CLIENTS A 30 JOURS" at bounding box center [177, 491] width 122 height 13
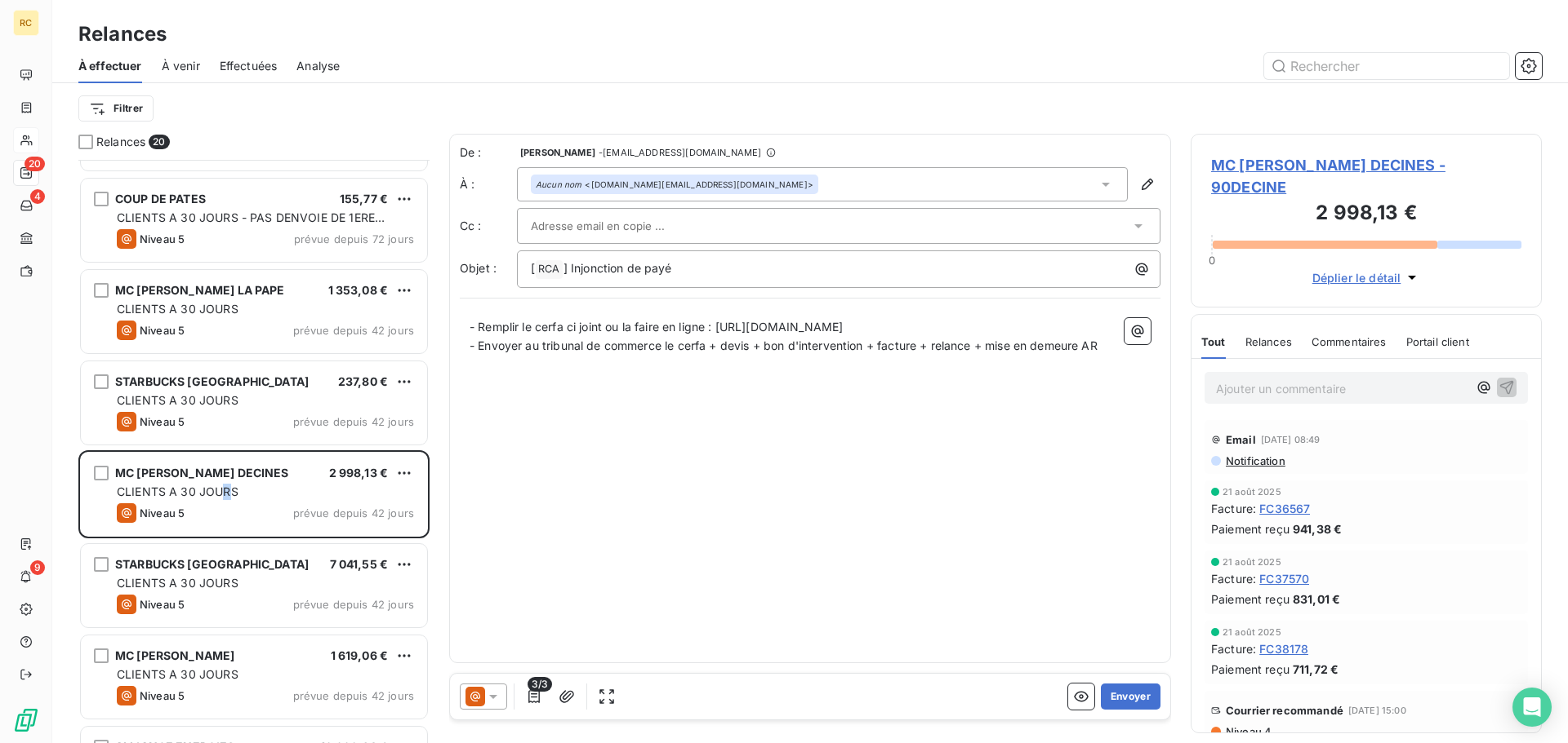
click at [1276, 336] on span "Relances" at bounding box center [1269, 342] width 47 height 13
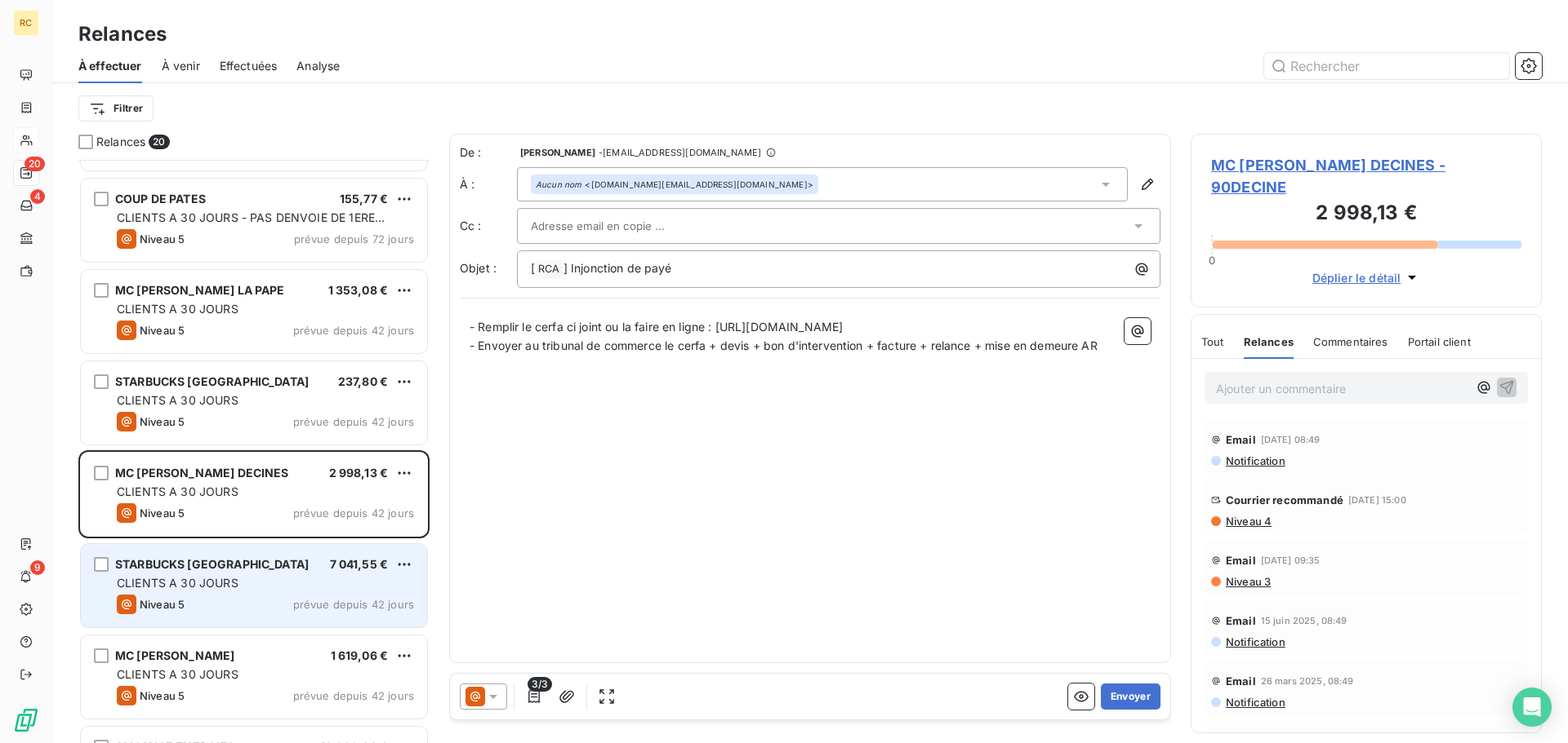
click at [230, 577] on span "CLIENTS A 30 JOURS" at bounding box center [177, 583] width 122 height 13
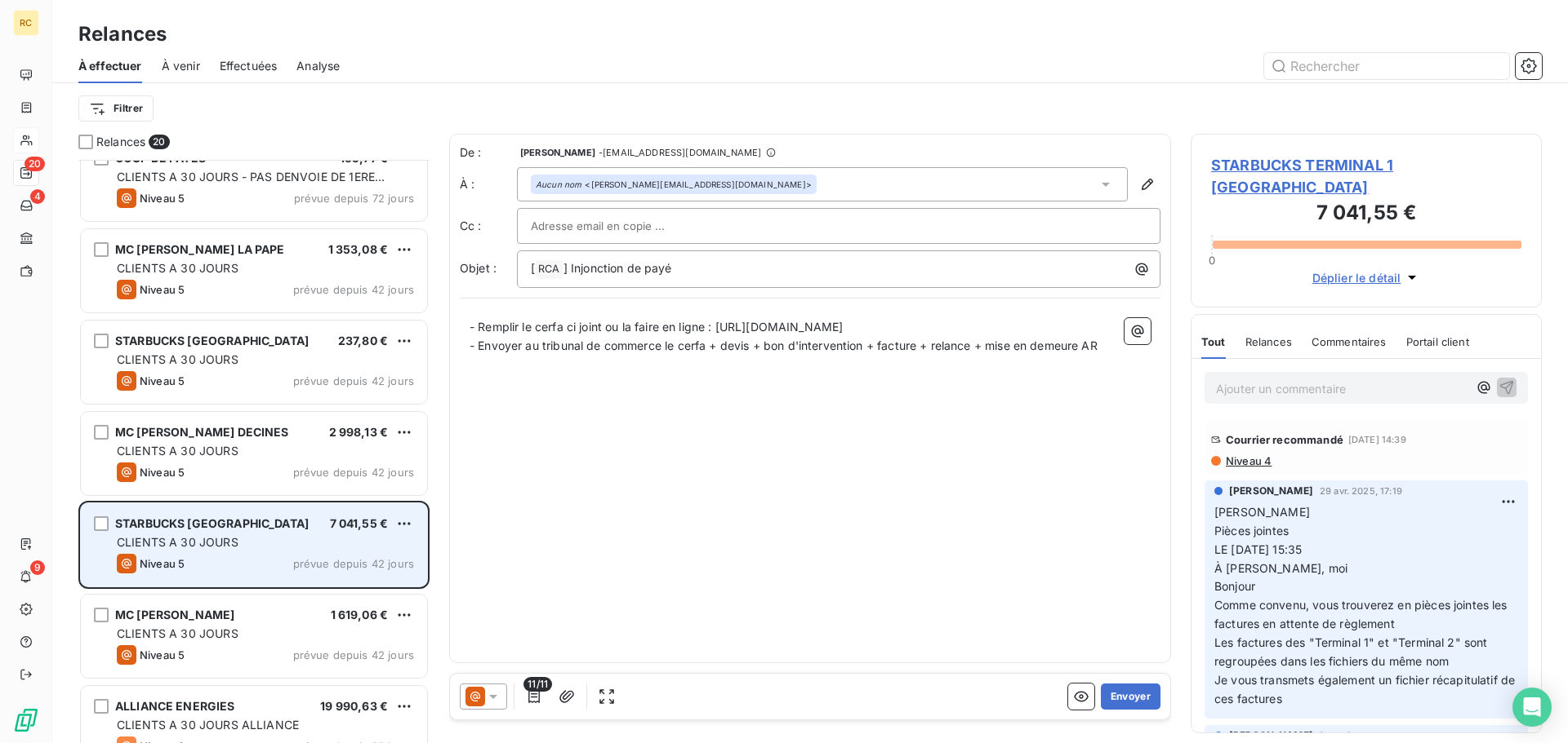
scroll to position [980, 0]
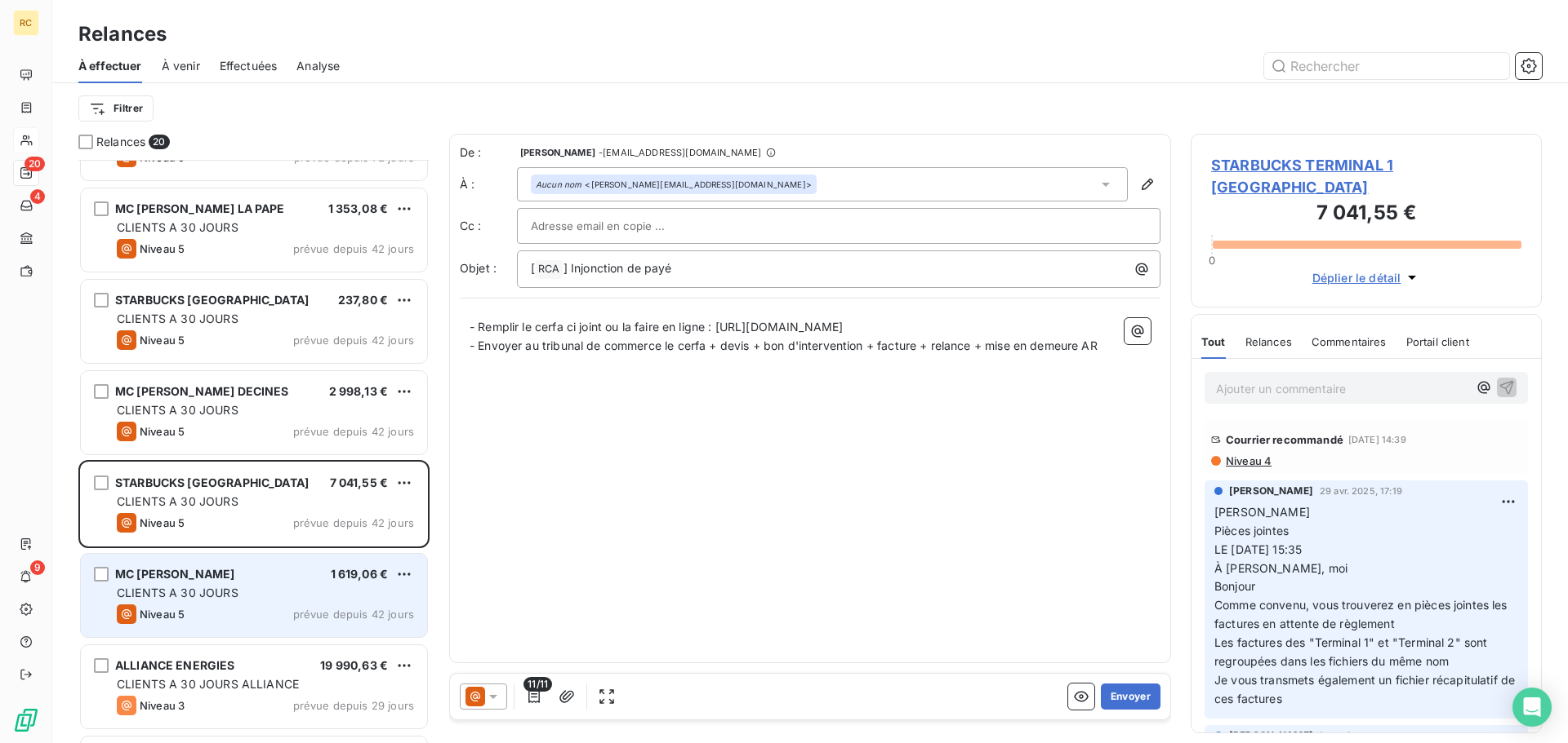
click at [234, 583] on div "MC [PERSON_NAME]" at bounding box center [175, 575] width 119 height 16
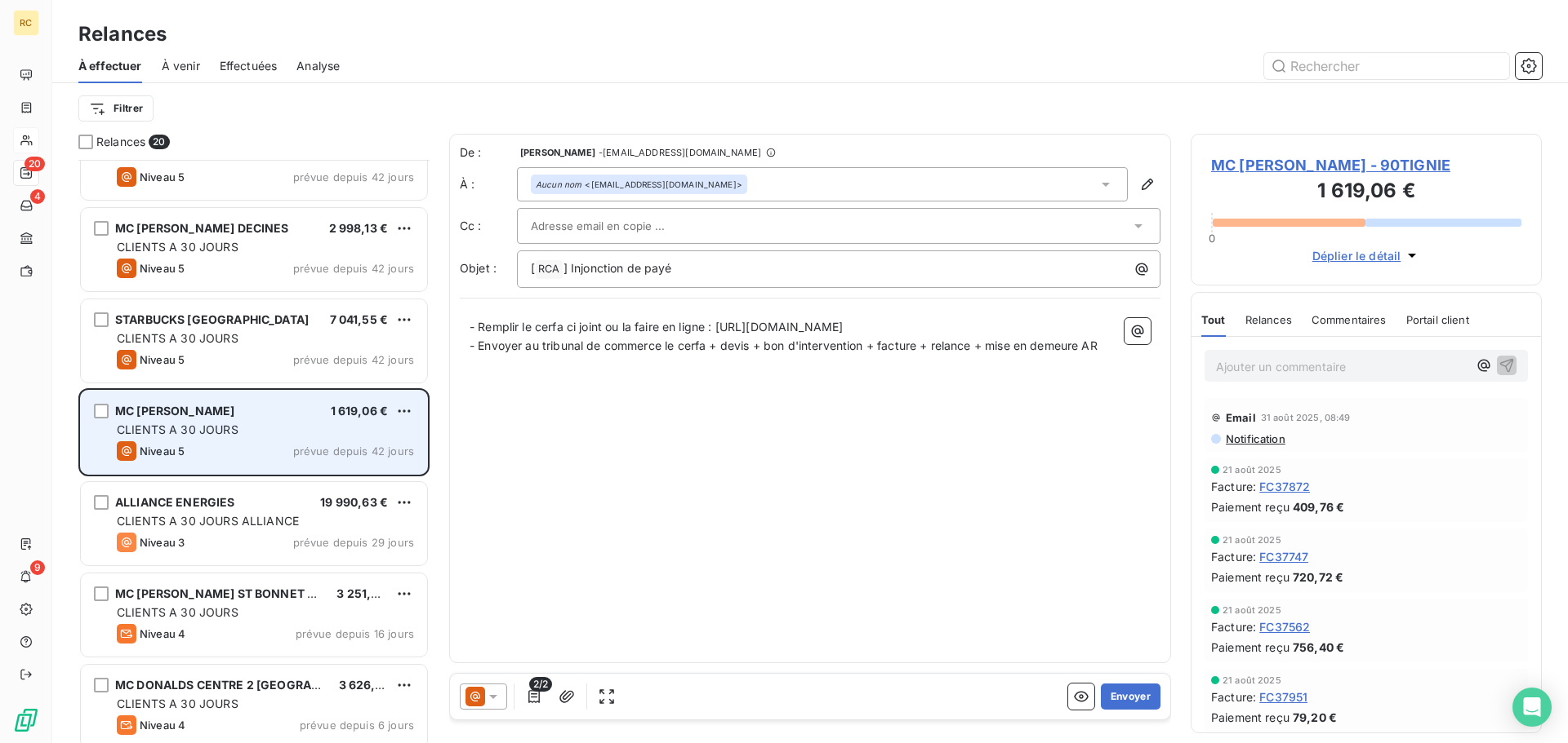
scroll to position [1225, 0]
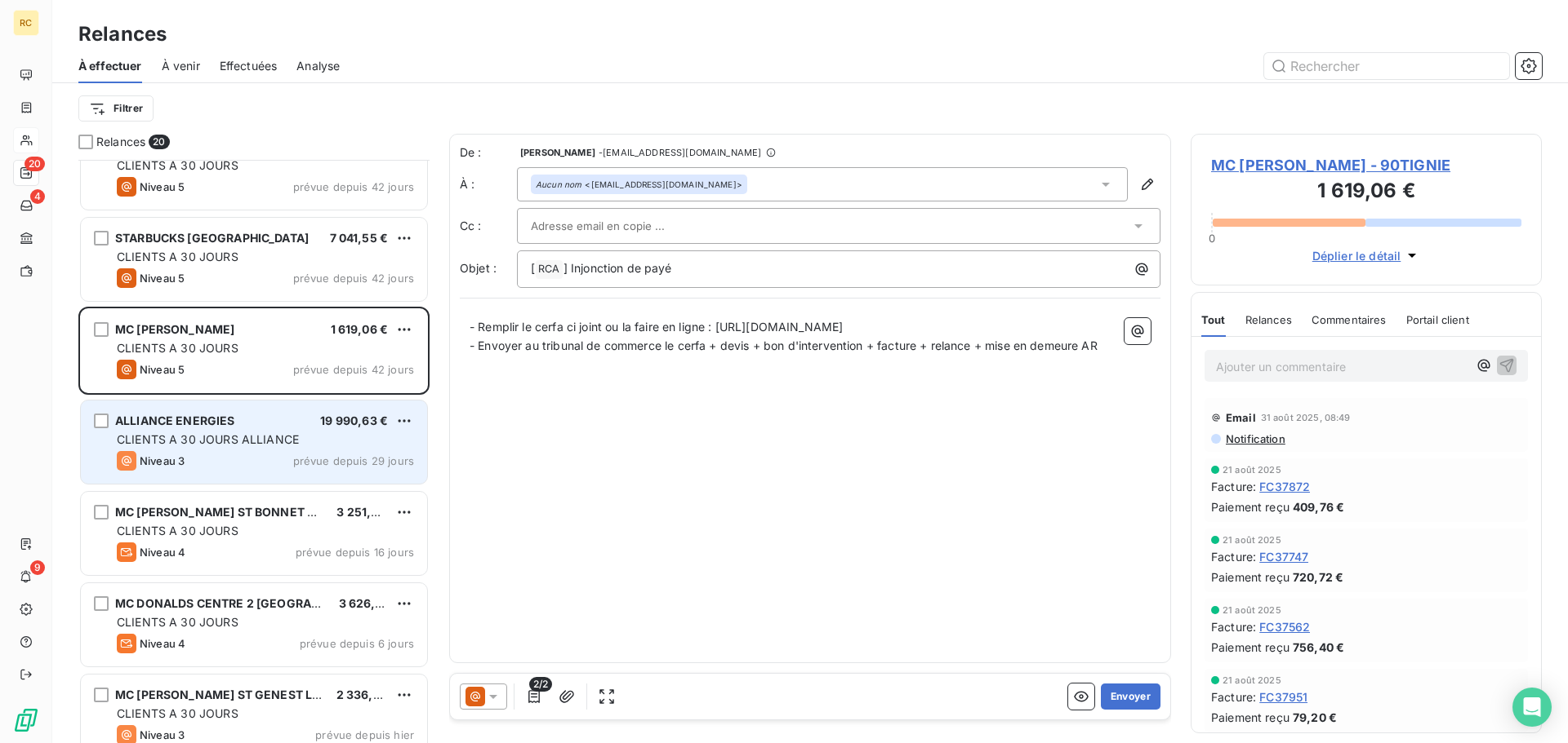
click at [219, 441] on span "CLIENTS A 30 JOURS ALLIANCE" at bounding box center [208, 439] width 182 height 13
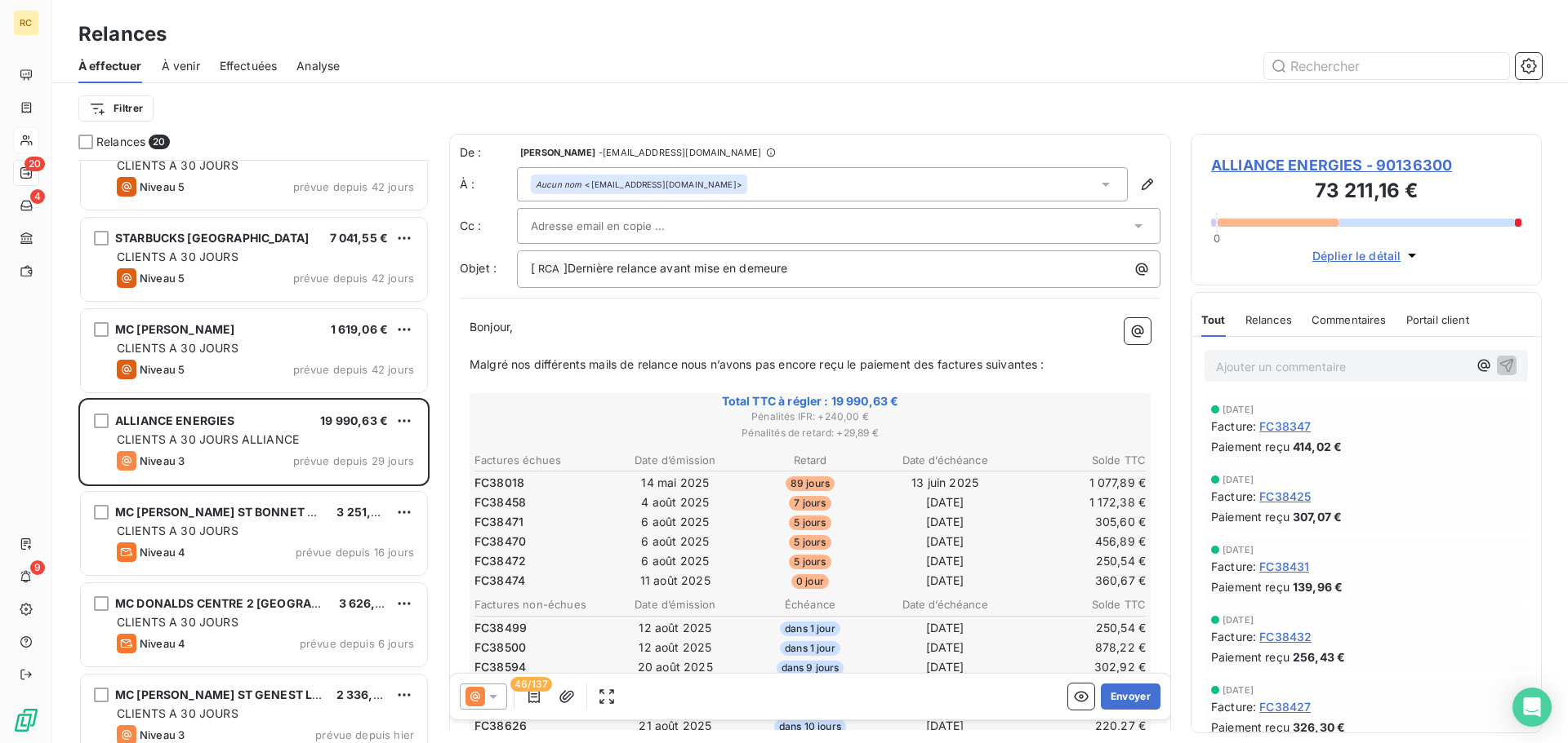
click at [1280, 321] on span "Relances" at bounding box center [1269, 319] width 47 height 13
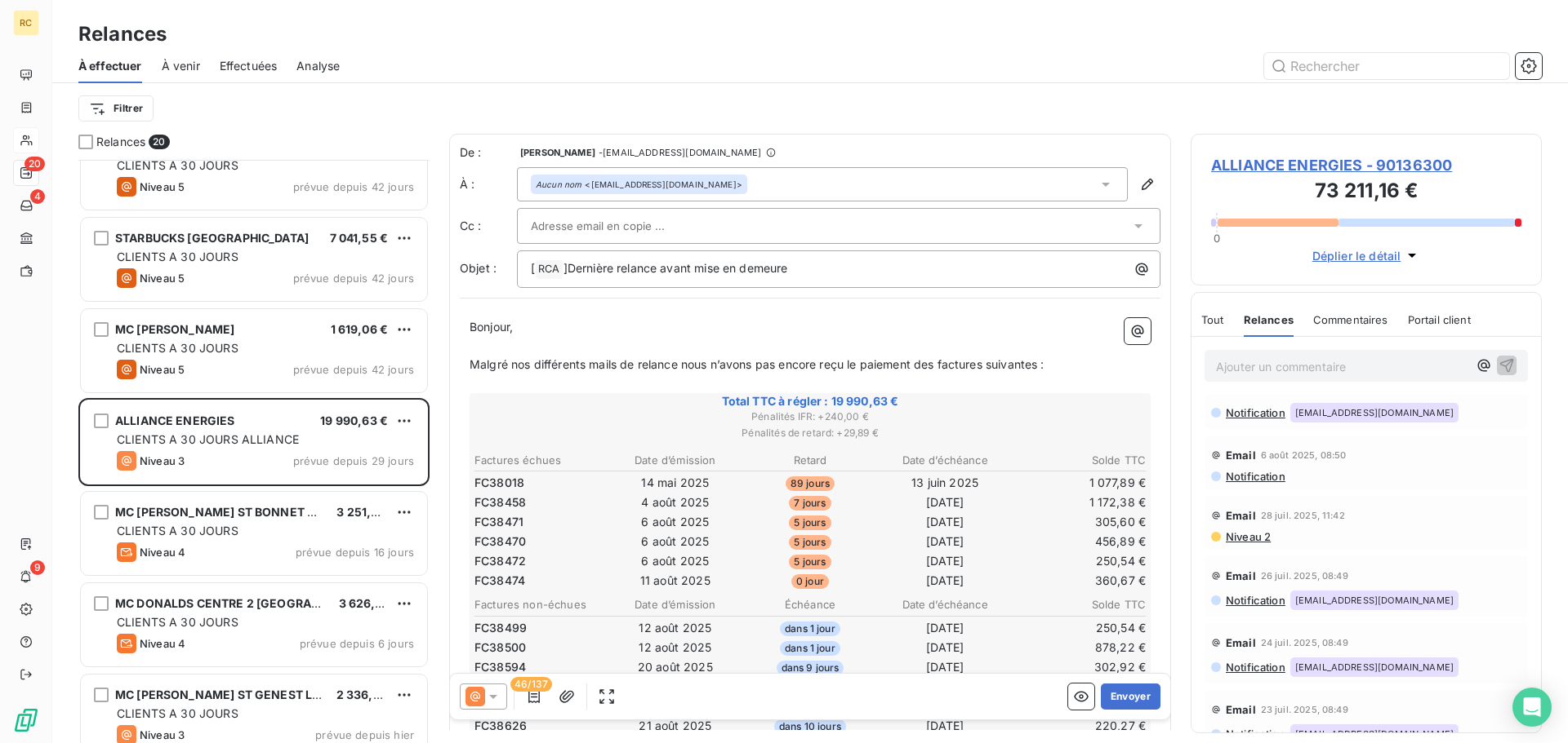
scroll to position [1046, 0]
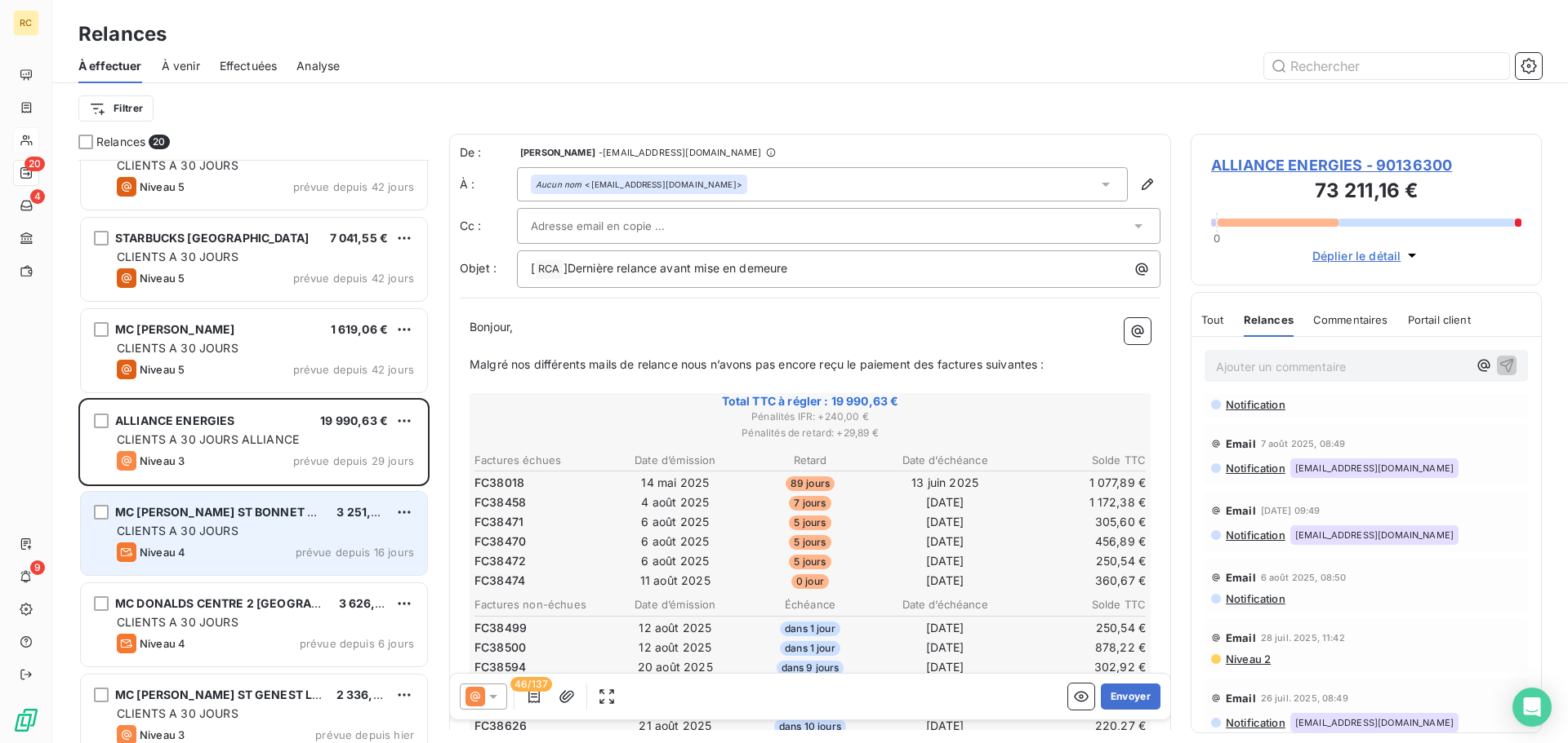
click at [228, 559] on div "Niveau 4 prévue depuis 16 jours" at bounding box center [266, 552] width 297 height 20
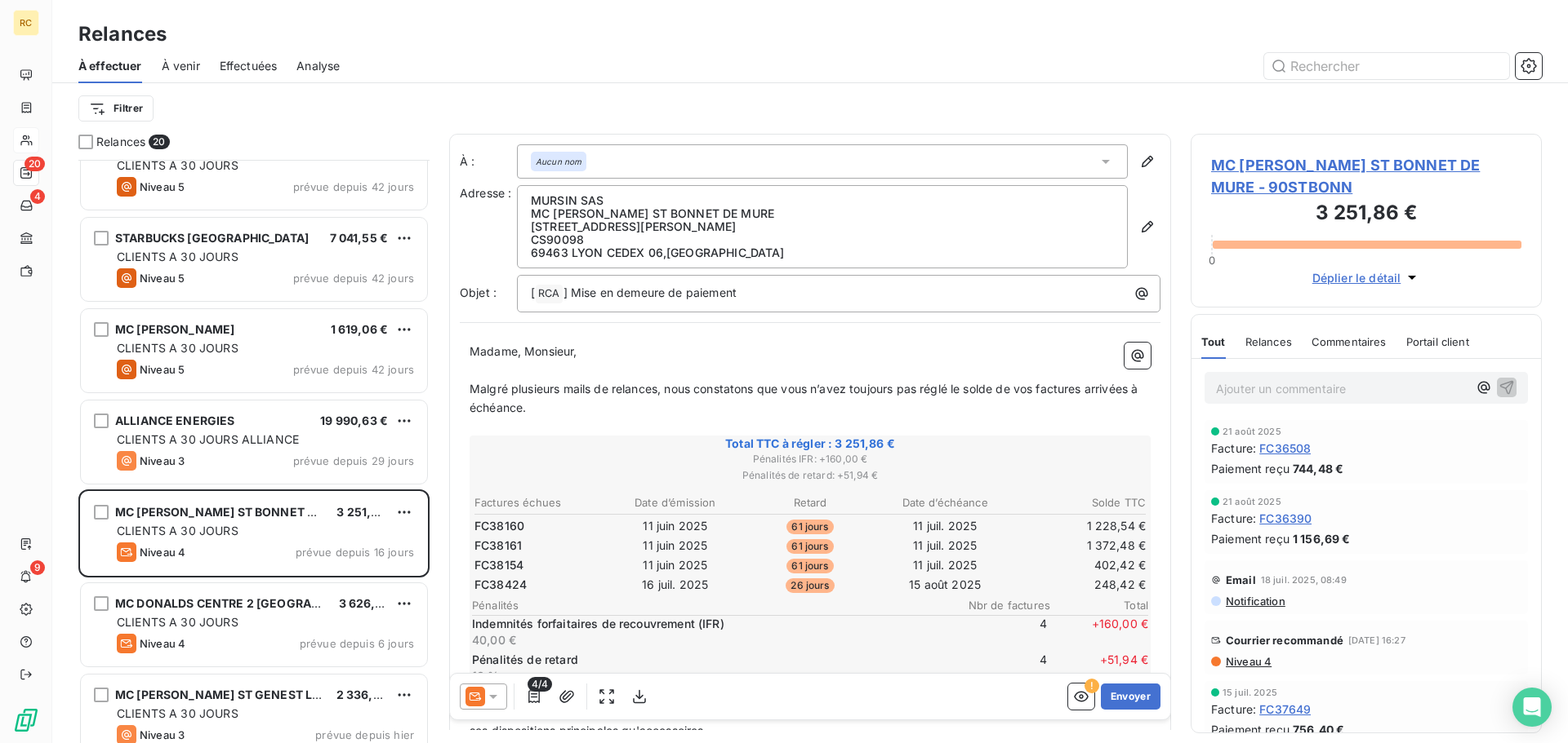
click at [1283, 345] on span "Relances" at bounding box center [1269, 342] width 47 height 13
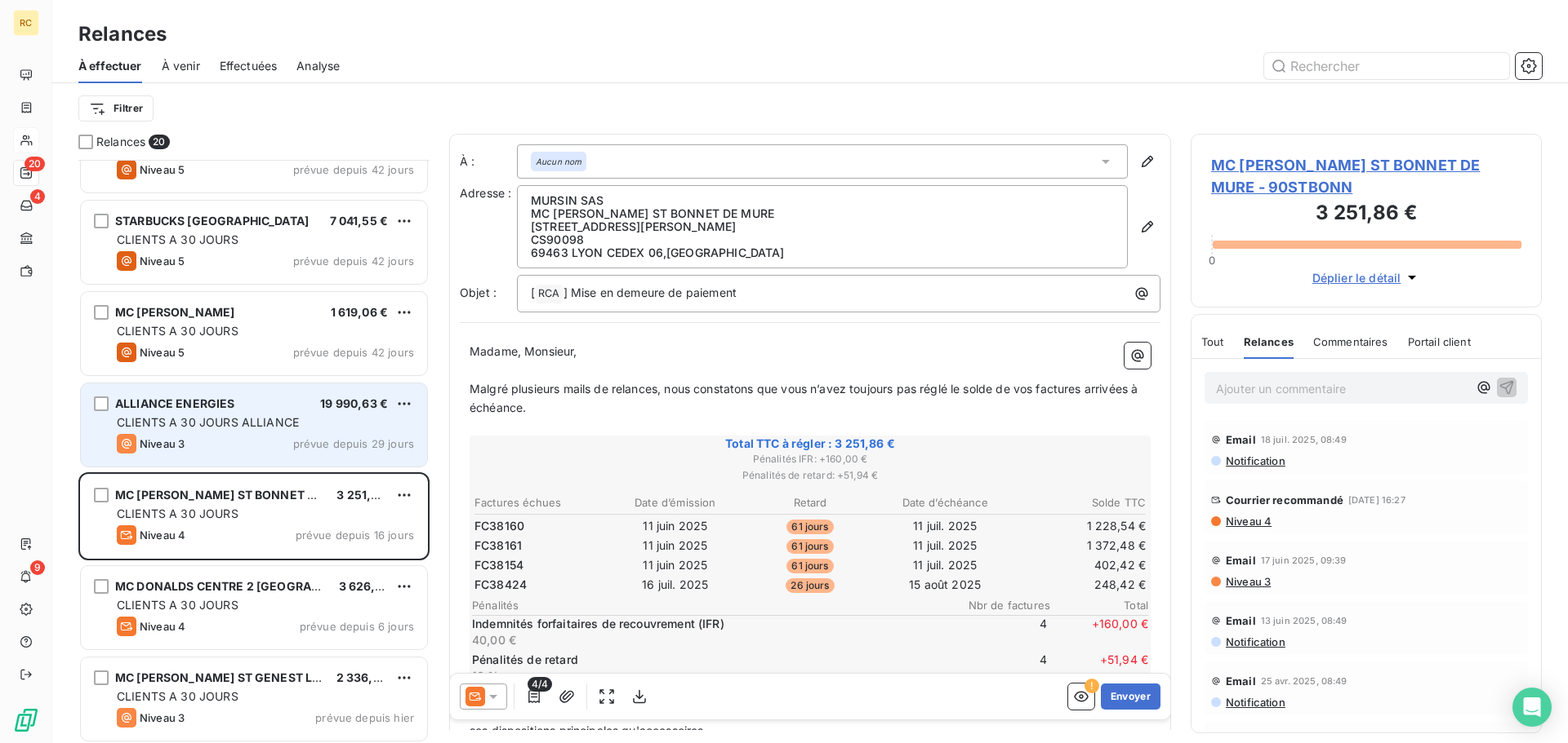
scroll to position [1245, 0]
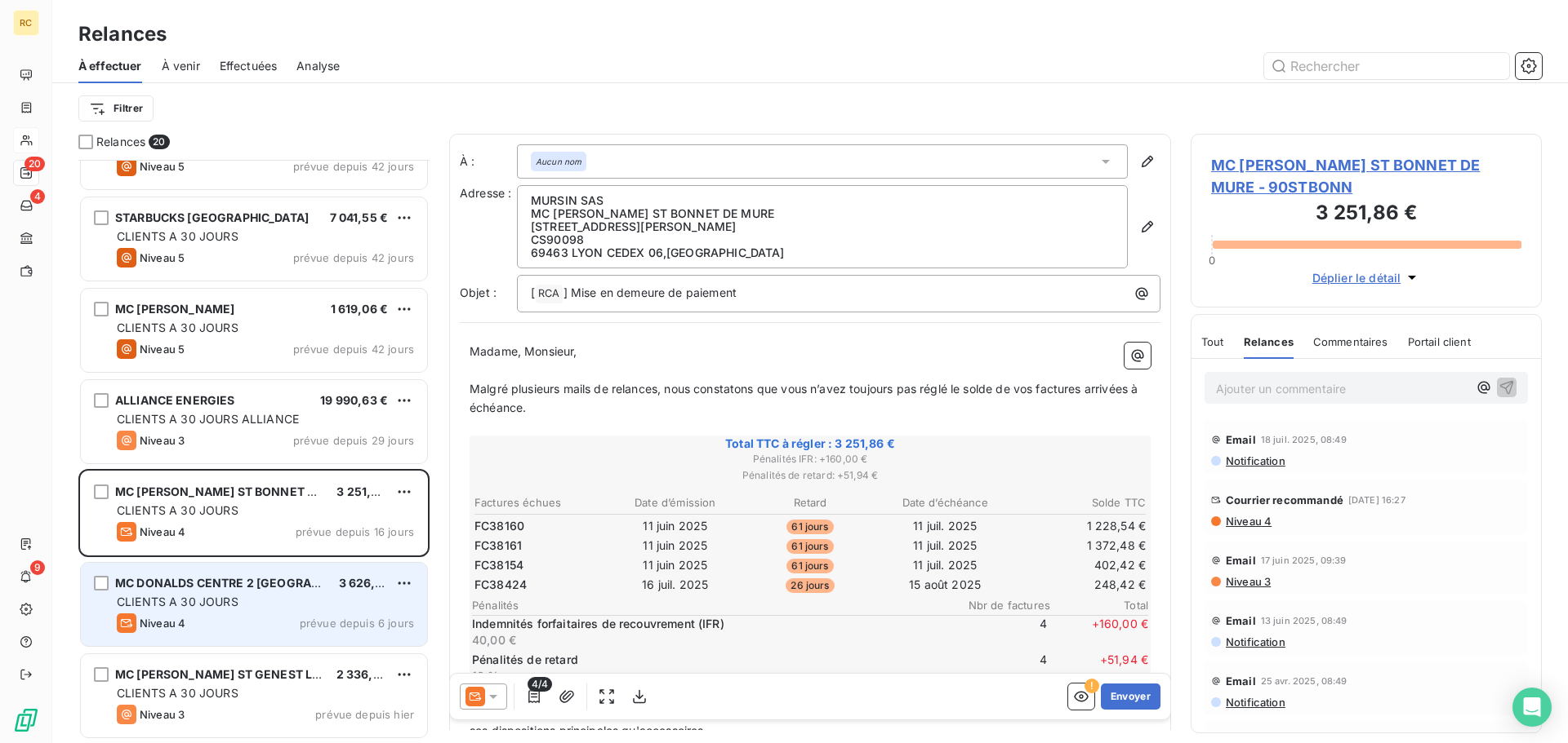
click at [169, 601] on span "CLIENTS A 30 JOURS" at bounding box center [177, 601] width 122 height 13
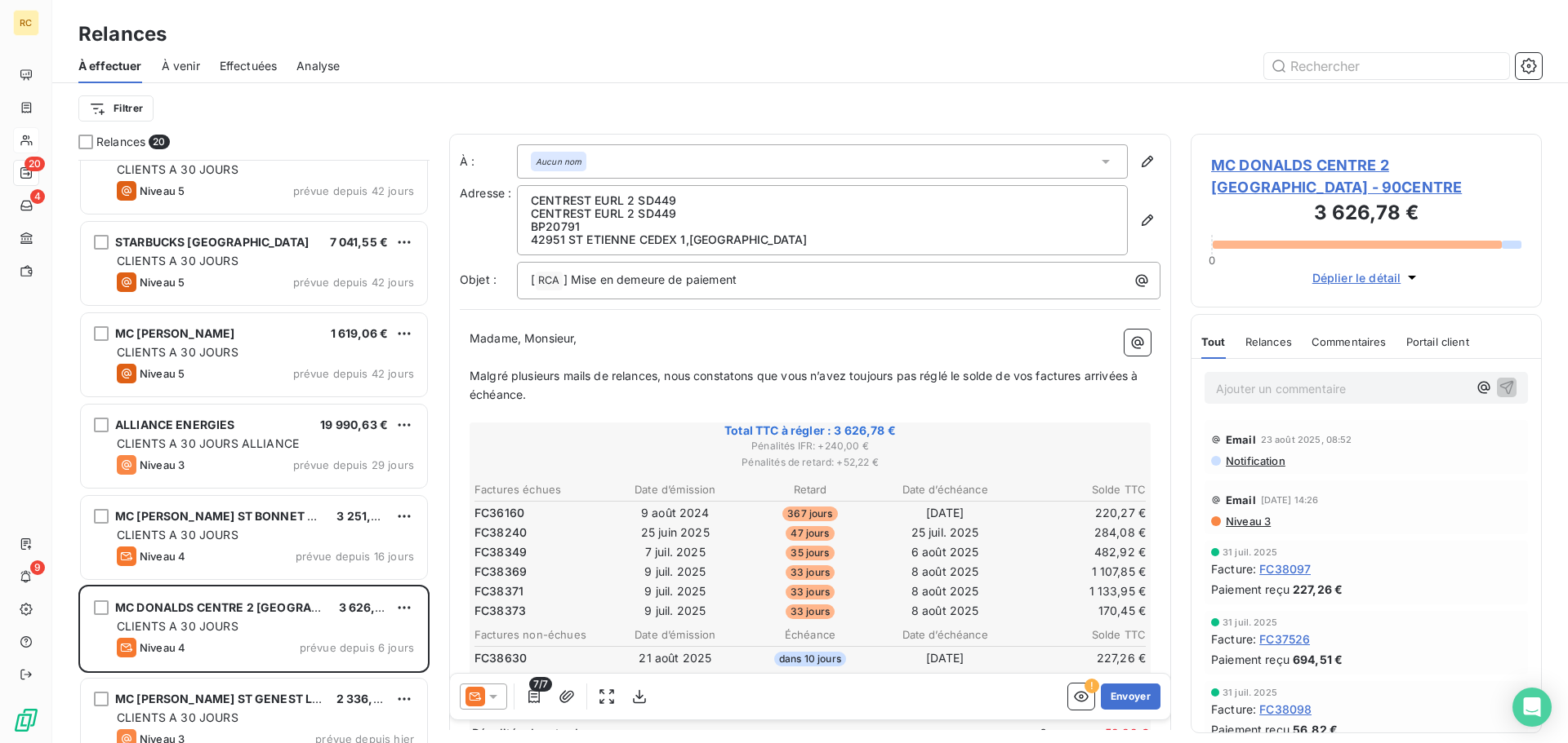
scroll to position [1245, 0]
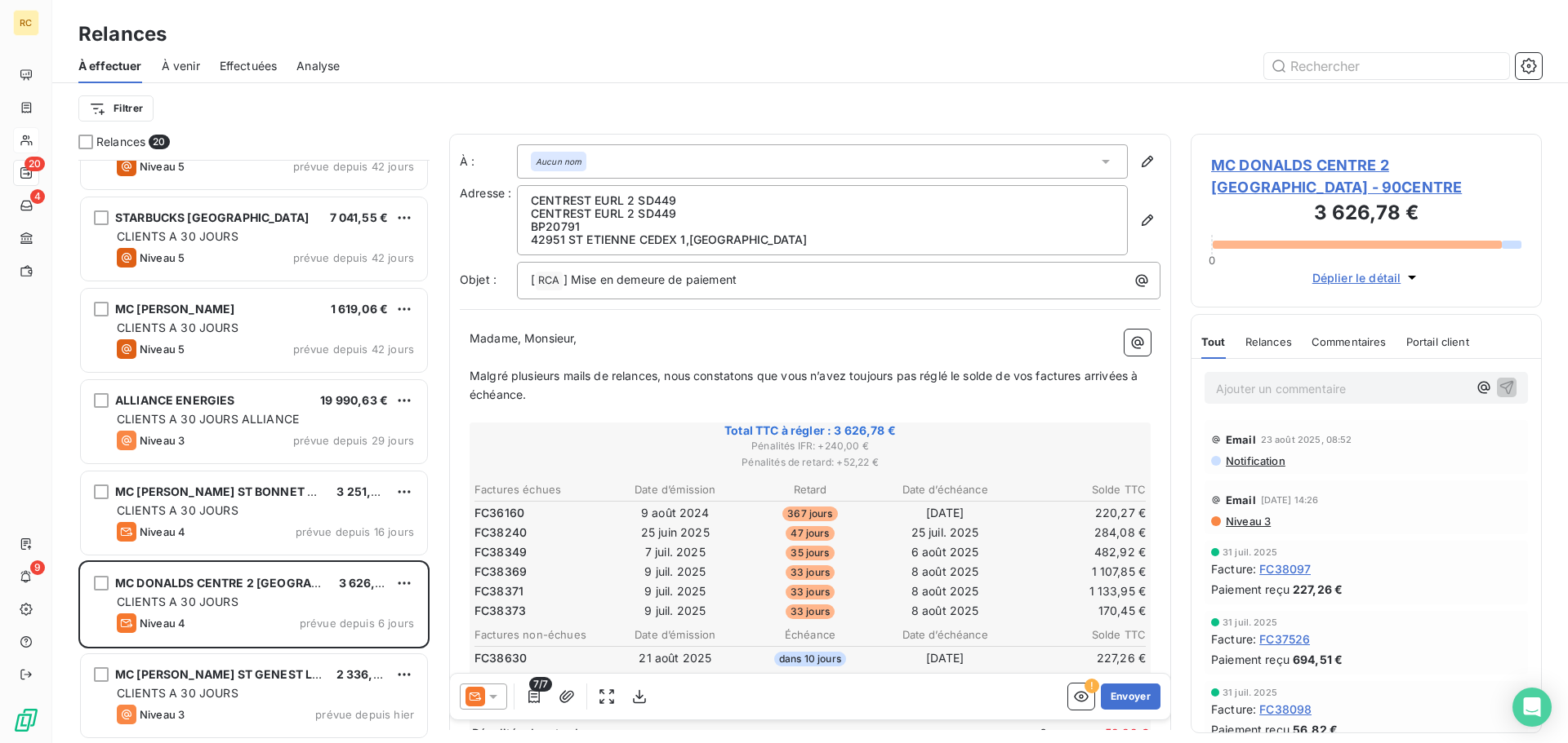
click at [1274, 338] on span "Relances" at bounding box center [1269, 342] width 47 height 13
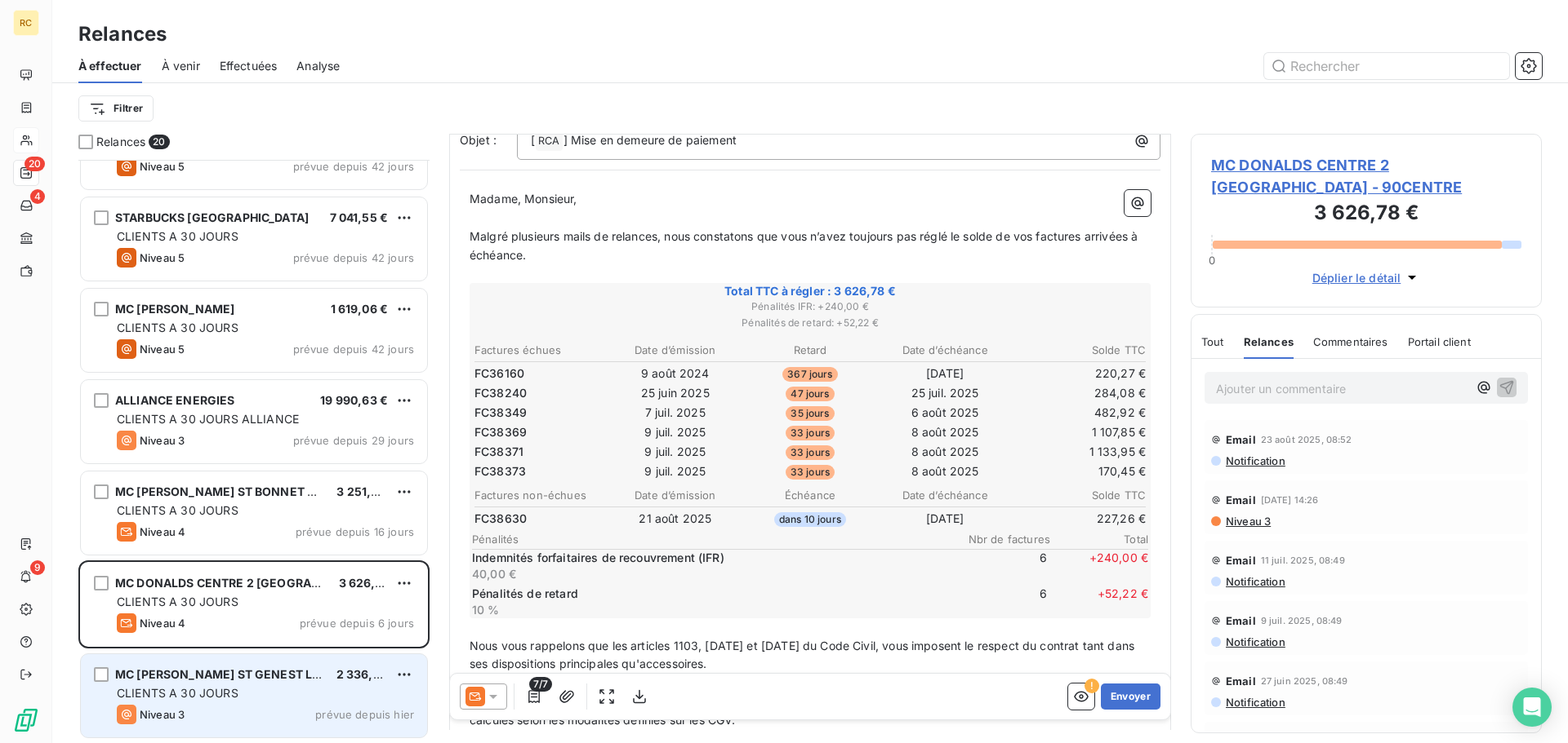
scroll to position [164, 0]
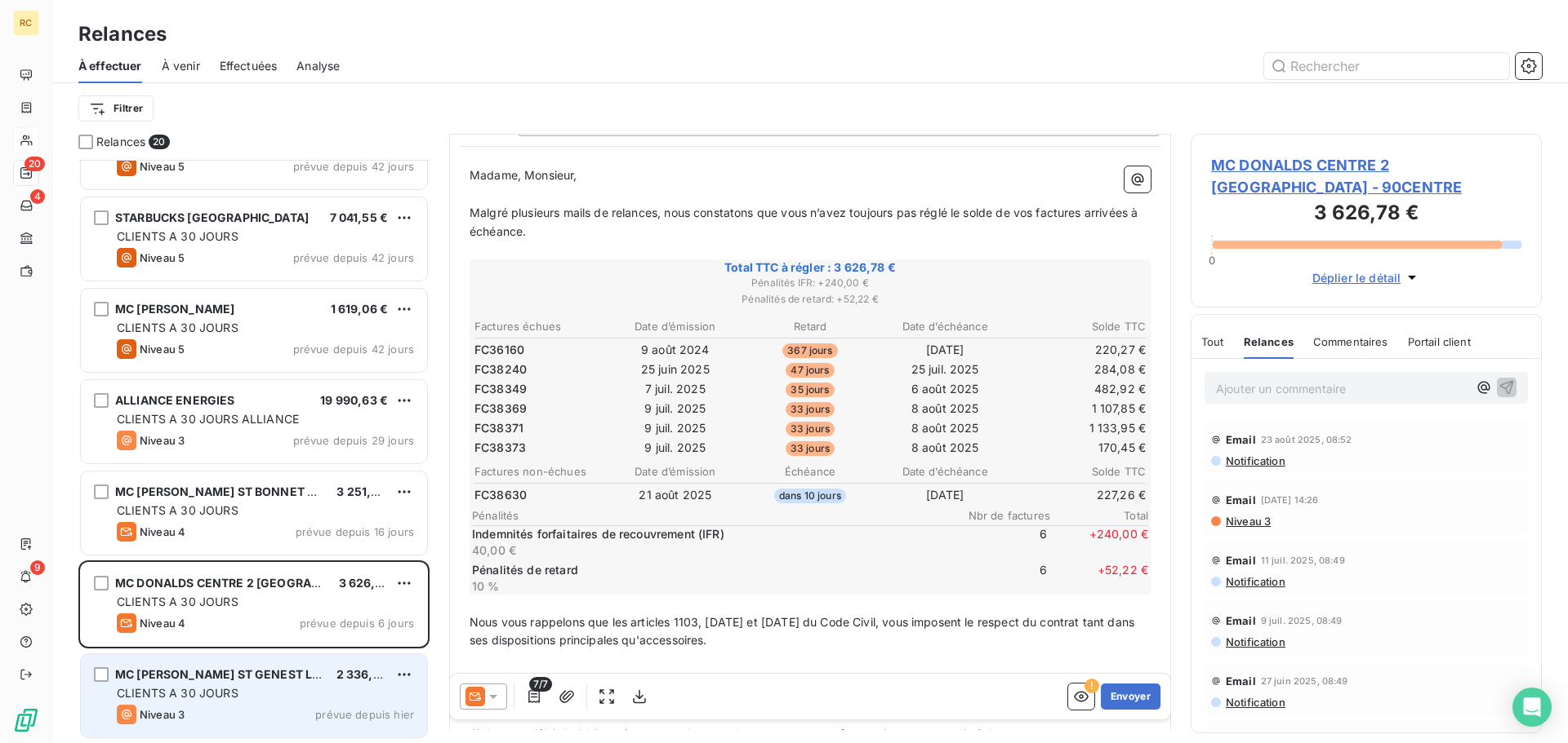
click at [248, 690] on div "CLIENTS A 30 JOURS" at bounding box center [266, 694] width 297 height 16
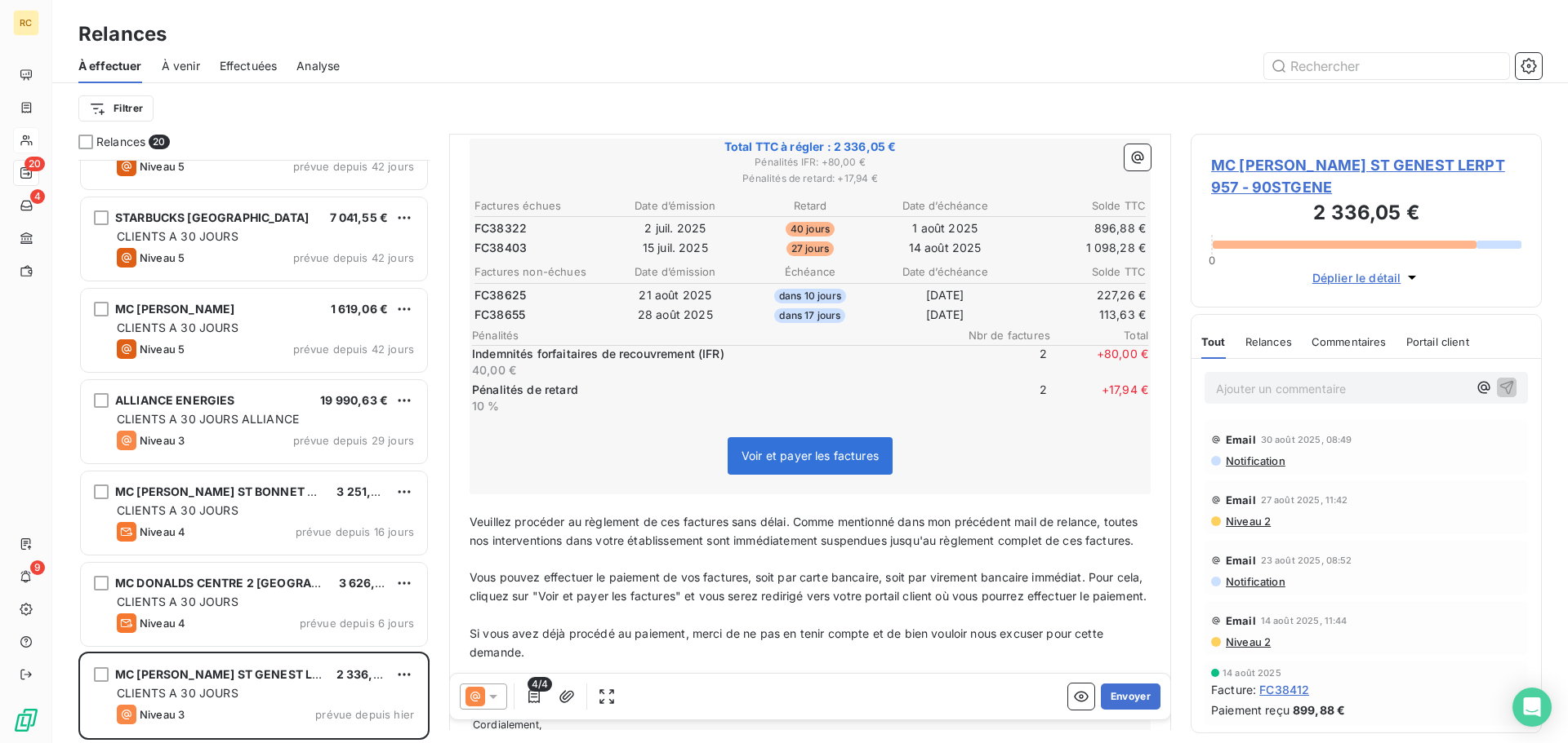
scroll to position [1, 0]
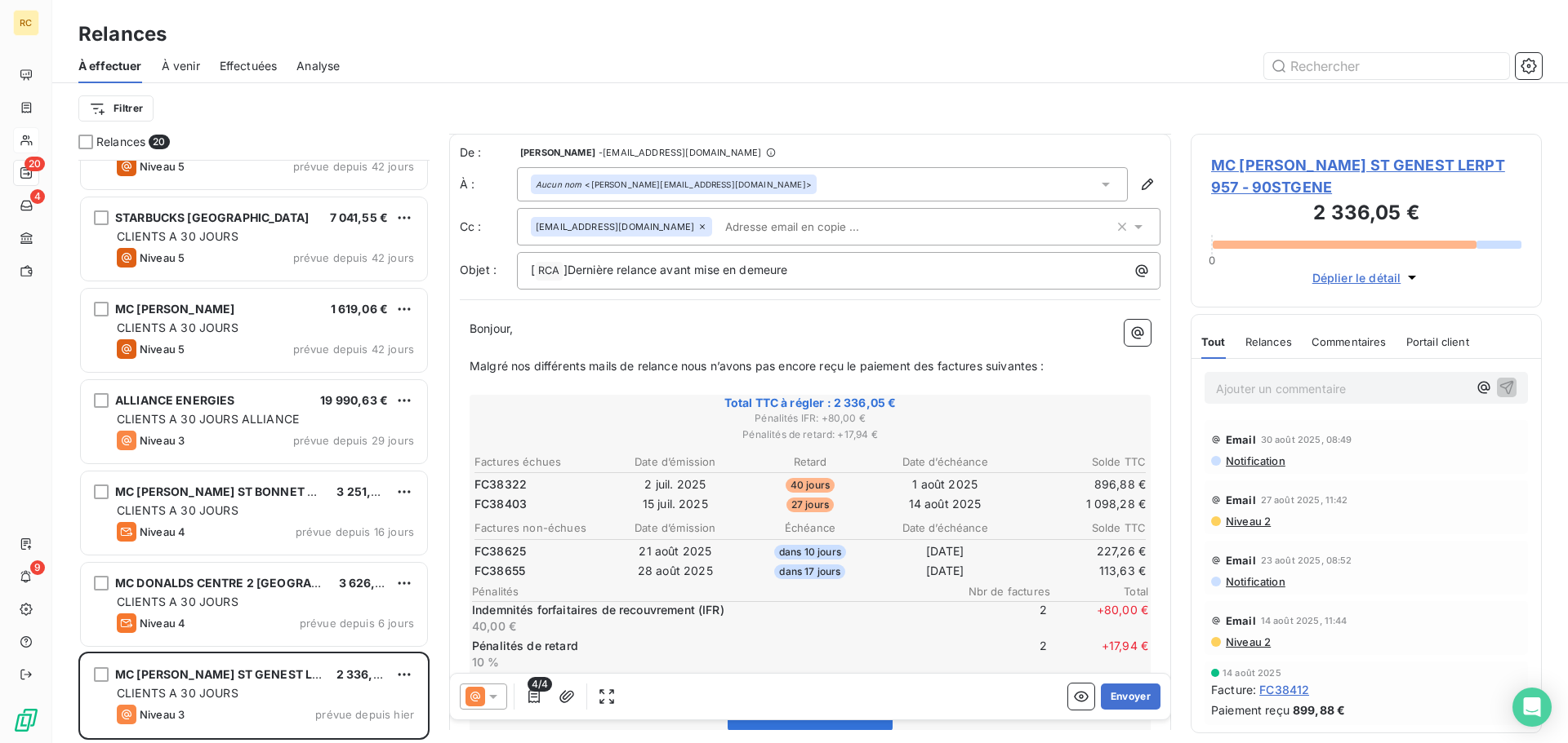
click at [1254, 462] on span "Notification" at bounding box center [1255, 461] width 61 height 13
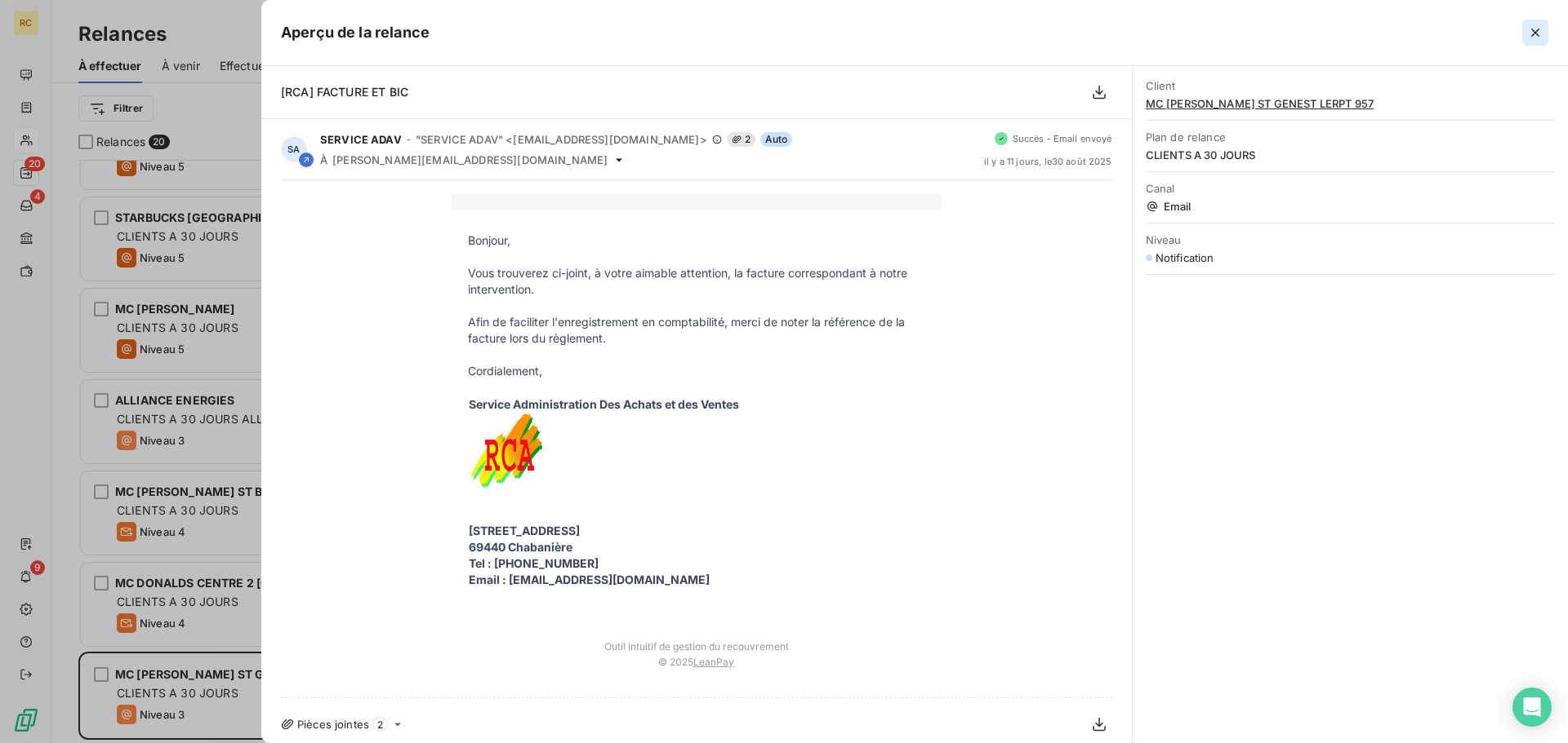
click at [1537, 32] on icon "button" at bounding box center [1536, 32] width 16 height 16
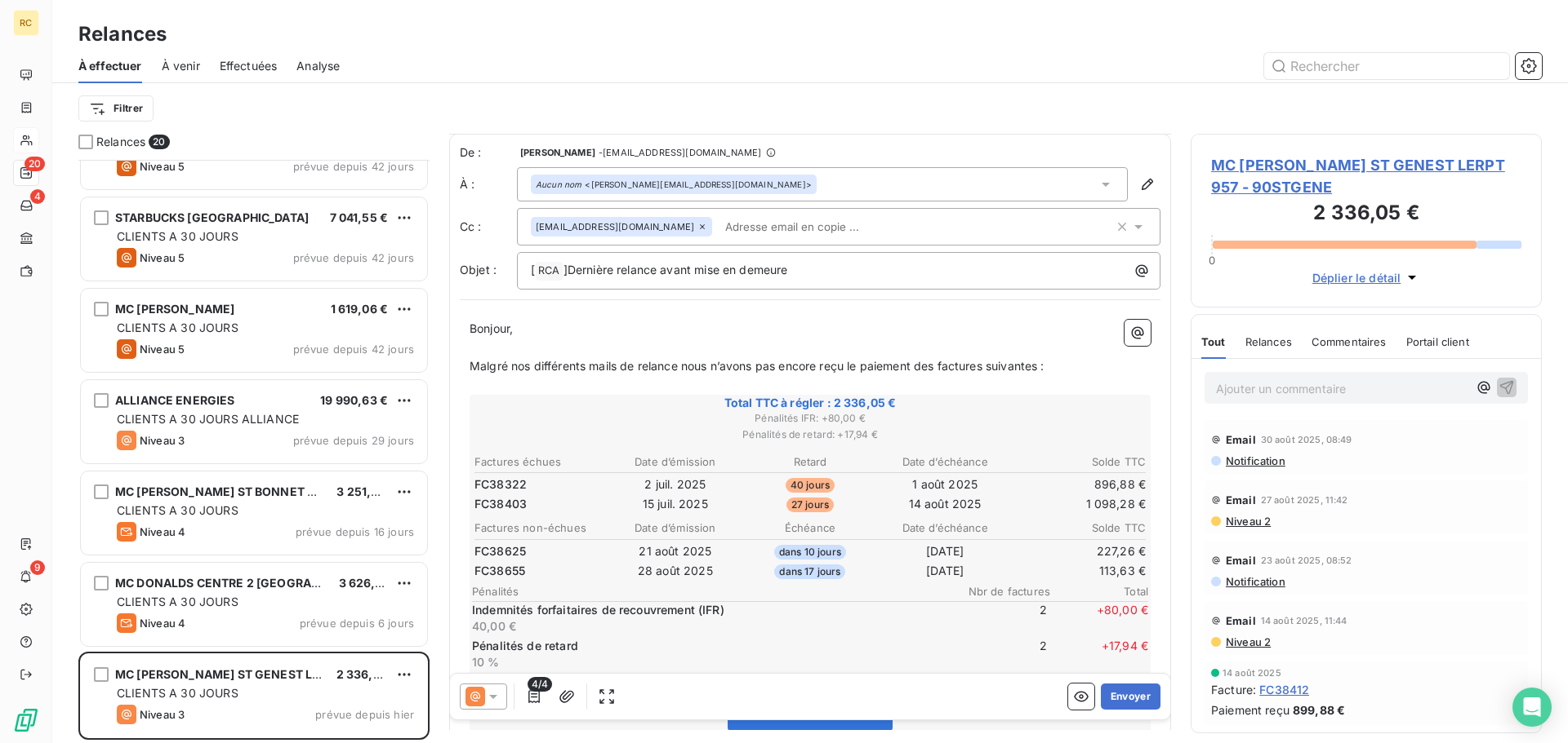
click at [1261, 524] on span "Niveau 2" at bounding box center [1248, 521] width 47 height 13
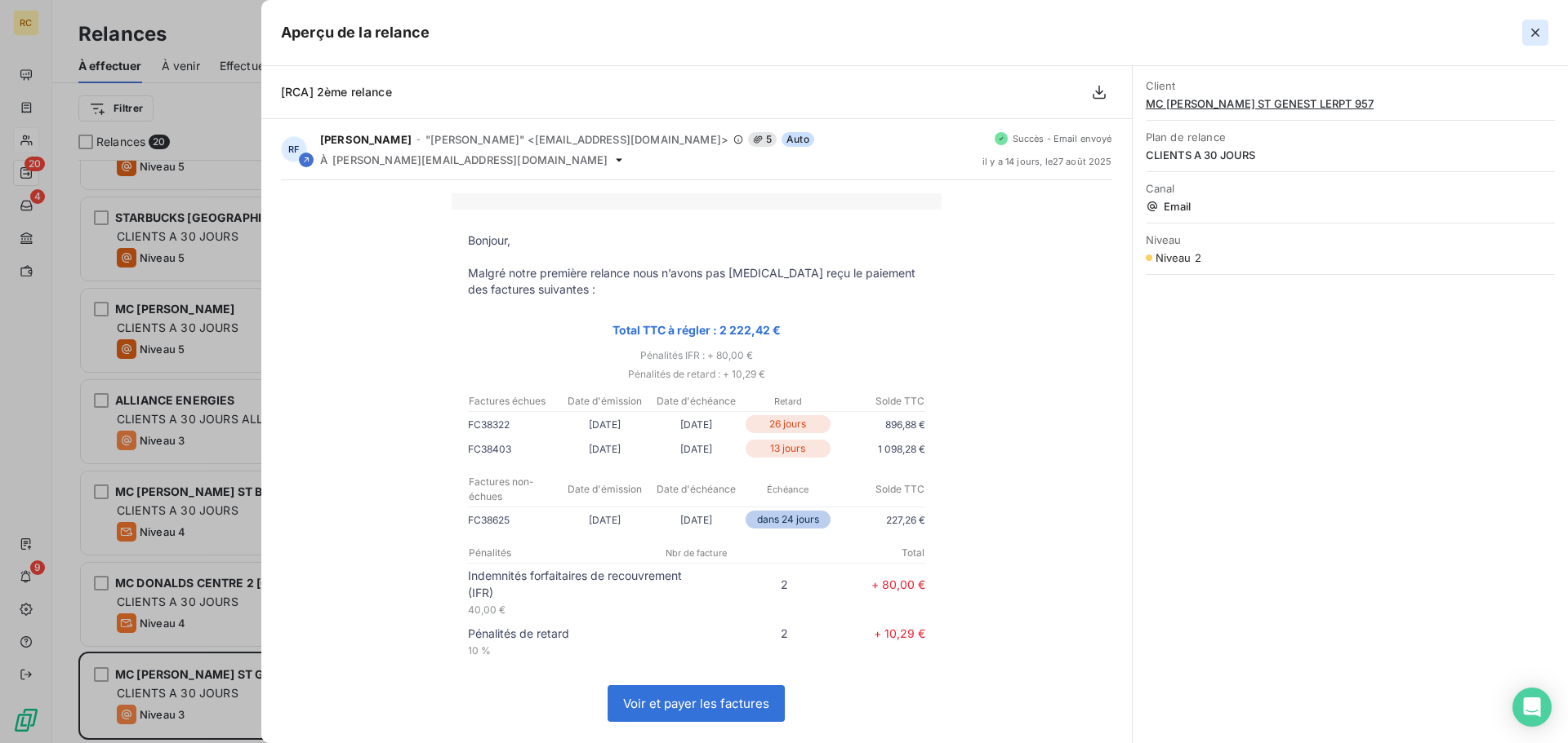
click at [1545, 28] on button "button" at bounding box center [1535, 32] width 26 height 26
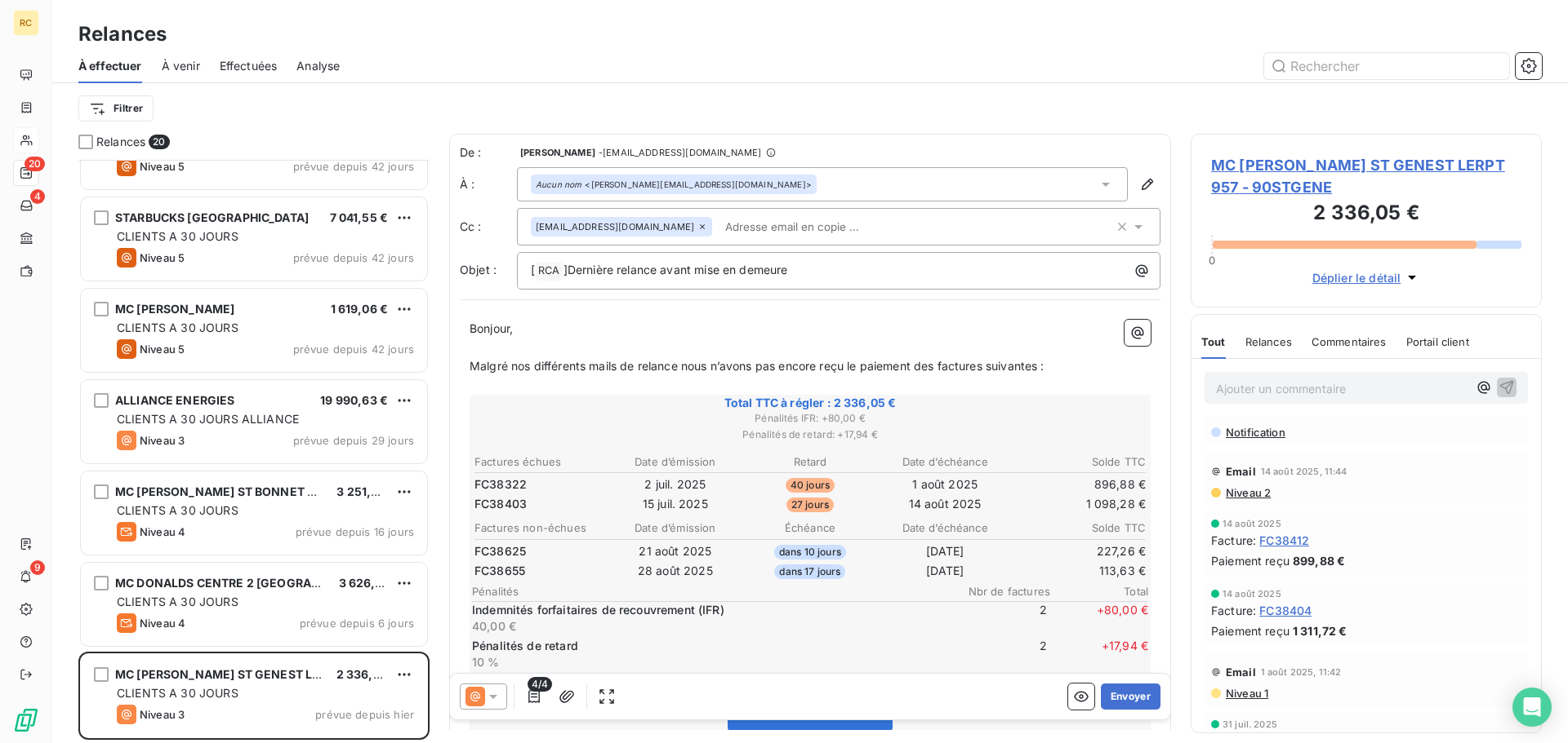
scroll to position [0, 0]
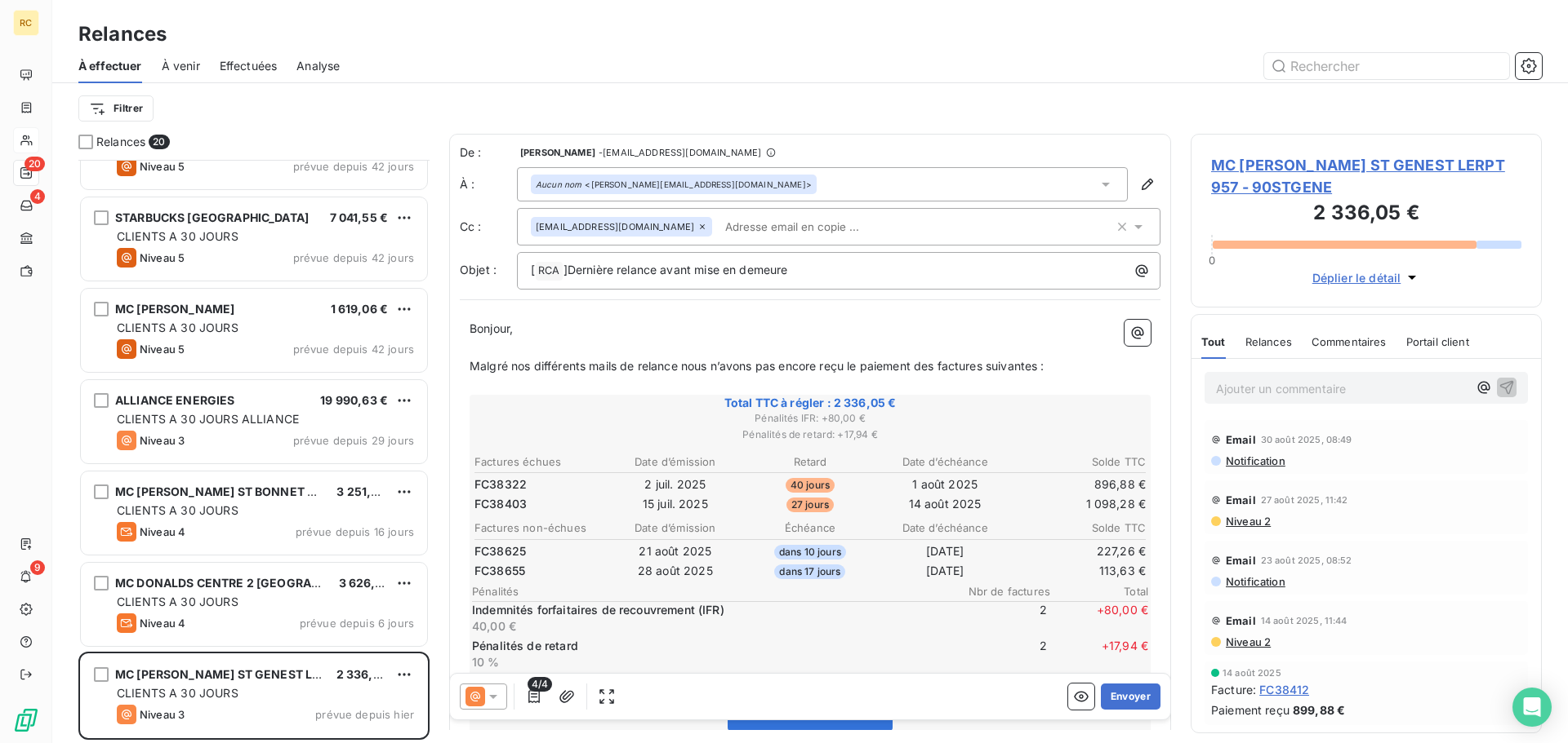
click at [1255, 336] on span "Relances" at bounding box center [1269, 342] width 47 height 13
click at [1332, 338] on span "Commentaires" at bounding box center [1350, 342] width 75 height 13
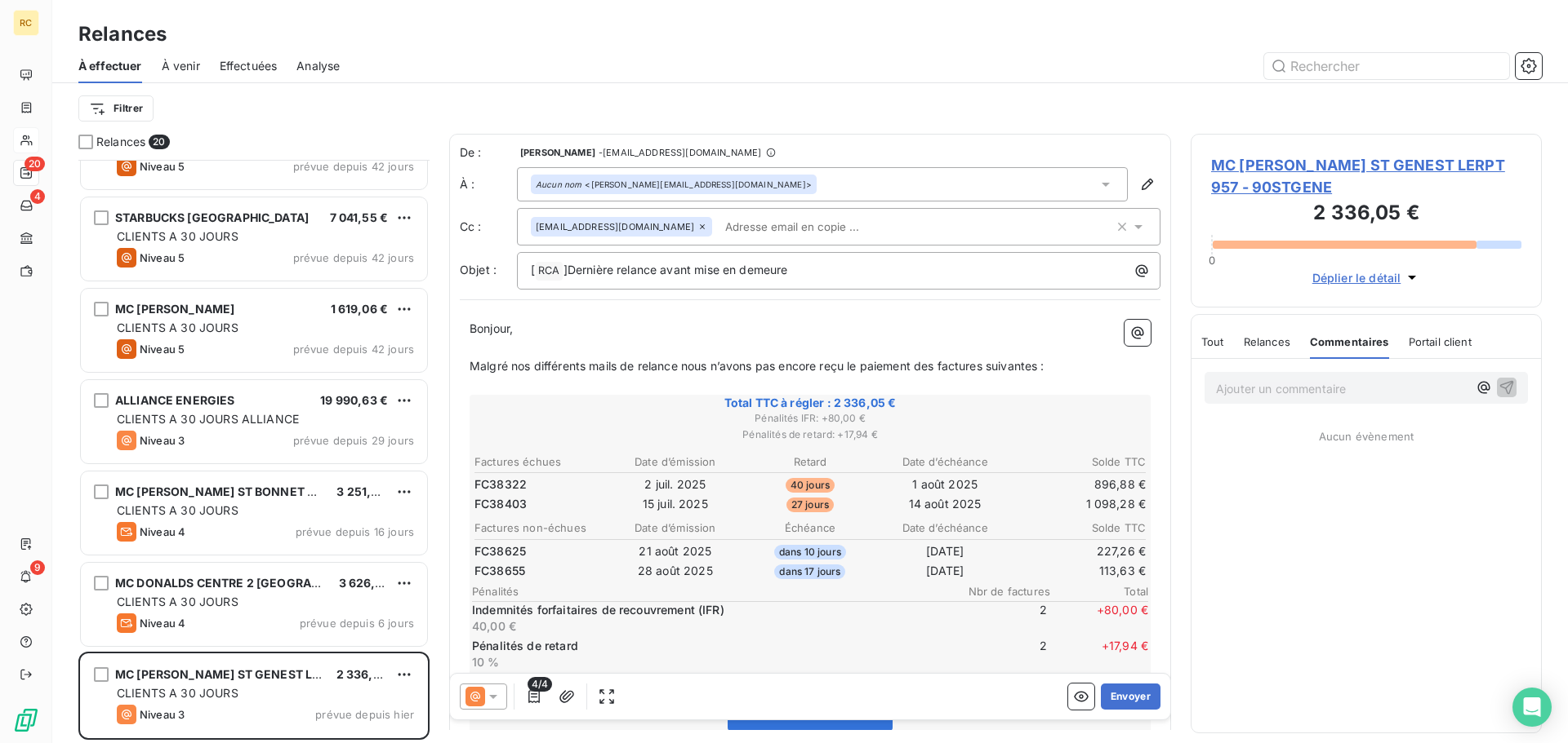
click at [1227, 339] on div "Tout Relances Commentaires Portail client" at bounding box center [1337, 342] width 270 height 34
click at [1208, 345] on span "Tout" at bounding box center [1212, 342] width 23 height 13
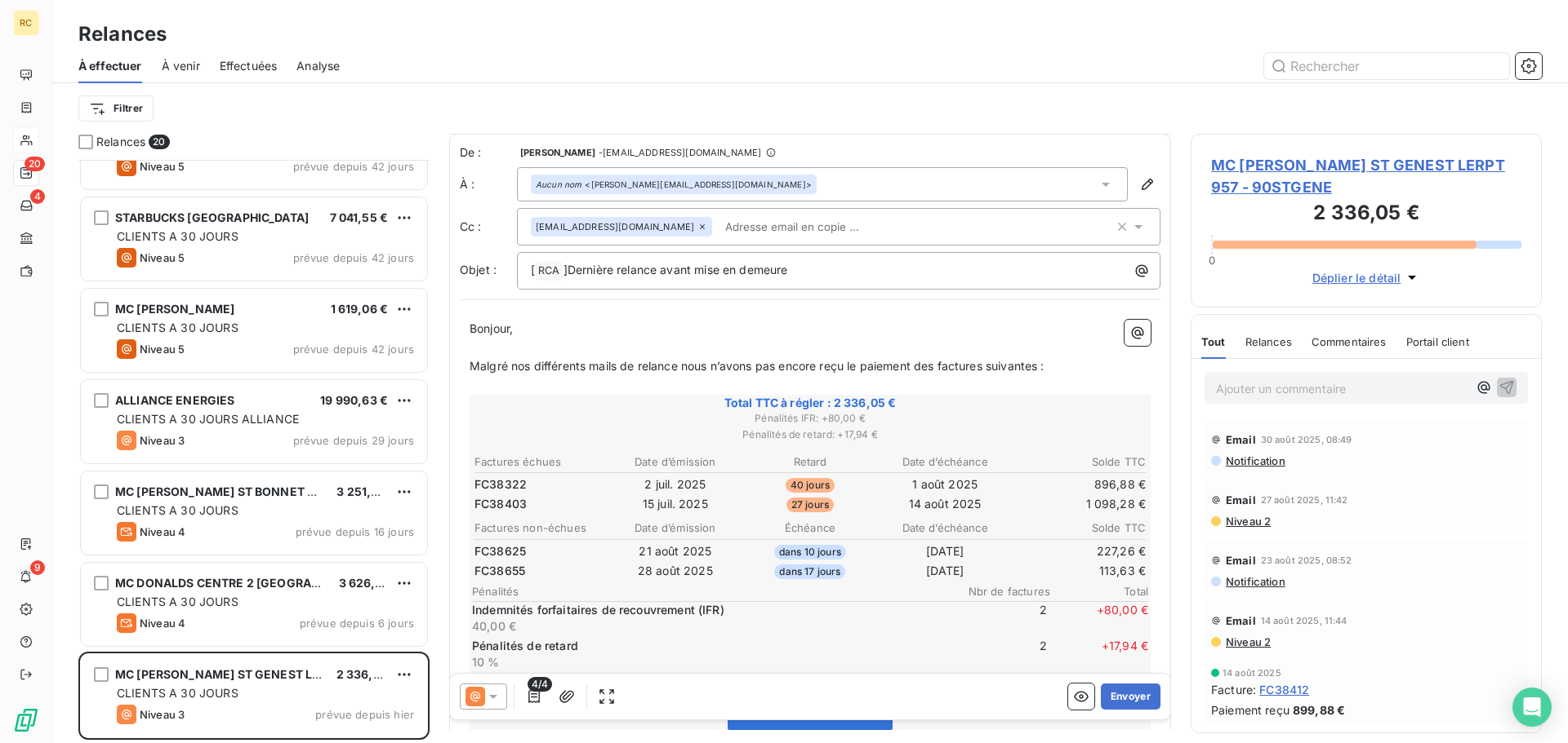
click at [1259, 342] on span "Relances" at bounding box center [1269, 342] width 47 height 13
click at [1348, 342] on span "Commentaires" at bounding box center [1350, 342] width 75 height 13
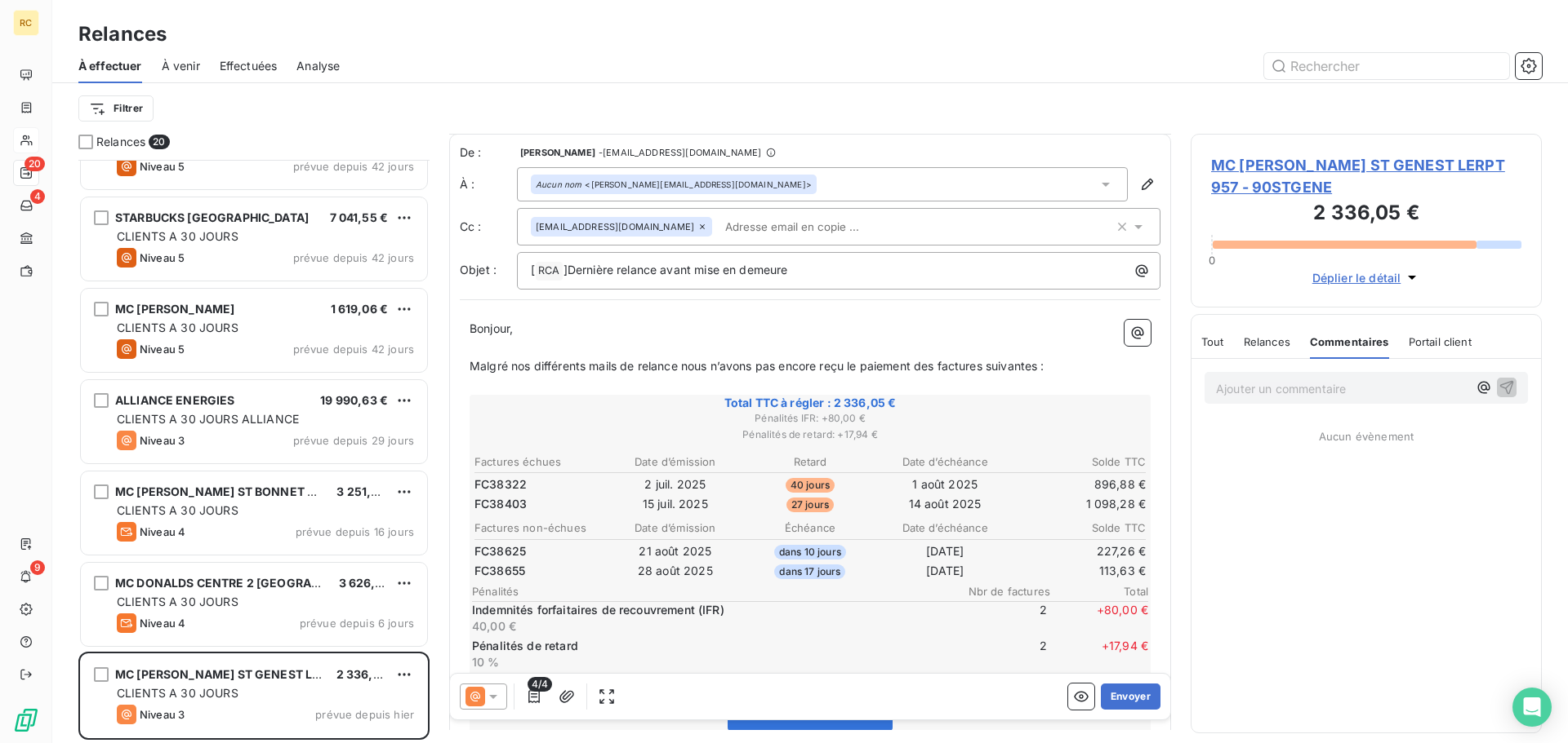
click at [1431, 336] on span "Portail client" at bounding box center [1440, 342] width 63 height 13
click at [1355, 339] on span "Commentaires" at bounding box center [1347, 342] width 75 height 13
click at [1279, 338] on span "Relances" at bounding box center [1267, 342] width 47 height 13
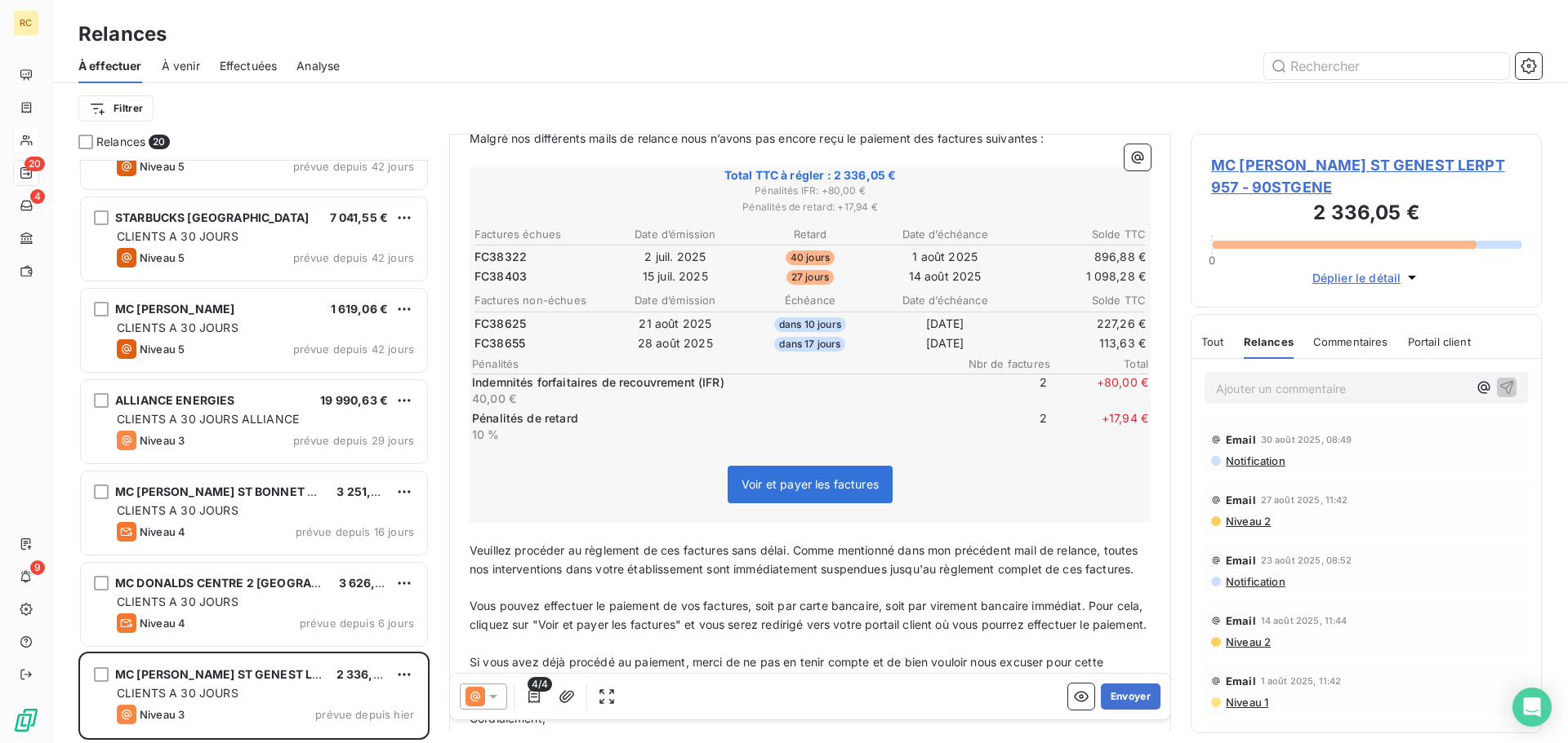
scroll to position [246, 0]
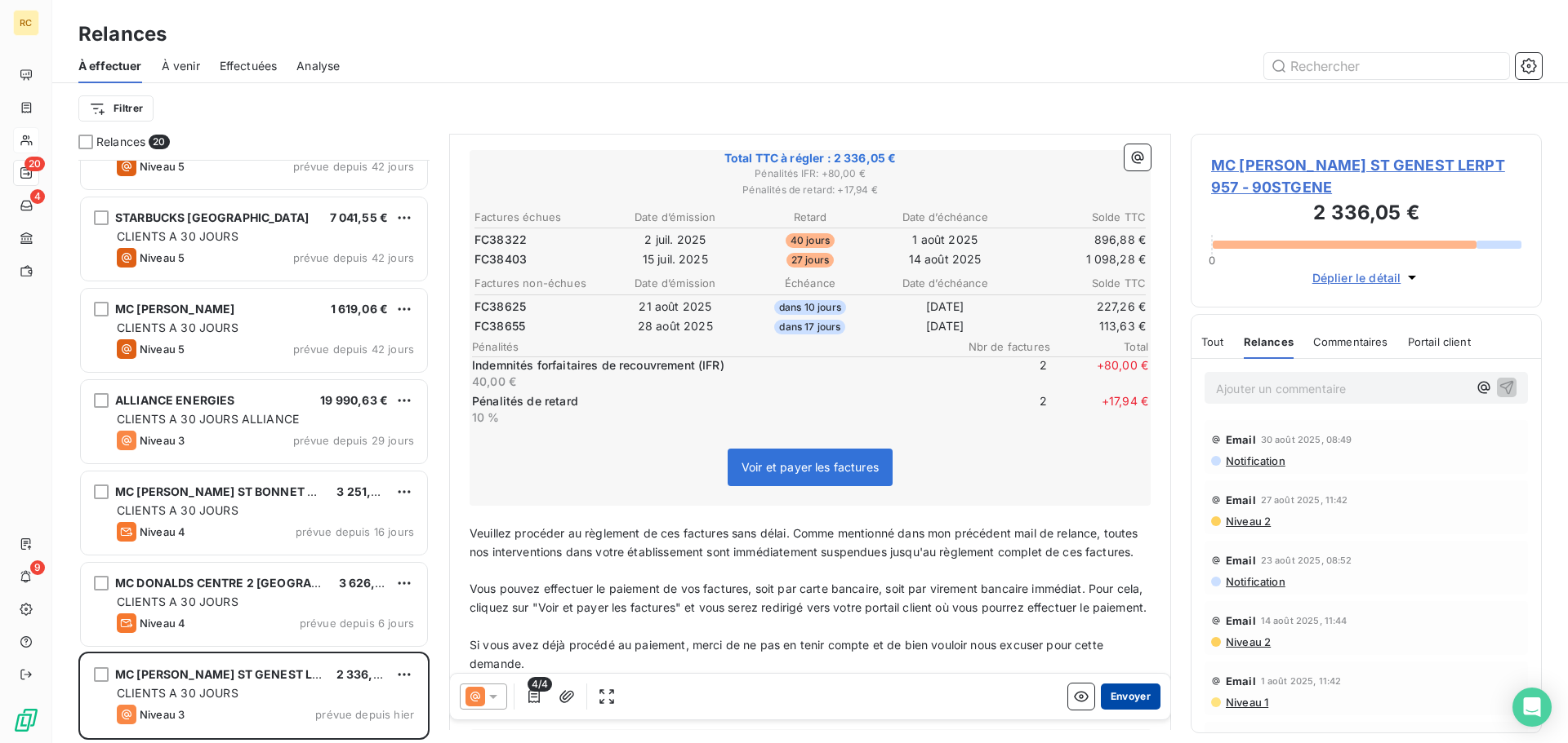
click at [1113, 694] on button "Envoyer" at bounding box center [1131, 696] width 59 height 26
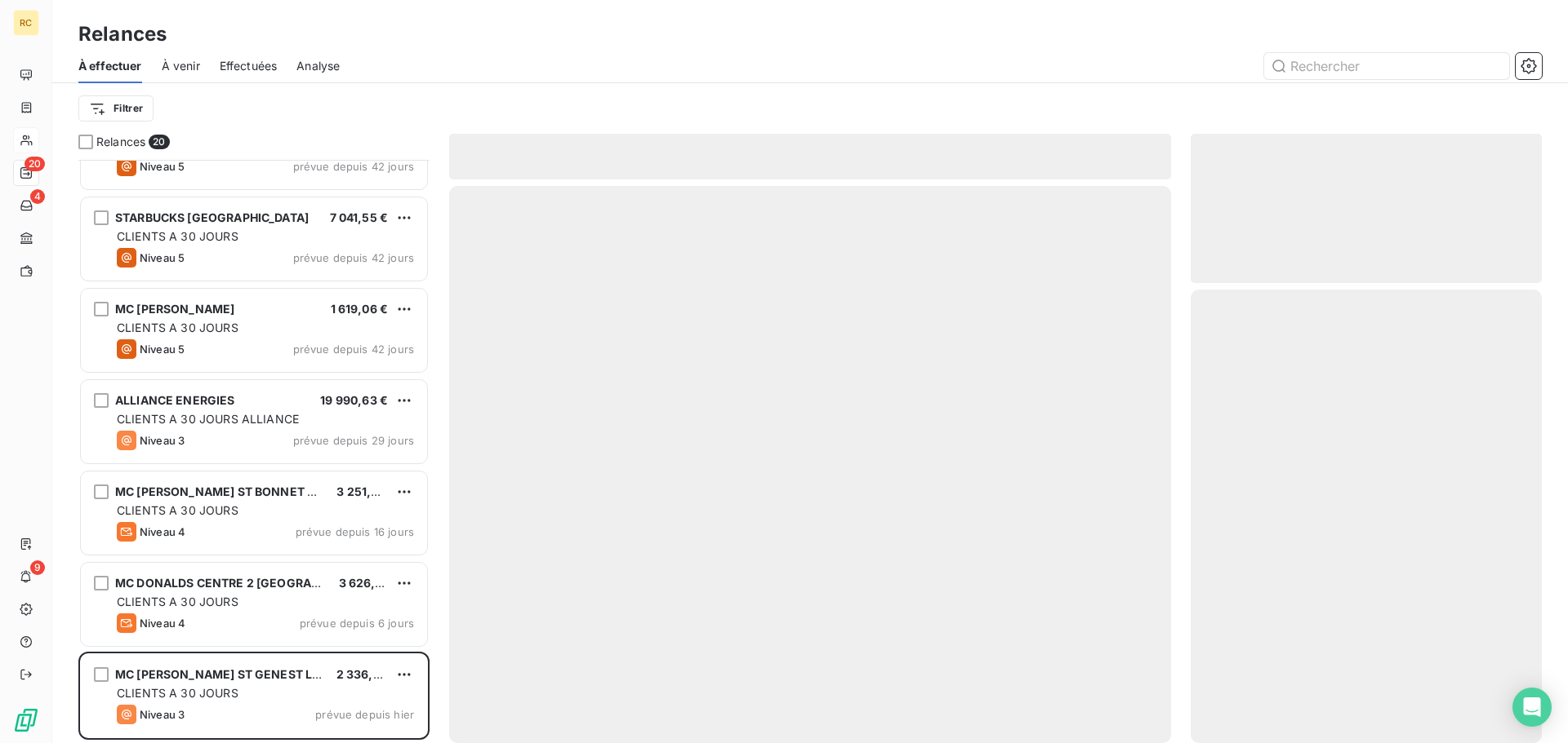
scroll to position [1153, 0]
